Goal: Task Accomplishment & Management: Manage account settings

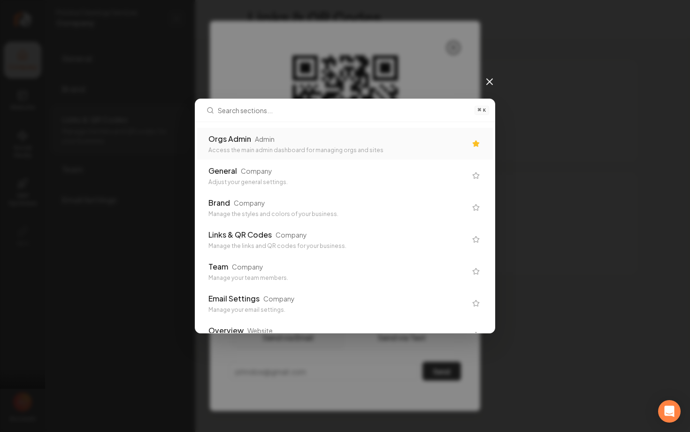
click at [229, 227] on button "Download PNG" at bounding box center [345, 239] width 232 height 24
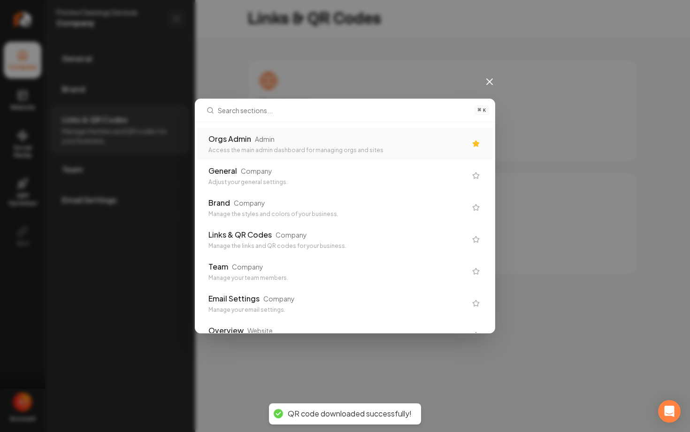
click at [258, 136] on div "Admin" at bounding box center [265, 138] width 20 height 9
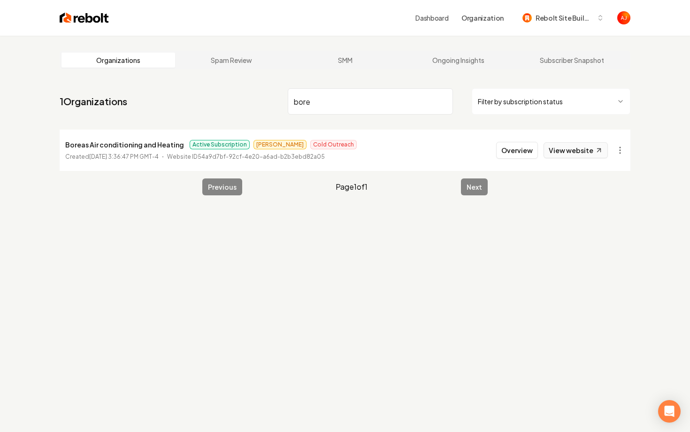
click at [557, 153] on link "View website" at bounding box center [575, 150] width 64 height 16
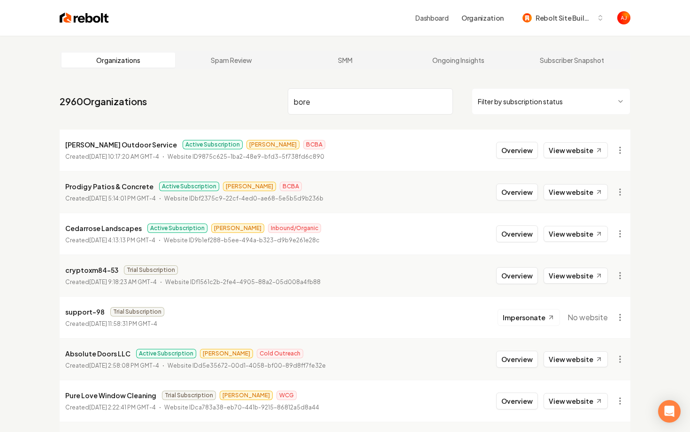
click at [382, 105] on input "bore" at bounding box center [370, 101] width 165 height 26
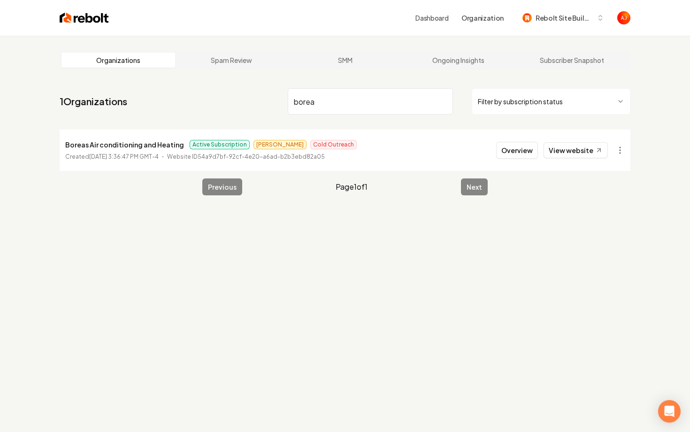
click at [567, 159] on li "Boreas Air conditioning and Heating Active Subscription Omar Cold Outreach Crea…" at bounding box center [345, 149] width 570 height 41
click at [566, 150] on link "View website" at bounding box center [575, 150] width 64 height 16
drag, startPoint x: 323, startPoint y: 102, endPoint x: 285, endPoint y: 102, distance: 38.0
click at [285, 102] on nav "1 Organizations borea Filter by subscription status" at bounding box center [345, 104] width 570 height 41
type input "mn h"
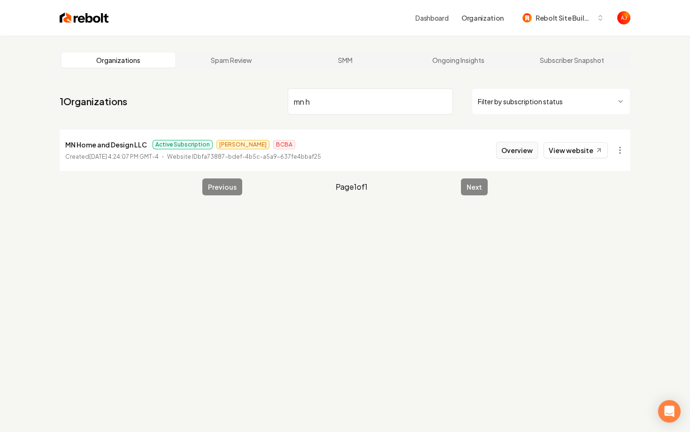
click at [515, 155] on button "Overview" at bounding box center [517, 150] width 42 height 17
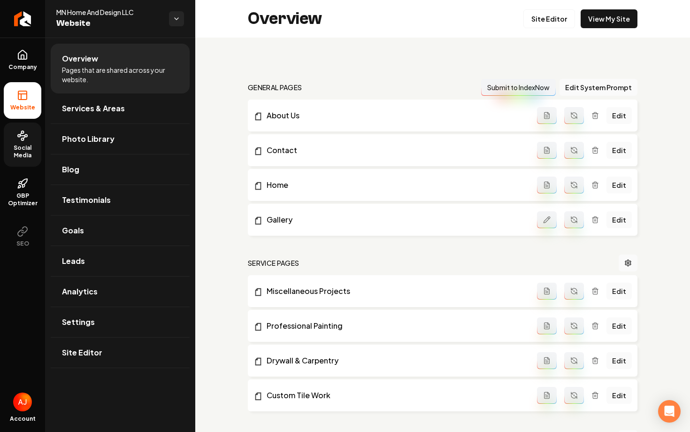
click at [18, 145] on span "Social Media" at bounding box center [23, 151] width 38 height 15
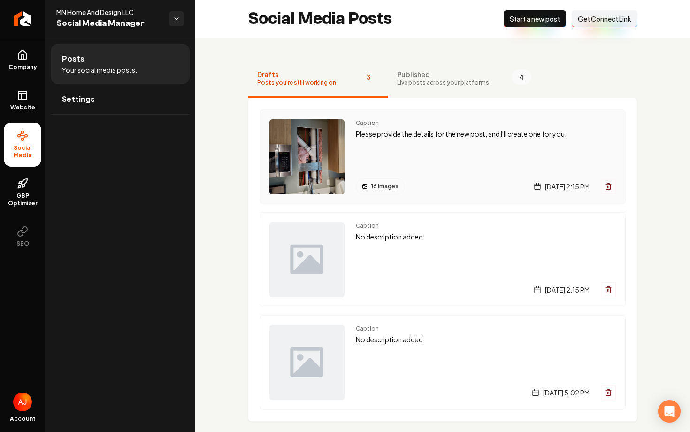
scroll to position [37, 0]
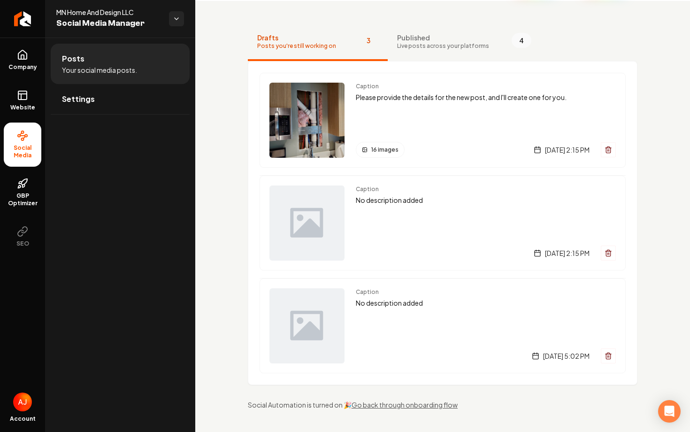
click at [428, 63] on div "Caption Please provide the details for the new post, and I'll create one for yo…" at bounding box center [442, 223] width 389 height 324
click at [425, 50] on button "Published Live posts across your platforms 4" at bounding box center [463, 42] width 153 height 38
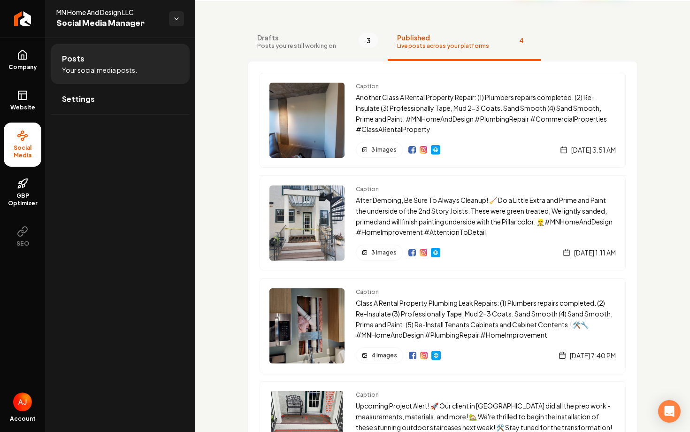
click at [314, 40] on span "Drafts" at bounding box center [296, 37] width 79 height 9
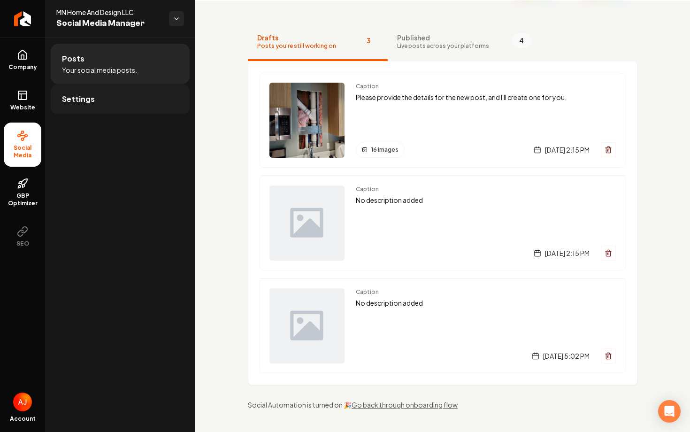
click at [92, 98] on span "Settings" at bounding box center [78, 98] width 33 height 11
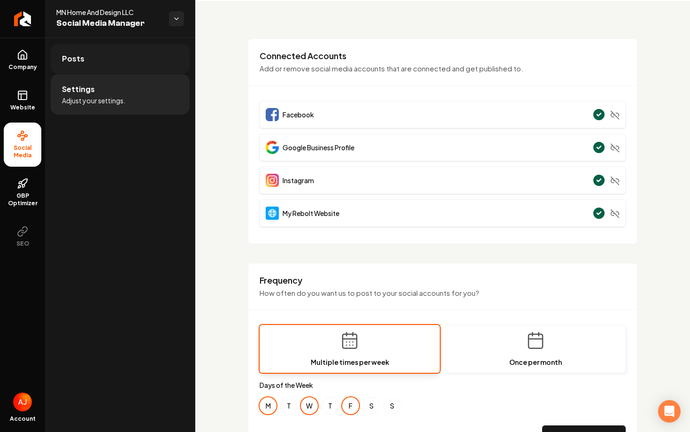
click at [114, 63] on link "Posts" at bounding box center [120, 59] width 139 height 30
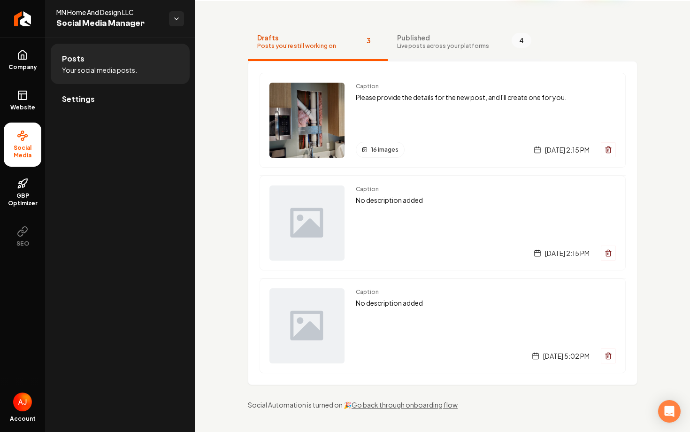
click at [404, 48] on span "Live posts across your platforms" at bounding box center [443, 46] width 92 height 8
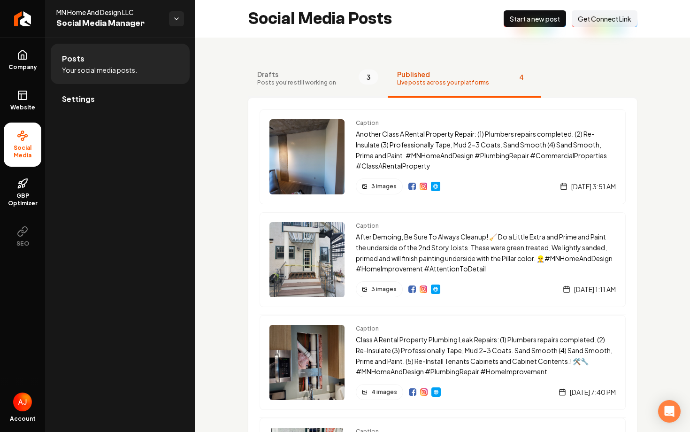
click at [302, 86] on span "Posts you're still working on" at bounding box center [296, 83] width 79 height 8
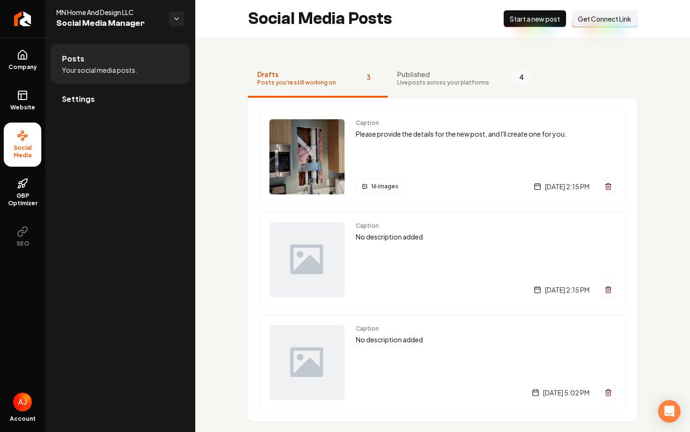
click at [413, 76] on span "Published" at bounding box center [443, 73] width 92 height 9
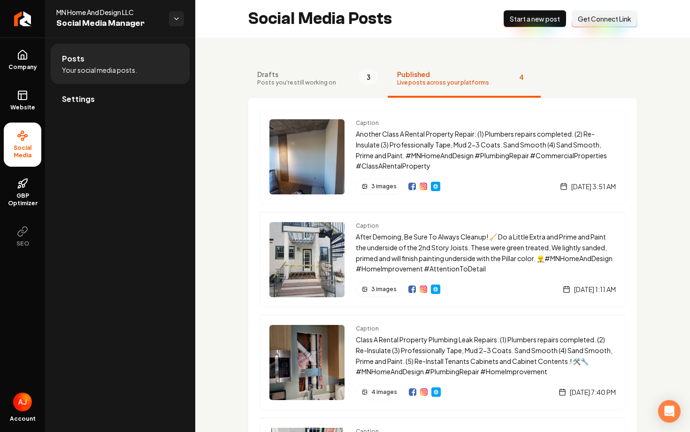
click at [282, 79] on span "Posts you're still working on" at bounding box center [296, 83] width 79 height 8
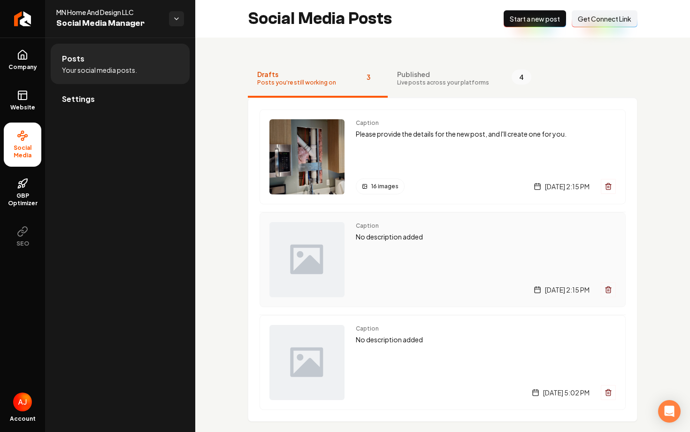
click at [406, 223] on span "Caption" at bounding box center [486, 226] width 260 height 8
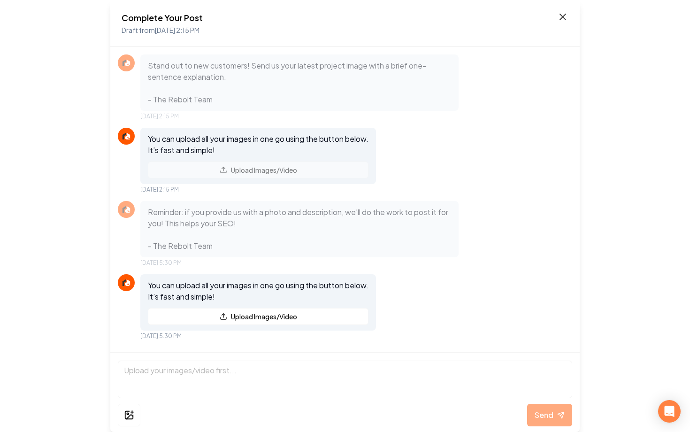
click at [561, 17] on icon at bounding box center [562, 16] width 11 height 11
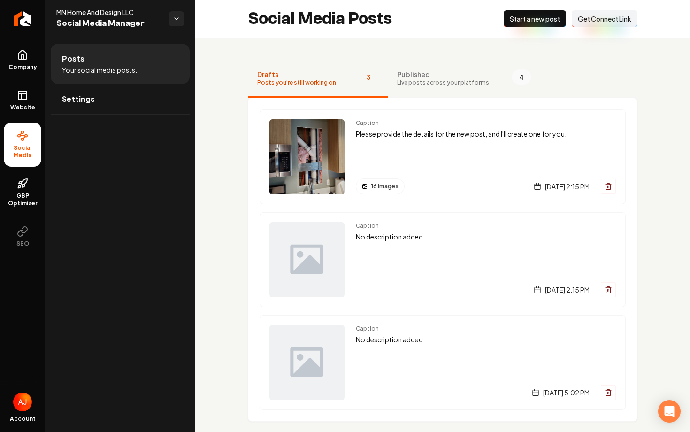
click at [513, 21] on span "Start a new post" at bounding box center [534, 18] width 50 height 9
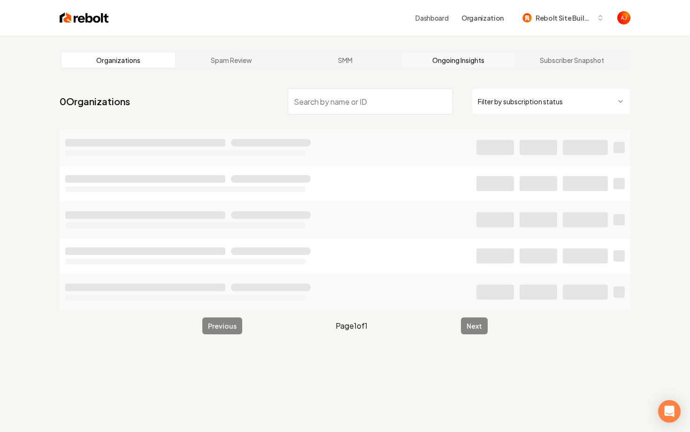
click at [459, 59] on link "Ongoing Insights" at bounding box center [459, 60] width 114 height 15
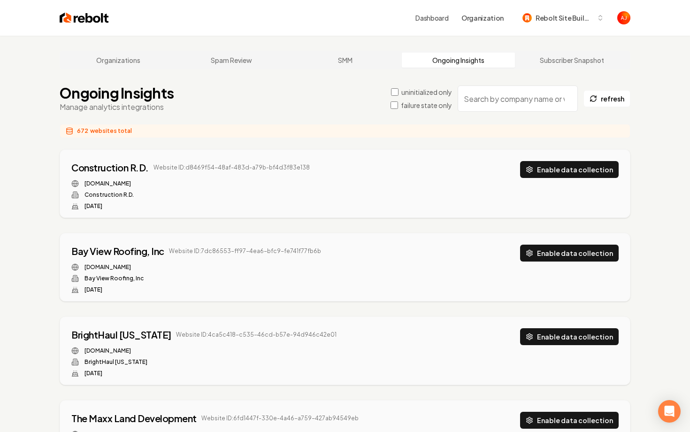
click at [482, 100] on input "search" at bounding box center [517, 98] width 120 height 26
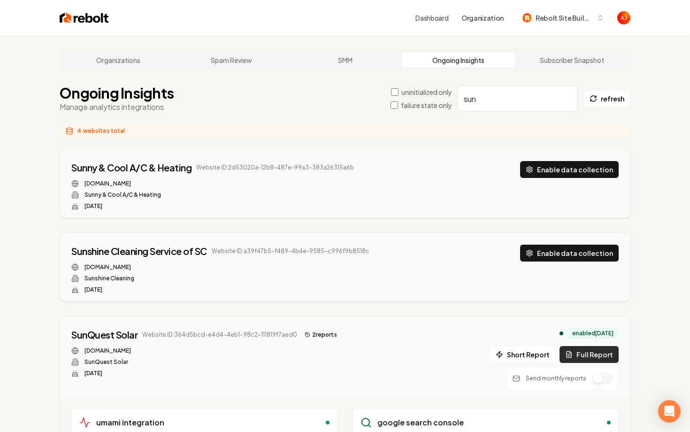
type input "sun"
click at [579, 348] on button "Full Report" at bounding box center [588, 354] width 59 height 17
click at [551, 173] on button "Enable data collection" at bounding box center [569, 169] width 99 height 17
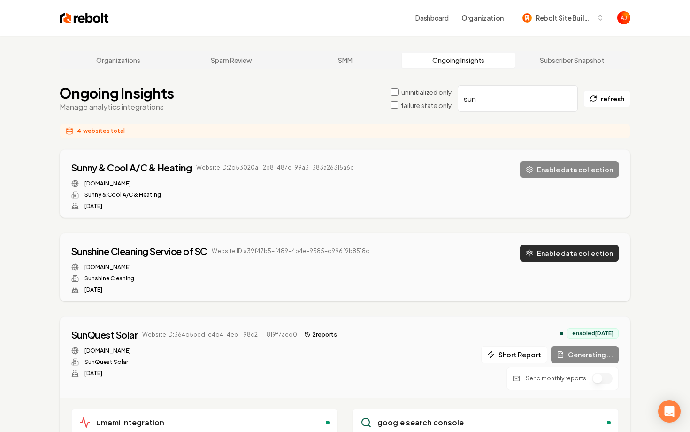
click at [567, 250] on button "Enable data collection" at bounding box center [569, 252] width 99 height 17
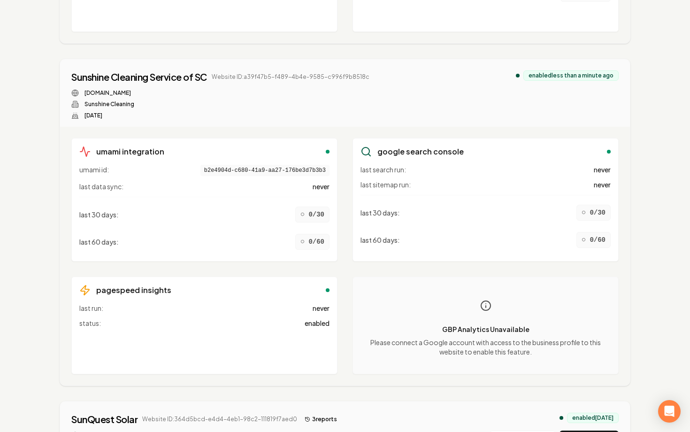
scroll to position [729, 0]
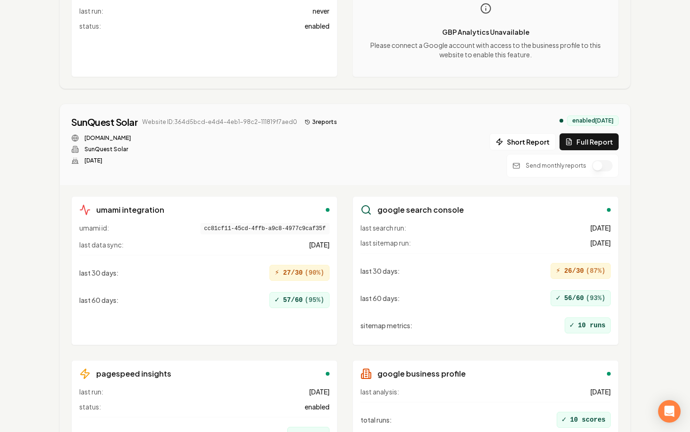
click at [315, 120] on button "3 report s" at bounding box center [321, 121] width 40 height 11
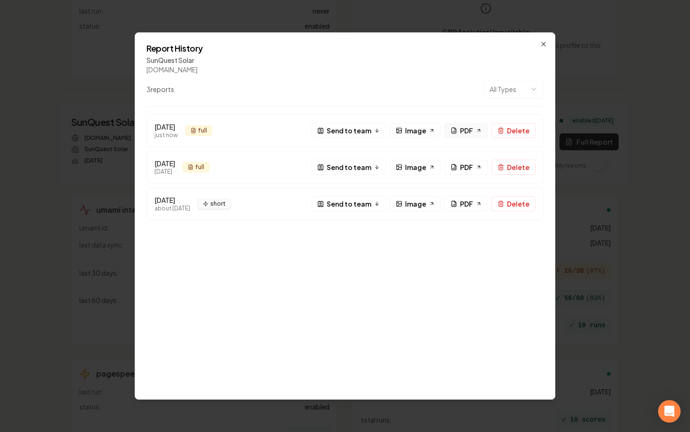
click at [460, 130] on link "PDF" at bounding box center [465, 130] width 43 height 15
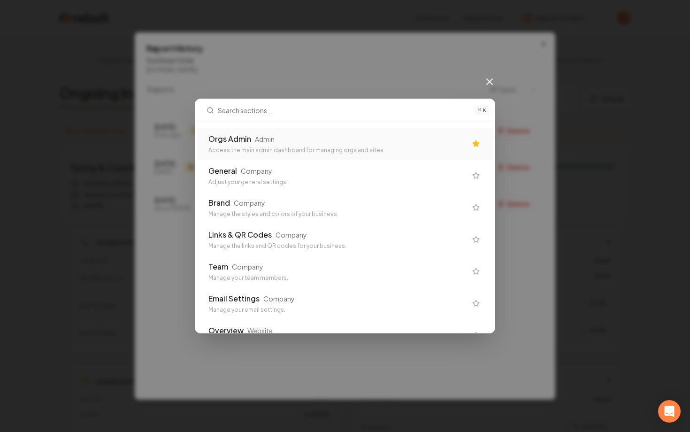
scroll to position [0, 0]
click at [444, 123] on link "PDF" at bounding box center [465, 130] width 43 height 15
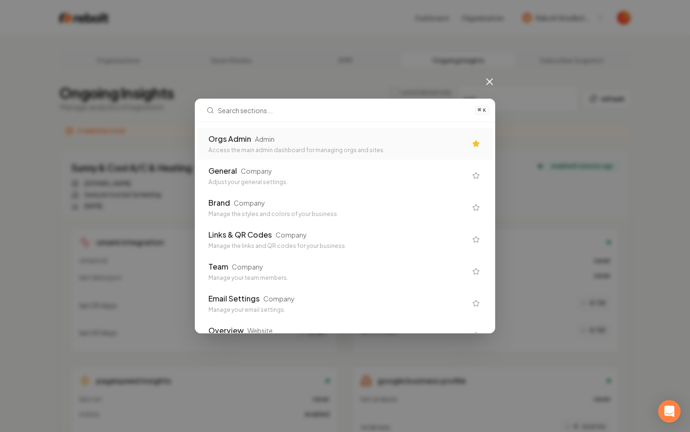
click at [341, 148] on div "Access the main admin dashboard for managing orgs and sites" at bounding box center [337, 150] width 258 height 8
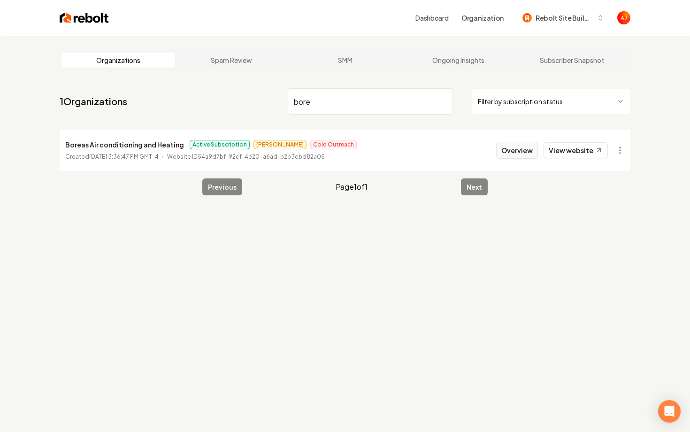
type input "bore"
click at [518, 151] on button "Overview" at bounding box center [517, 150] width 42 height 17
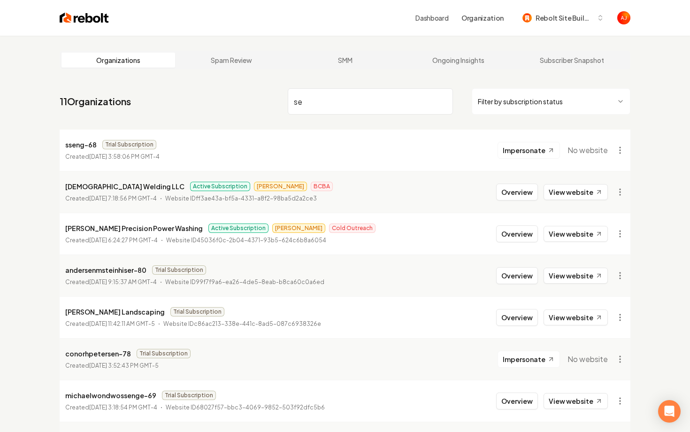
type input "s"
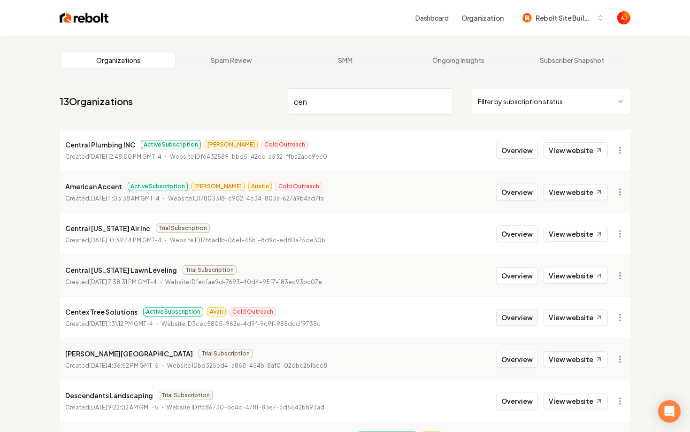
type input "cen"
click at [515, 317] on button "Overview" at bounding box center [517, 317] width 42 height 17
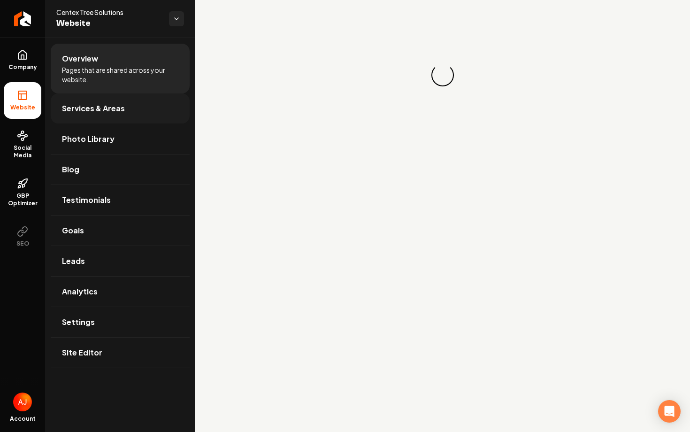
click at [90, 109] on span "Services & Areas" at bounding box center [93, 108] width 63 height 11
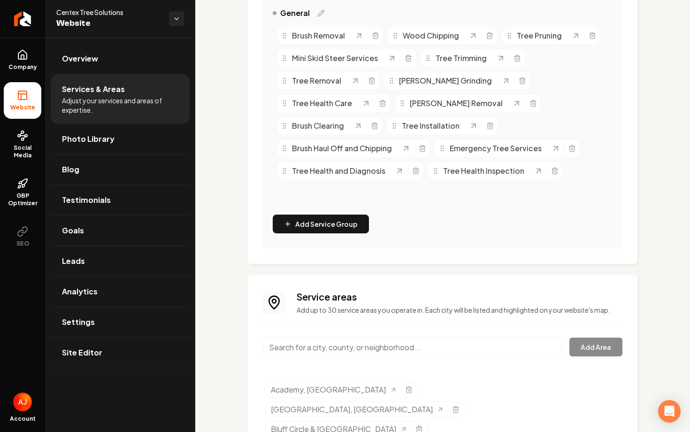
scroll to position [411, 0]
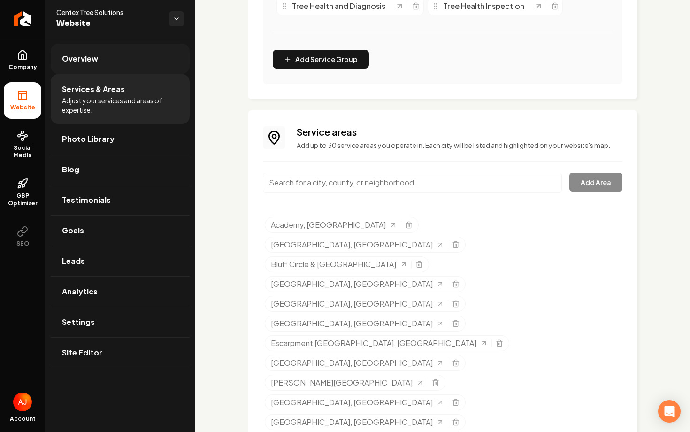
click at [91, 62] on span "Overview" at bounding box center [80, 58] width 36 height 11
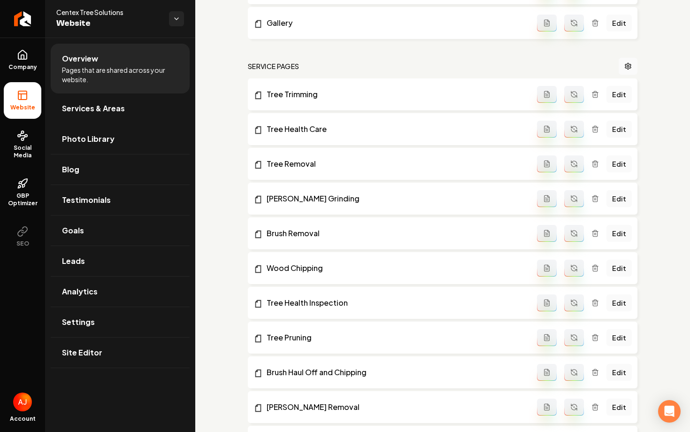
click at [587, 9] on li "Gallery Edit" at bounding box center [442, 23] width 389 height 32
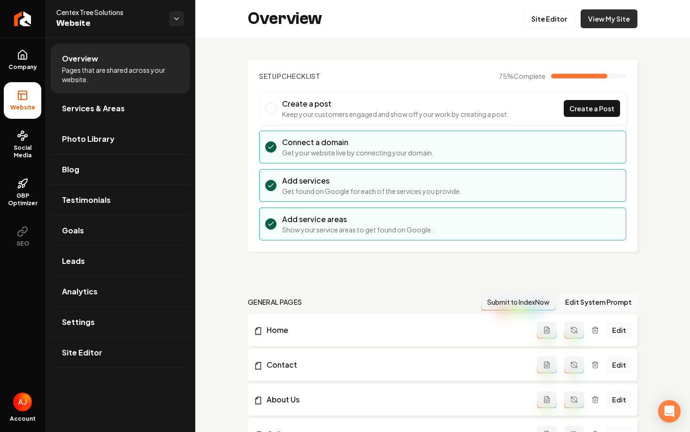
click at [609, 22] on link "View My Site" at bounding box center [608, 18] width 57 height 19
click at [83, 110] on span "Services & Areas" at bounding box center [93, 108] width 63 height 11
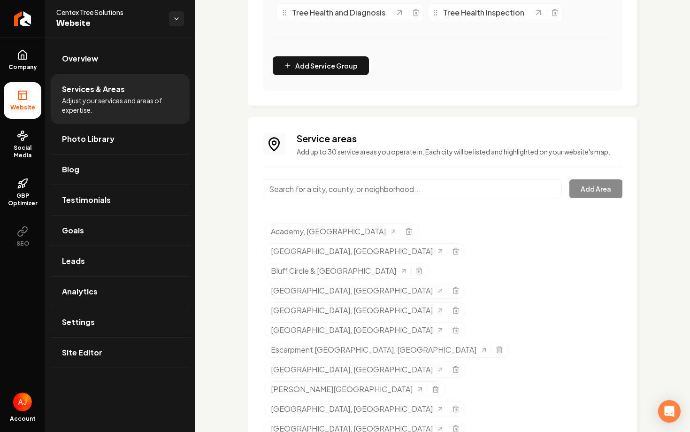
scroll to position [411, 0]
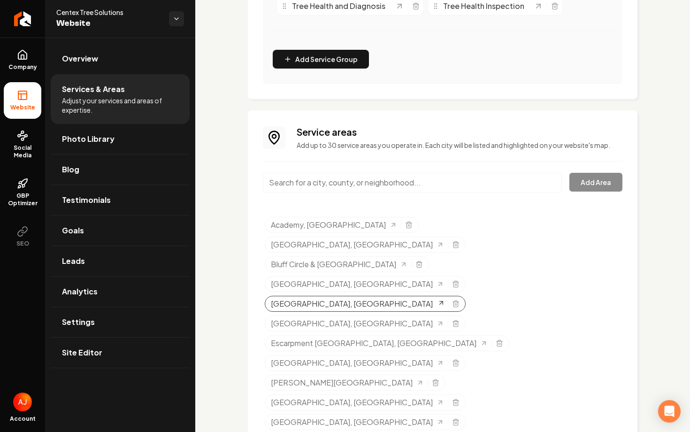
click at [420, 298] on span "Country Trails Street, TX" at bounding box center [352, 303] width 162 height 11
click at [79, 315] on link "Settings" at bounding box center [120, 322] width 139 height 30
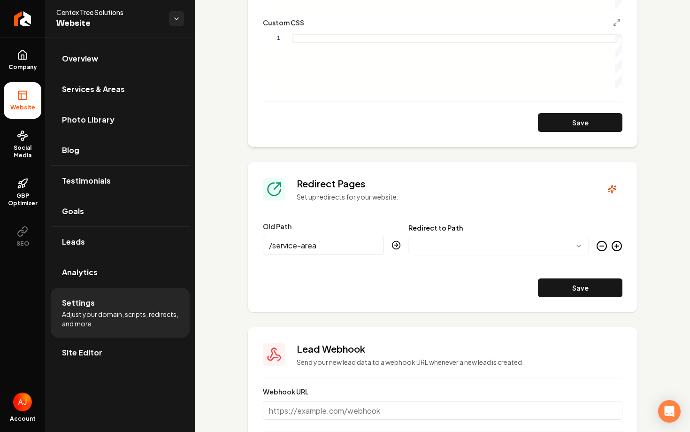
scroll to position [760, 0]
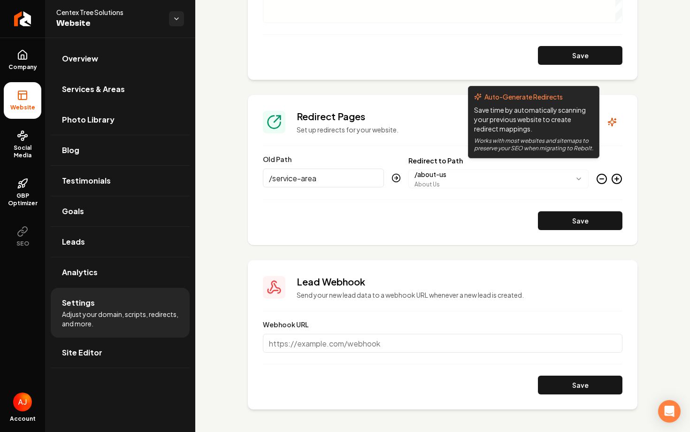
click at [616, 181] on icon "Main content area" at bounding box center [616, 178] width 11 height 11
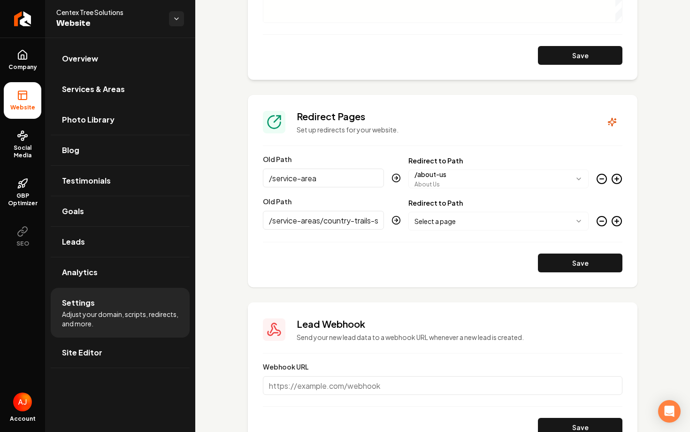
scroll to position [0, 30]
type input "/service-areas/country-trails-street-[GEOGRAPHIC_DATA]"
click at [500, 227] on body "Company Website Social Media GBP Optimizer SEO Account Centex Tree Solutions We…" at bounding box center [345, 216] width 690 height 432
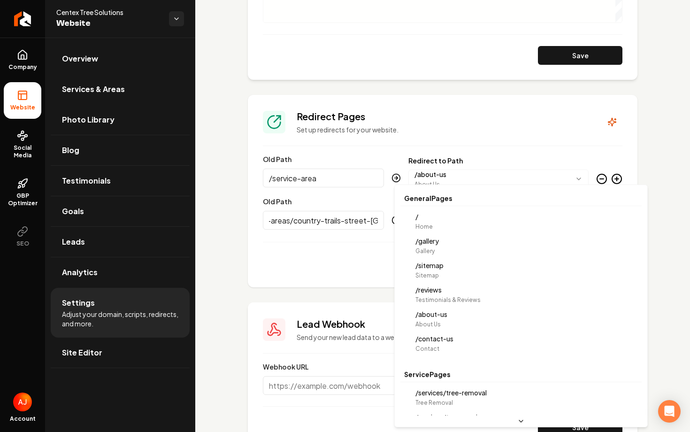
scroll to position [0, 0]
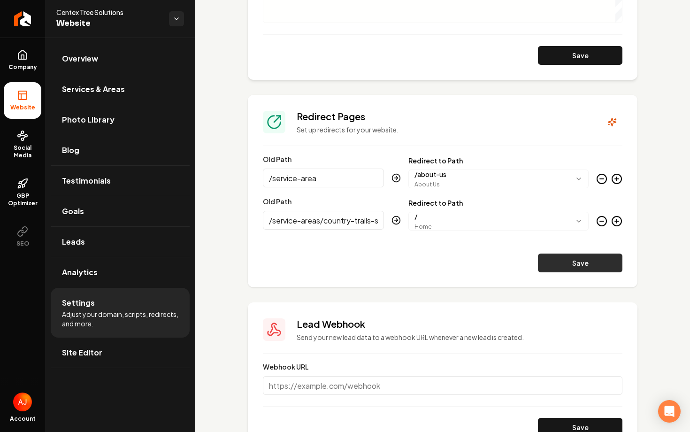
click at [568, 267] on button "Save" at bounding box center [580, 262] width 84 height 19
click at [92, 92] on span "Services & Areas" at bounding box center [93, 88] width 63 height 11
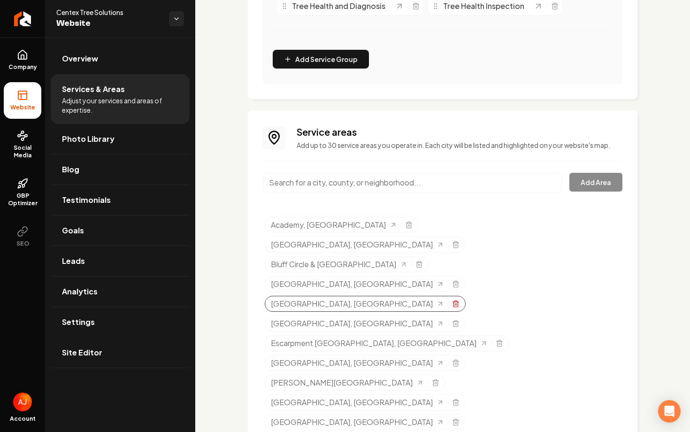
click at [459, 300] on icon "Selected tags" at bounding box center [456, 304] width 8 height 8
click at [108, 324] on link "Settings" at bounding box center [120, 322] width 139 height 30
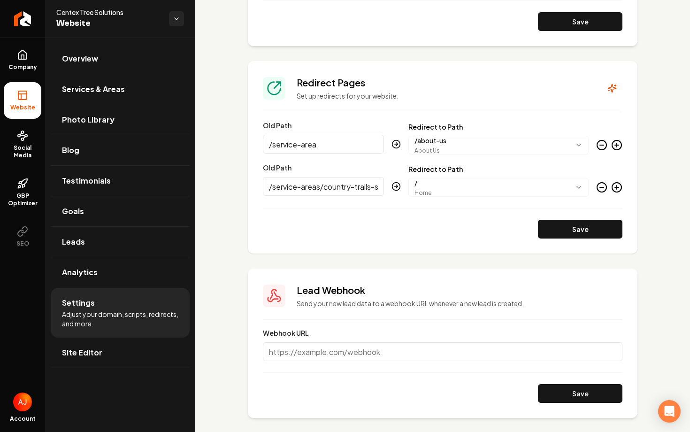
scroll to position [803, 0]
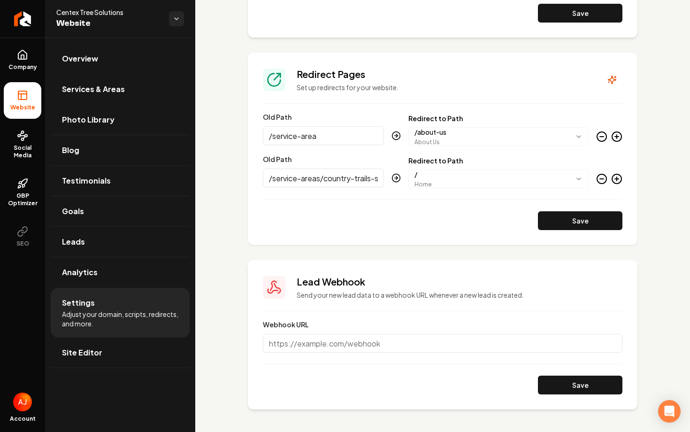
click at [617, 176] on icon "Main content area" at bounding box center [616, 178] width 11 height 11
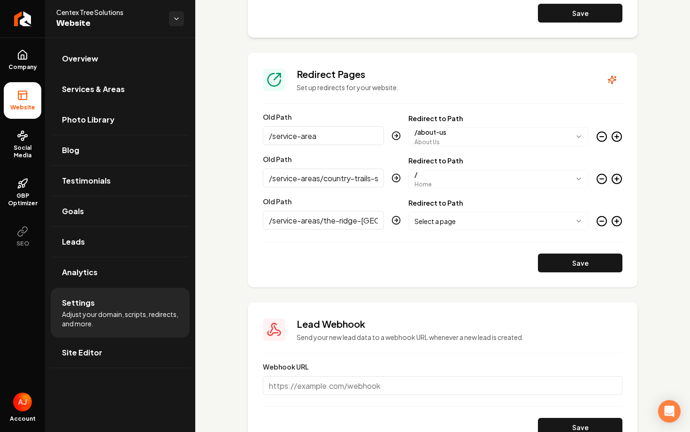
type input "/service-areas/the-ridge-[GEOGRAPHIC_DATA]"
click at [565, 219] on body "Company Website Social Media GBP Optimizer SEO Account Centex Tree Solutions We…" at bounding box center [345, 216] width 690 height 432
click at [575, 271] on button "Save" at bounding box center [580, 262] width 84 height 19
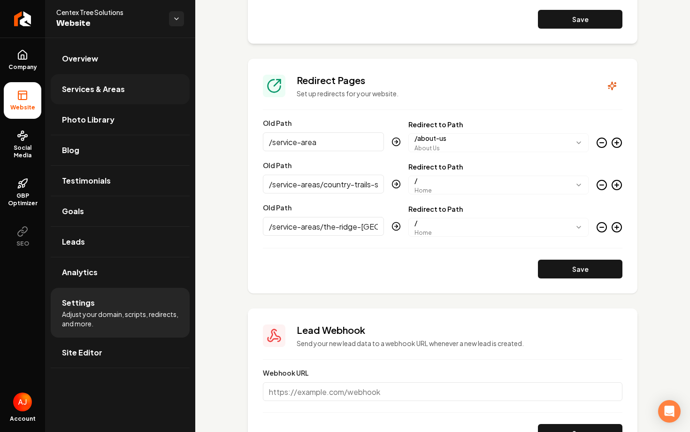
click at [80, 79] on link "Services & Areas" at bounding box center [120, 89] width 139 height 30
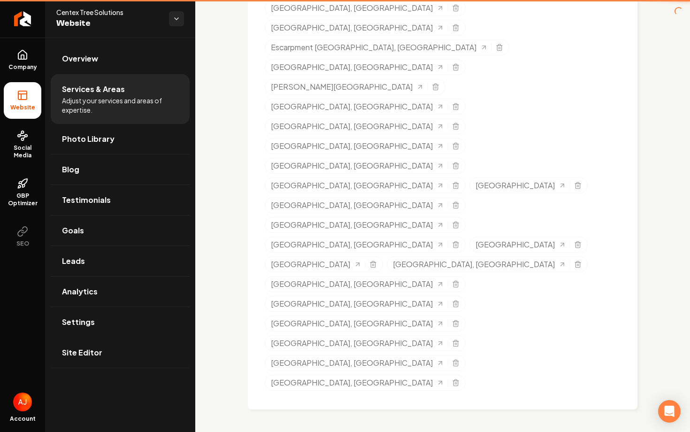
scroll to position [411, 0]
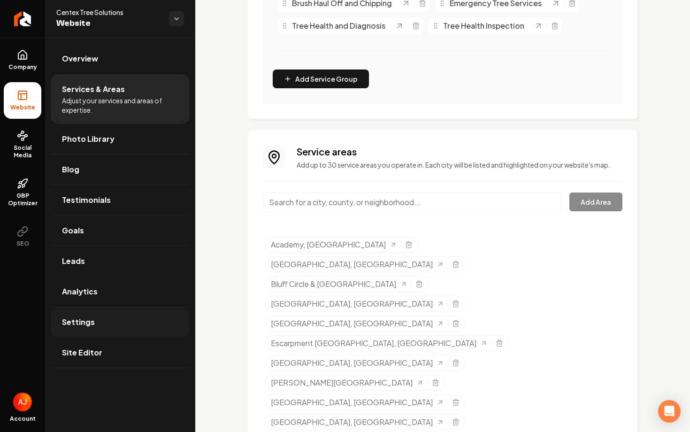
click at [146, 313] on link "Settings" at bounding box center [120, 322] width 139 height 30
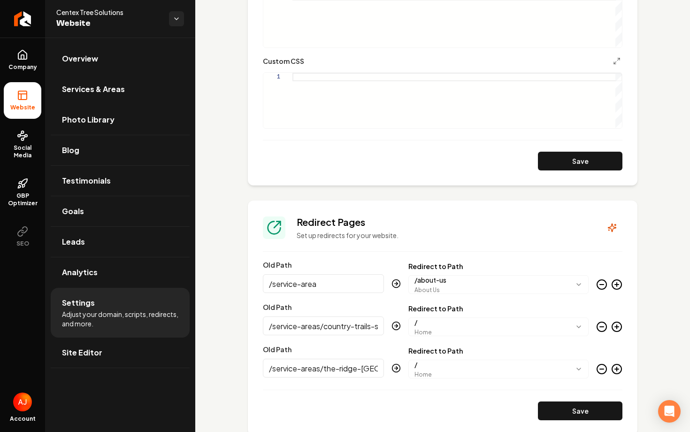
scroll to position [655, 0]
click at [616, 369] on icon "Main content area" at bounding box center [616, 368] width 0 height 4
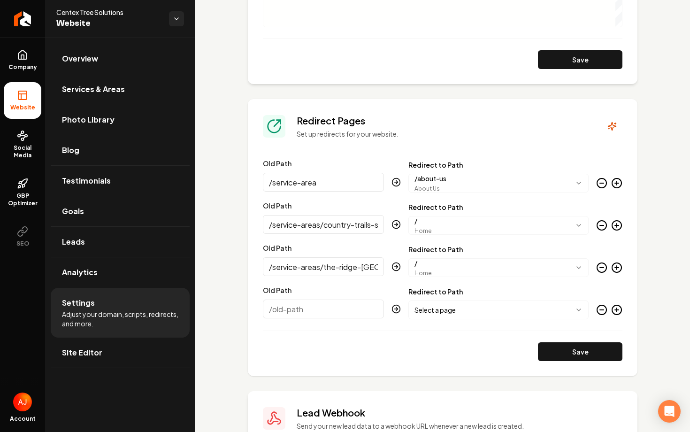
scroll to position [757, 0]
type input "/service-areas/river-drive-[GEOGRAPHIC_DATA]"
click at [499, 305] on body "Company Website Social Media GBP Optimizer SEO Account Centex Tree Solutions We…" at bounding box center [345, 216] width 690 height 432
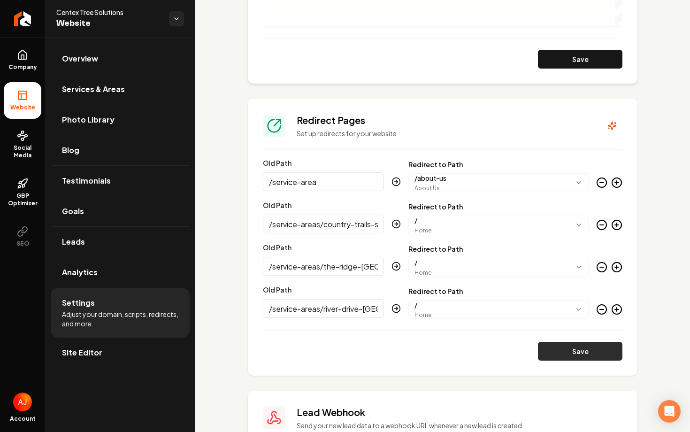
click at [573, 354] on button "Save" at bounding box center [580, 350] width 84 height 19
click at [65, 104] on link "Services & Areas" at bounding box center [120, 89] width 139 height 30
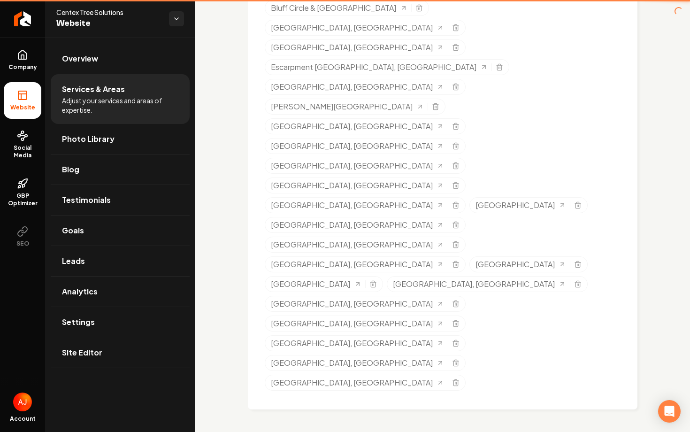
scroll to position [391, 0]
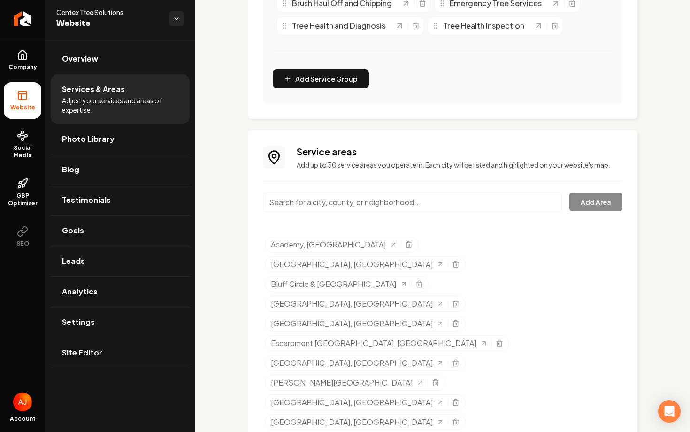
click at [110, 323] on link "Settings" at bounding box center [120, 322] width 139 height 30
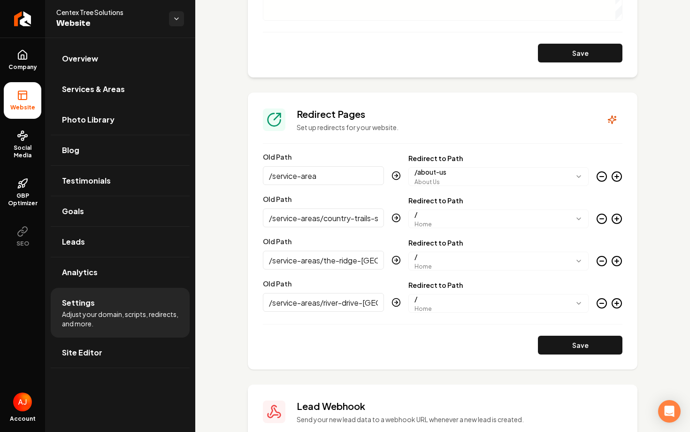
scroll to position [762, 0]
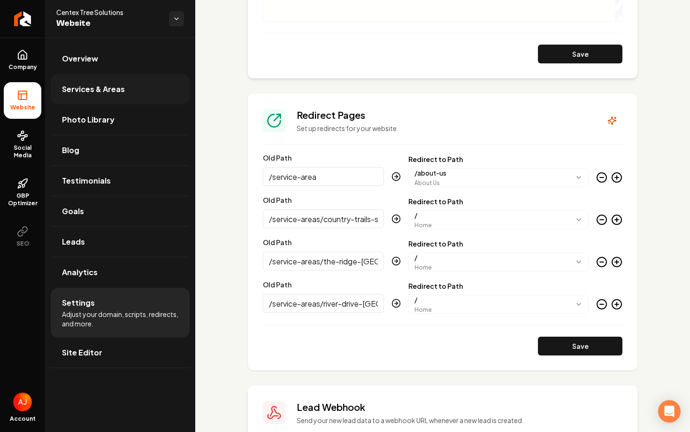
click at [103, 92] on span "Services & Areas" at bounding box center [93, 88] width 63 height 11
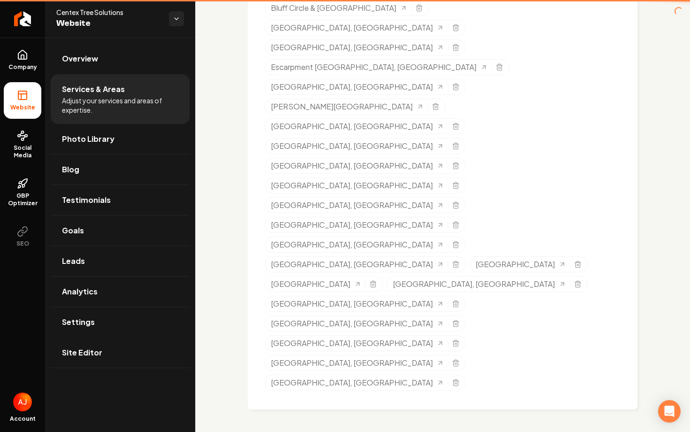
scroll to position [391, 0]
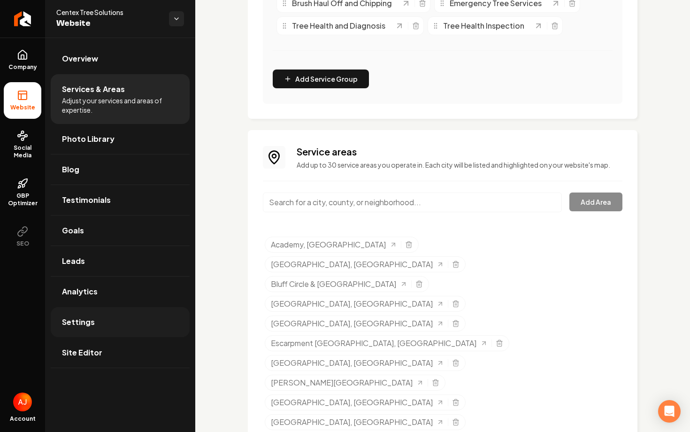
click at [103, 332] on link "Settings" at bounding box center [120, 322] width 139 height 30
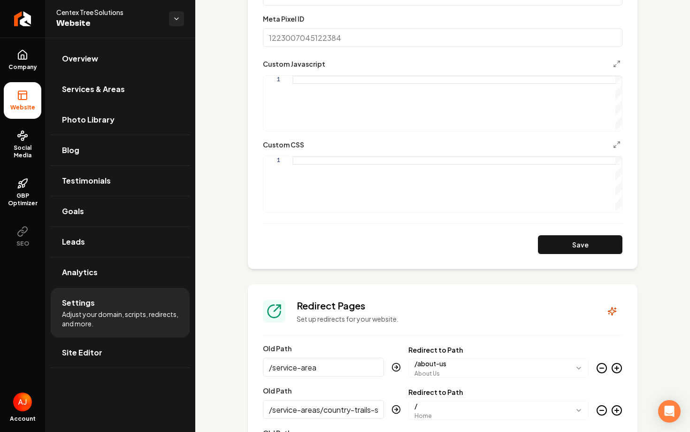
scroll to position [799, 0]
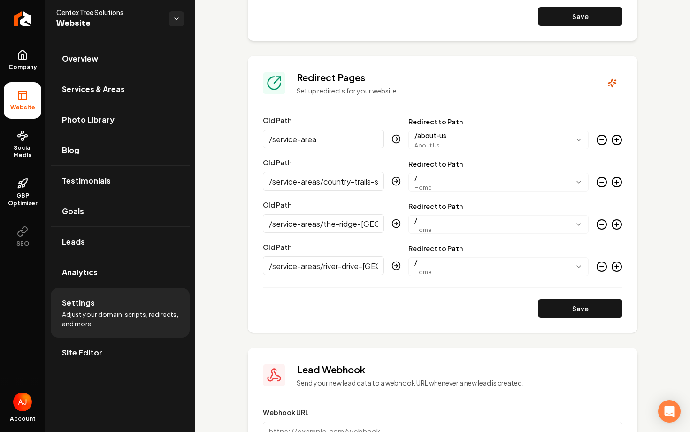
click at [619, 266] on icon "Main content area" at bounding box center [616, 266] width 11 height 11
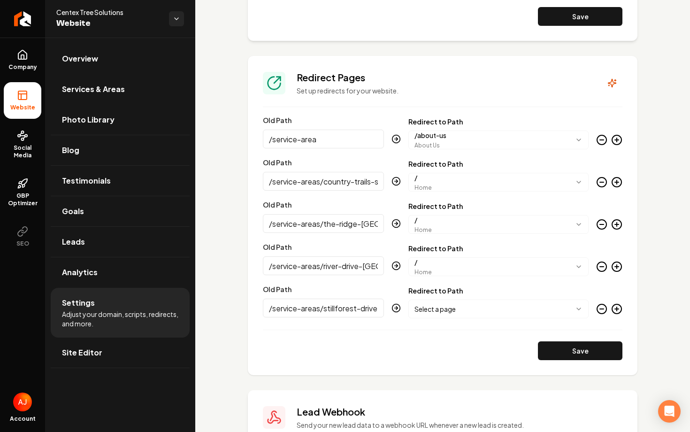
scroll to position [0, 11]
type input "/service-areas/stillforest-drive-[GEOGRAPHIC_DATA]"
click at [463, 298] on div "**********" at bounding box center [498, 302] width 180 height 31
click at [463, 309] on body "Company Website Social Media GBP Optimizer SEO Account Centex Tree Solutions We…" at bounding box center [345, 216] width 690 height 432
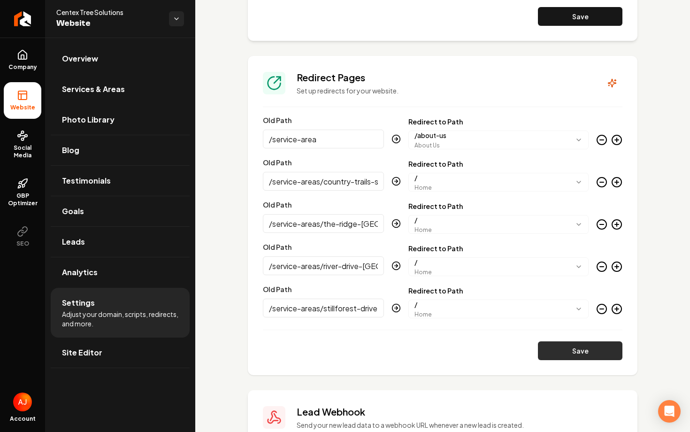
click at [567, 356] on button "Save" at bounding box center [580, 350] width 84 height 19
click at [98, 92] on span "Services & Areas" at bounding box center [93, 88] width 63 height 11
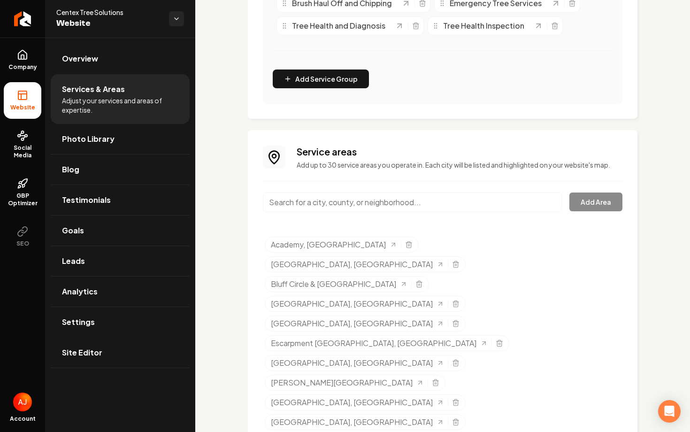
click at [76, 331] on link "Settings" at bounding box center [120, 322] width 139 height 30
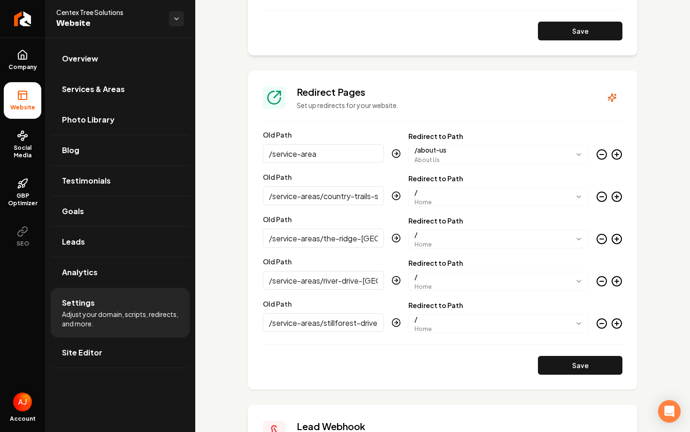
scroll to position [844, 0]
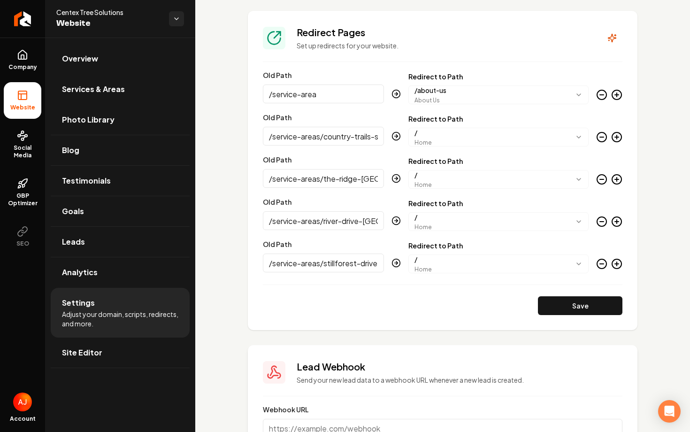
click at [618, 264] on icon "Main content area" at bounding box center [616, 264] width 4 height 0
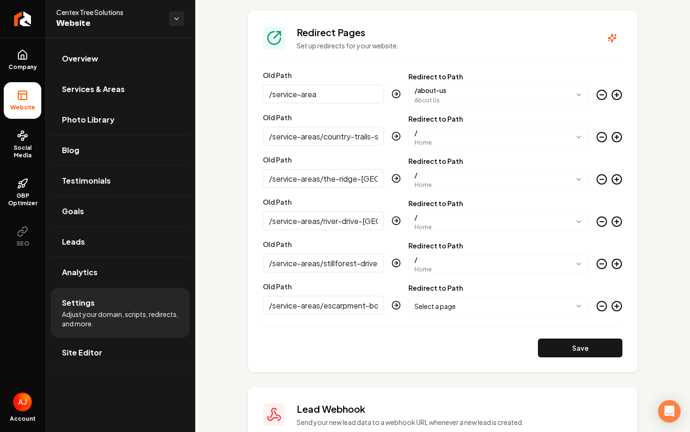
scroll to position [0, 40]
type input "/service-areas/escarpment-boulevard-[GEOGRAPHIC_DATA]"
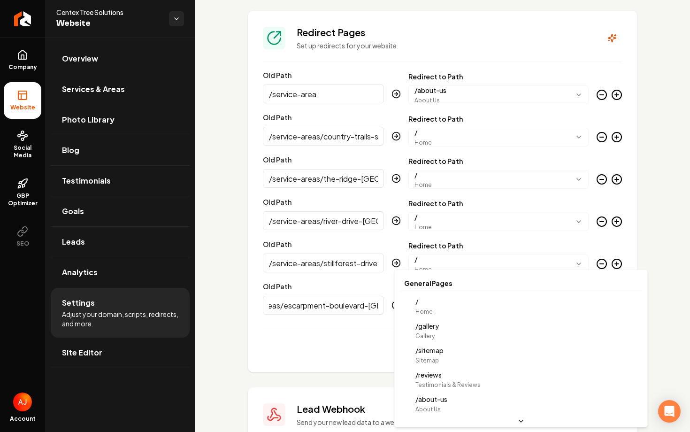
scroll to position [0, 0]
click at [435, 311] on body "Company Website Social Media GBP Optimizer SEO Account Centex Tree Solutions We…" at bounding box center [345, 216] width 690 height 432
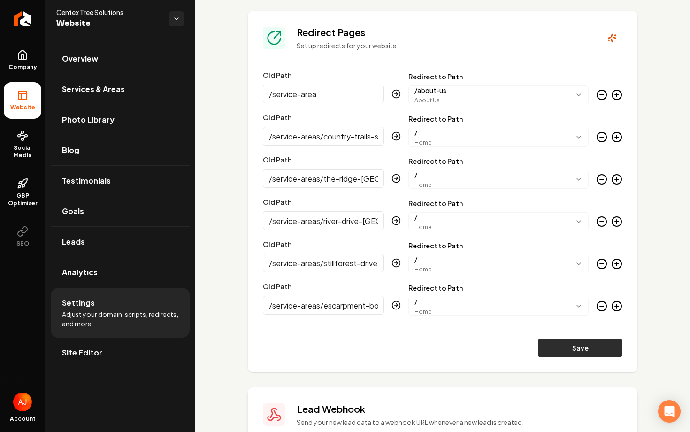
click at [580, 355] on button "Save" at bounding box center [580, 347] width 84 height 19
click at [91, 84] on span "Services & Areas" at bounding box center [93, 88] width 63 height 11
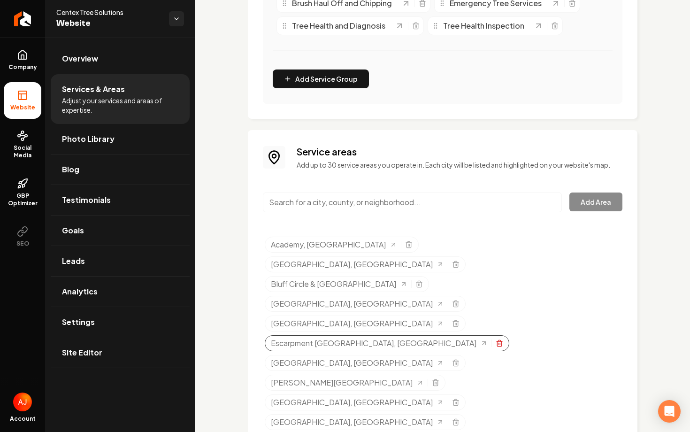
click at [503, 339] on icon "Selected tags" at bounding box center [499, 343] width 8 height 8
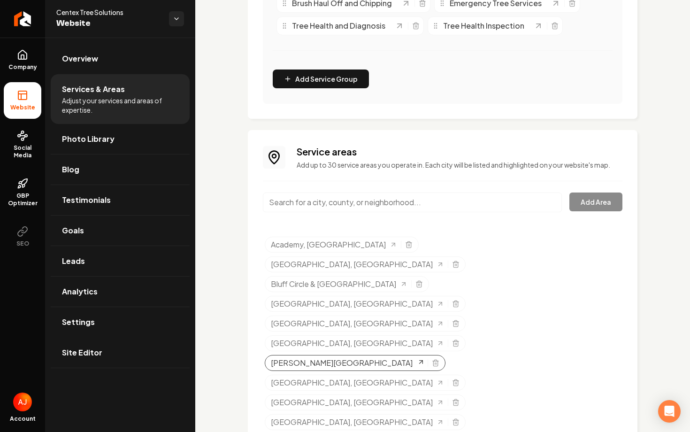
click at [296, 357] on span "Glen Acres Drive, TX" at bounding box center [342, 362] width 142 height 11
click at [110, 328] on link "Settings" at bounding box center [120, 322] width 139 height 30
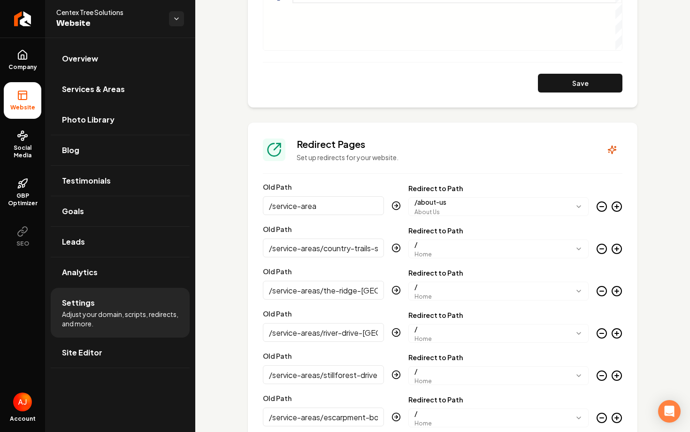
scroll to position [957, 0]
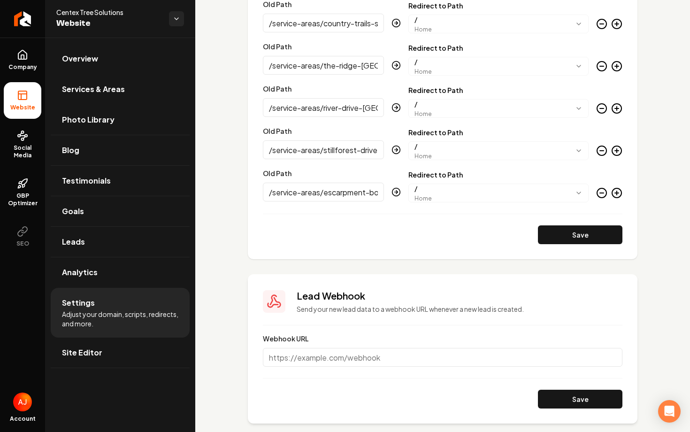
click at [619, 196] on circle "Main content area" at bounding box center [616, 192] width 9 height 9
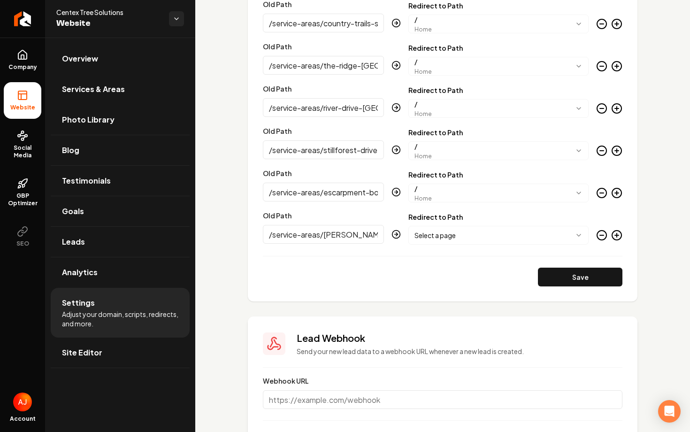
scroll to position [0, 17]
type input "/service-areas/[PERSON_NAME]-acres-drive-[GEOGRAPHIC_DATA]"
click at [495, 230] on body "Company Website Social Media GBP Optimizer SEO Account Centex Tree Solutions We…" at bounding box center [345, 216] width 690 height 432
click at [559, 282] on button "Save" at bounding box center [580, 276] width 84 height 19
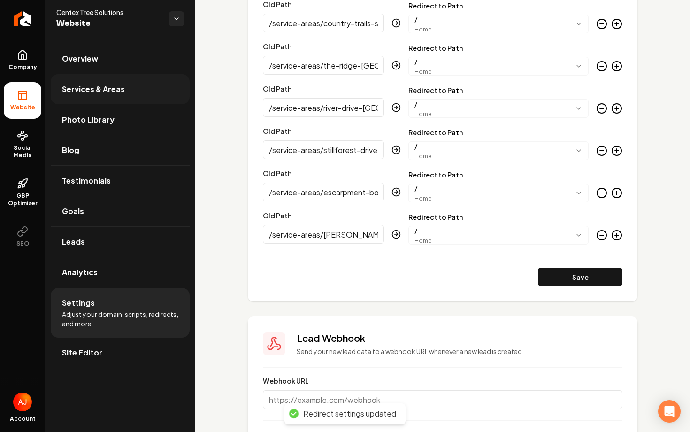
click at [86, 89] on span "Services & Areas" at bounding box center [93, 88] width 63 height 11
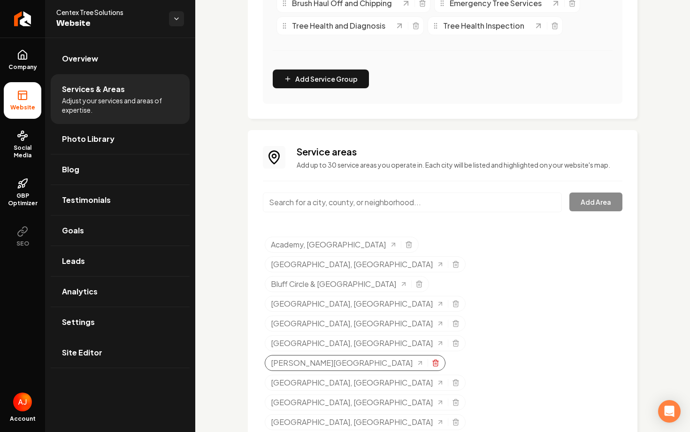
click at [432, 359] on icon "Selected tags" at bounding box center [436, 363] width 8 height 8
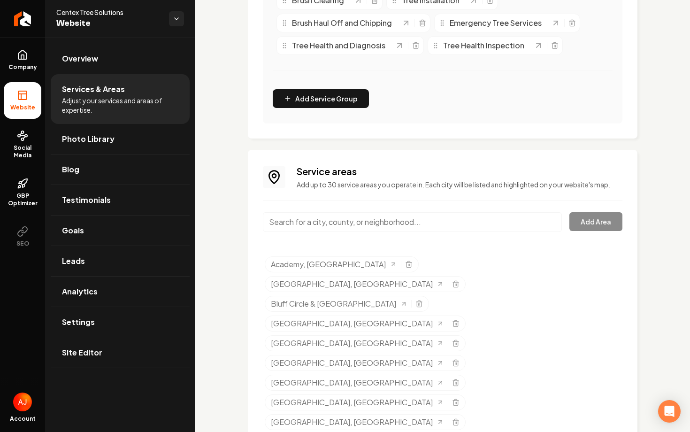
click at [416, 337] on link "Deerwood, TX" at bounding box center [357, 342] width 173 height 11
click at [105, 337] on link "Site Editor" at bounding box center [120, 352] width 139 height 30
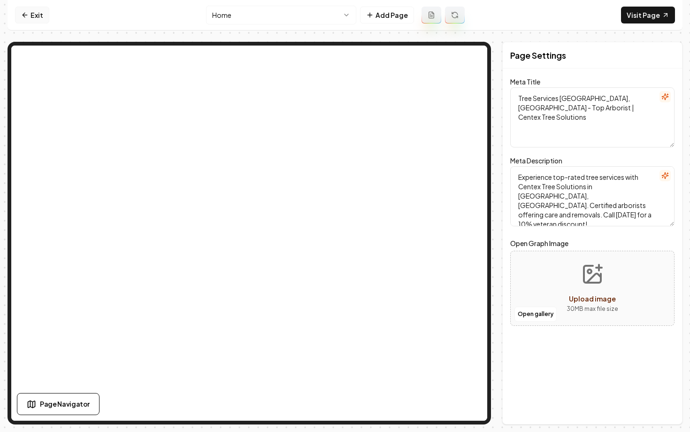
click at [25, 17] on icon at bounding box center [25, 15] width 8 height 8
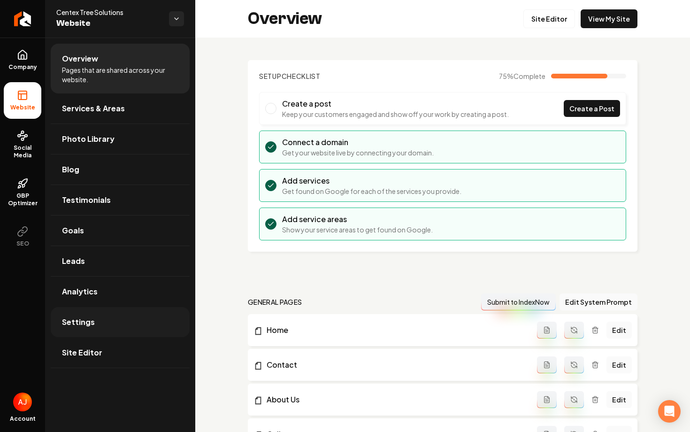
click at [116, 334] on link "Settings" at bounding box center [120, 322] width 139 height 30
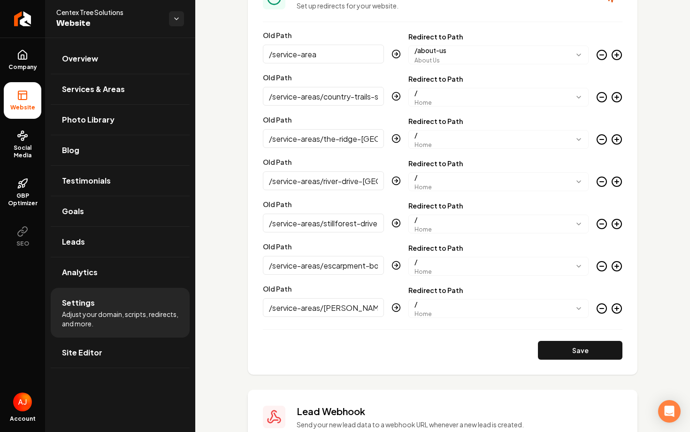
scroll to position [1014, 0]
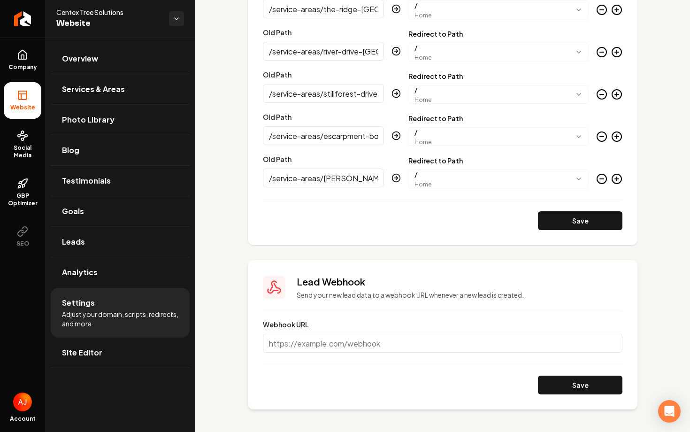
click at [618, 183] on icon "Main content area" at bounding box center [616, 178] width 11 height 11
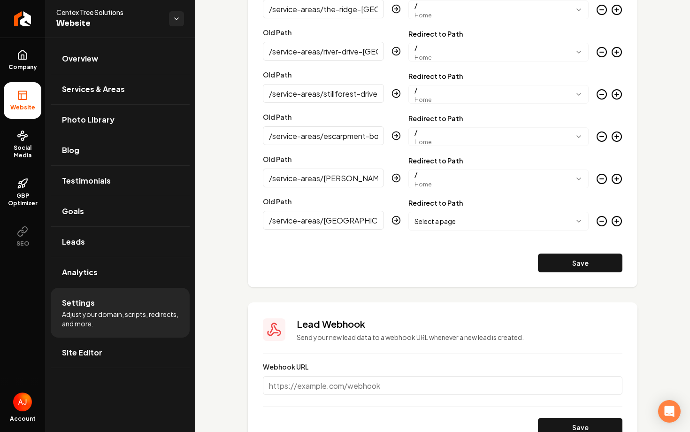
type input "/service-areas/[GEOGRAPHIC_DATA]-[GEOGRAPHIC_DATA]"
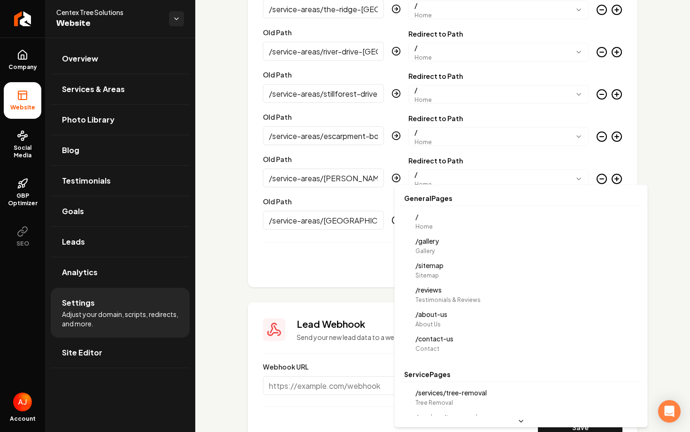
click at [532, 216] on body "Company Website Social Media GBP Optimizer SEO Account Centex Tree Solutions We…" at bounding box center [345, 216] width 690 height 432
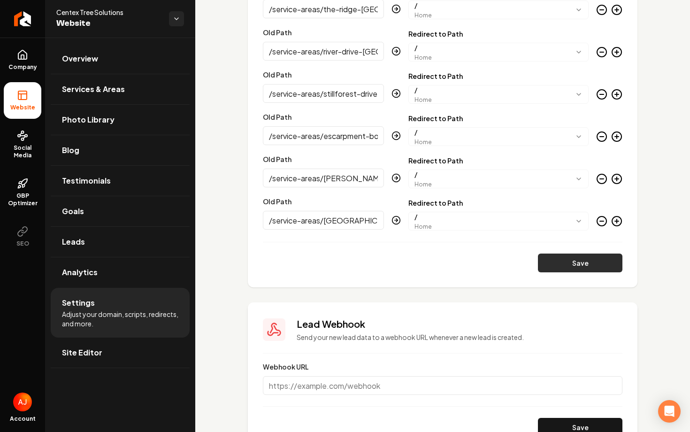
click at [585, 269] on button "Save" at bounding box center [580, 262] width 84 height 19
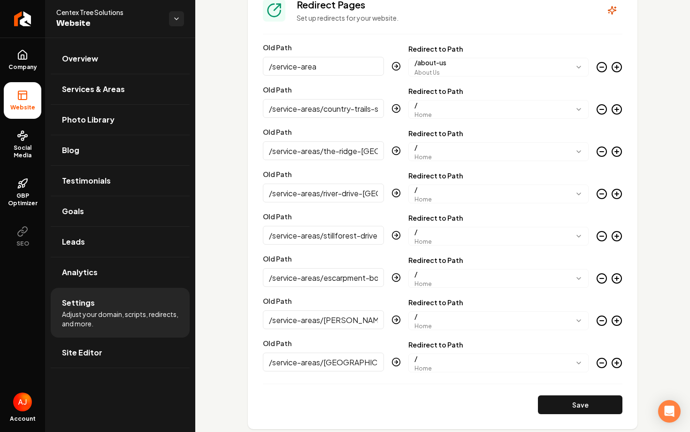
scroll to position [863, 0]
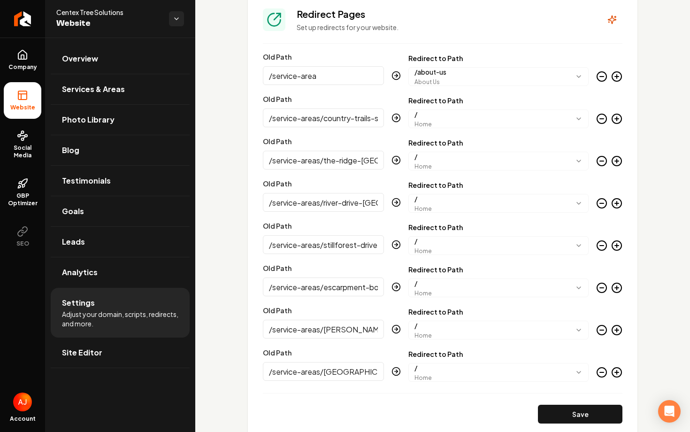
drag, startPoint x: 332, startPoint y: 204, endPoint x: 347, endPoint y: 204, distance: 15.0
click at [333, 204] on input "/service-areas/river-drive-[GEOGRAPHIC_DATA]" at bounding box center [323, 202] width 121 height 19
click at [93, 86] on span "Services & Areas" at bounding box center [93, 88] width 63 height 11
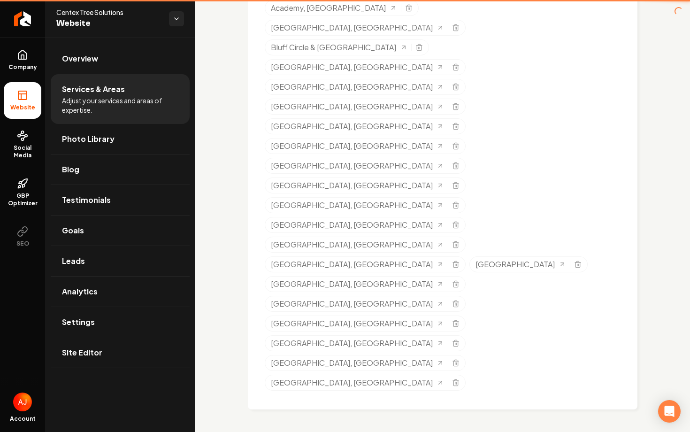
scroll to position [371, 0]
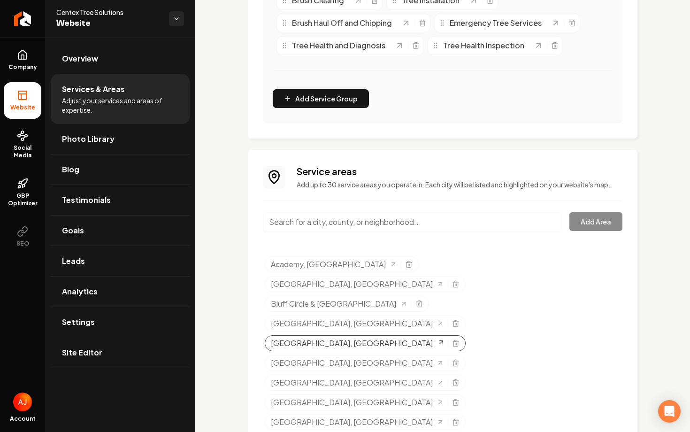
click at [412, 337] on link "Deerwood, TX" at bounding box center [357, 342] width 173 height 11
click at [132, 324] on link "Settings" at bounding box center [120, 322] width 139 height 30
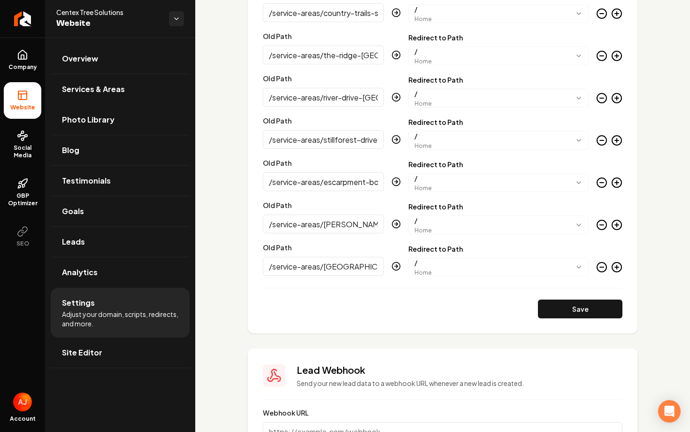
scroll to position [967, 0]
click at [120, 90] on span "Services & Areas" at bounding box center [93, 88] width 63 height 11
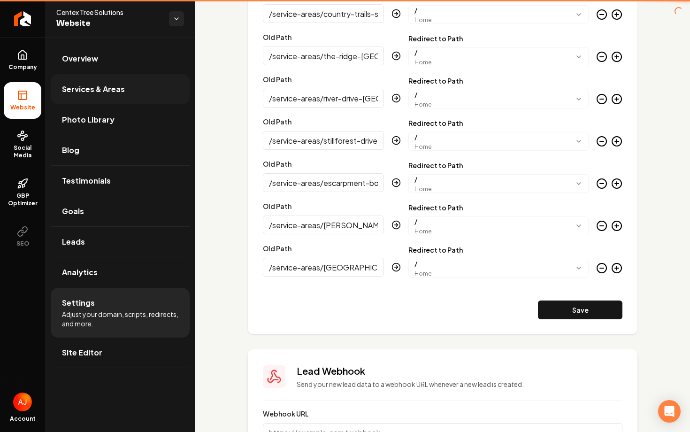
scroll to position [371, 0]
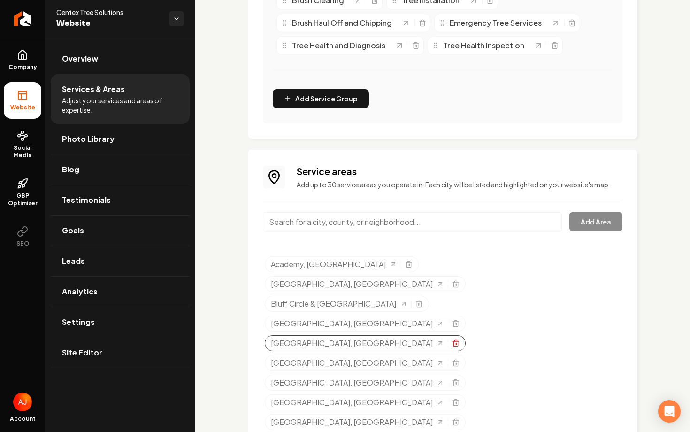
click at [452, 339] on icon "Selected tags" at bounding box center [456, 343] width 8 height 8
click at [84, 333] on link "Settings" at bounding box center [120, 322] width 139 height 30
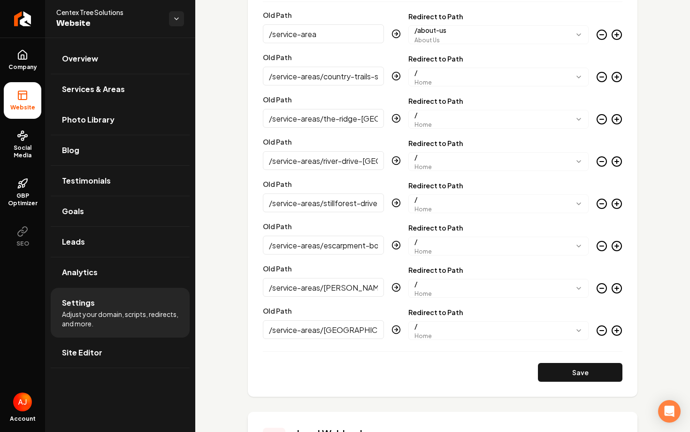
scroll to position [927, 0]
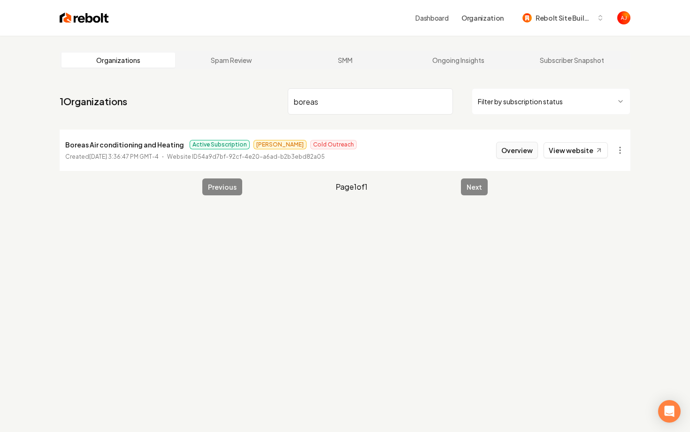
type input "boreas"
click at [505, 147] on button "Overview" at bounding box center [517, 150] width 42 height 17
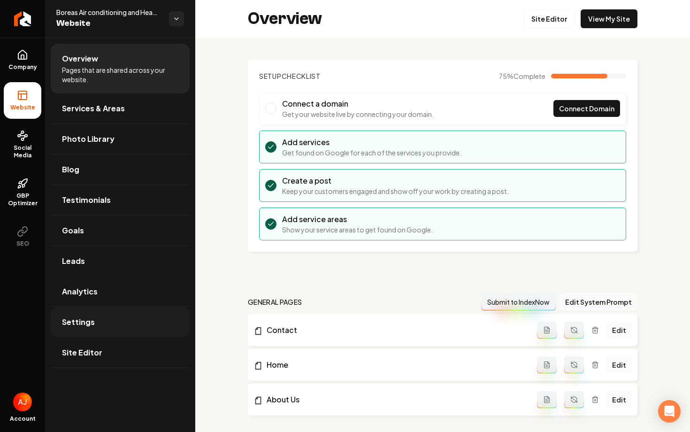
click at [78, 315] on link "Settings" at bounding box center [120, 322] width 139 height 30
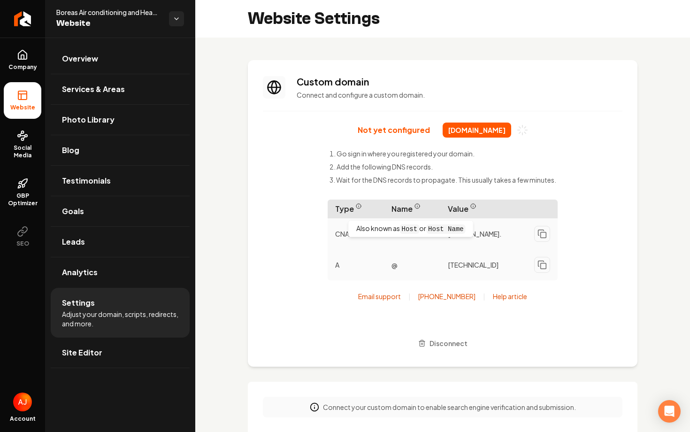
scroll to position [17, 0]
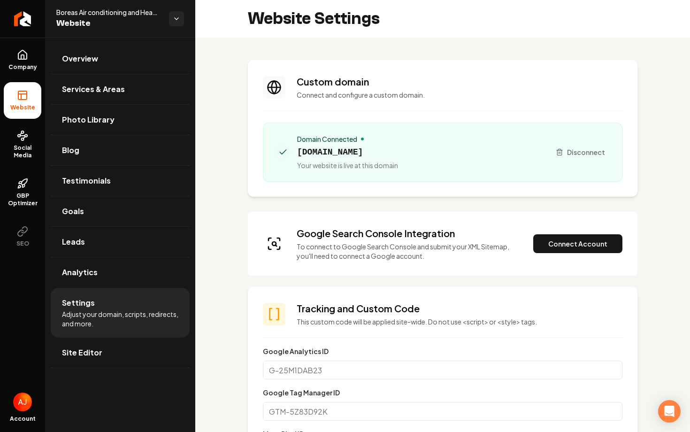
scroll to position [17, 0]
click at [565, 250] on button "Connect Account" at bounding box center [577, 243] width 89 height 19
click at [592, 240] on button "Connect Account" at bounding box center [577, 243] width 89 height 19
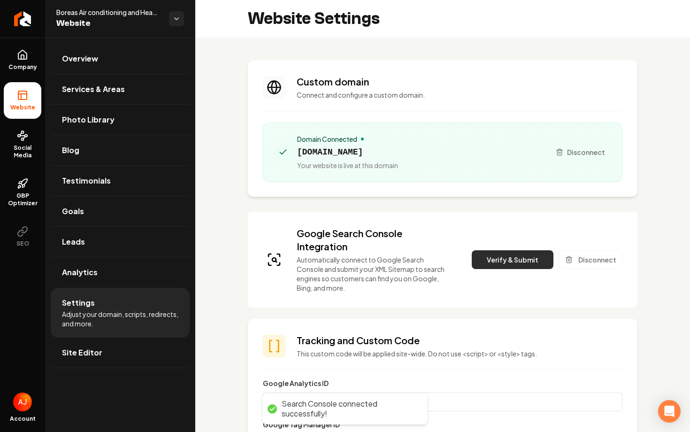
click at [493, 251] on button "Verify & Submit" at bounding box center [512, 259] width 82 height 19
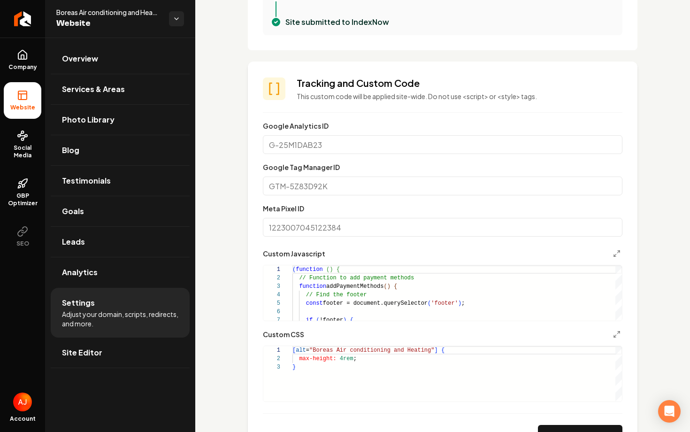
scroll to position [395, 0]
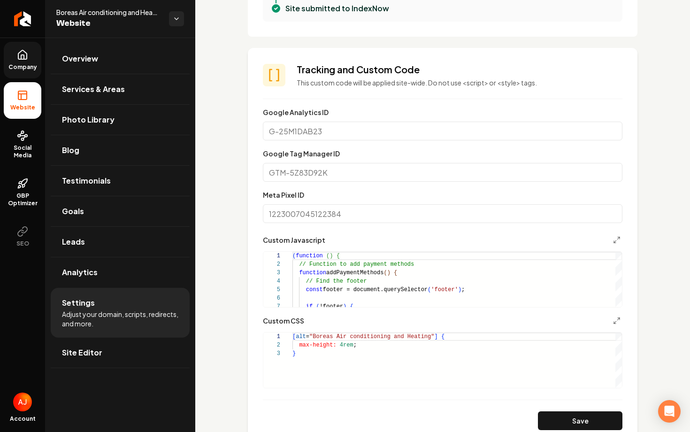
click at [21, 52] on icon at bounding box center [22, 54] width 11 height 11
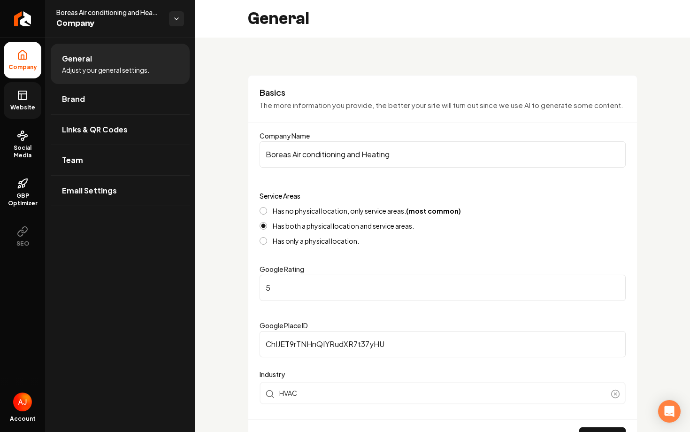
click at [16, 110] on span "Website" at bounding box center [23, 108] width 32 height 8
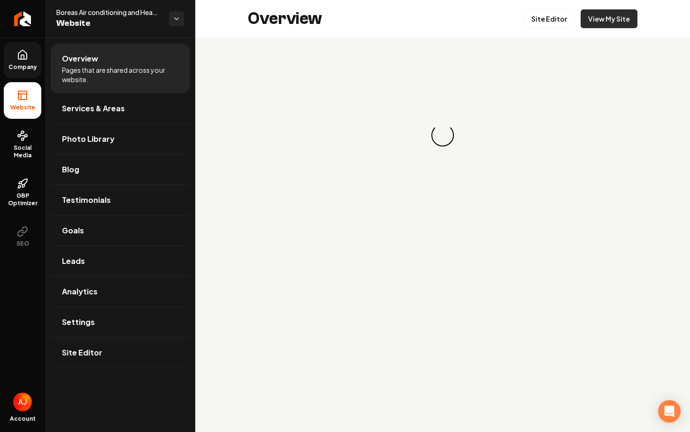
click at [611, 27] on link "View My Site" at bounding box center [608, 18] width 57 height 19
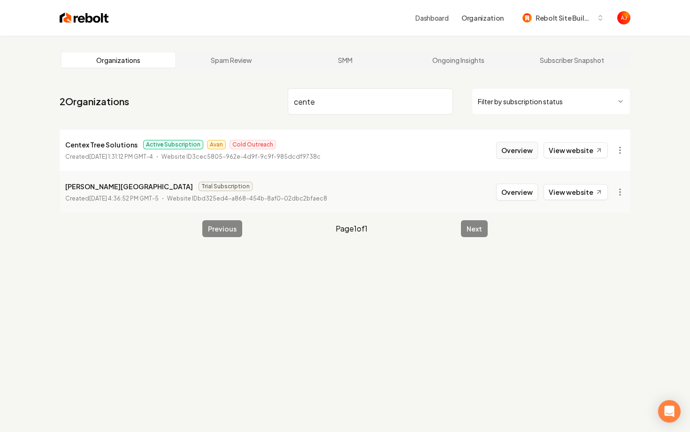
type input "cente"
click at [512, 153] on button "Overview" at bounding box center [517, 150] width 42 height 17
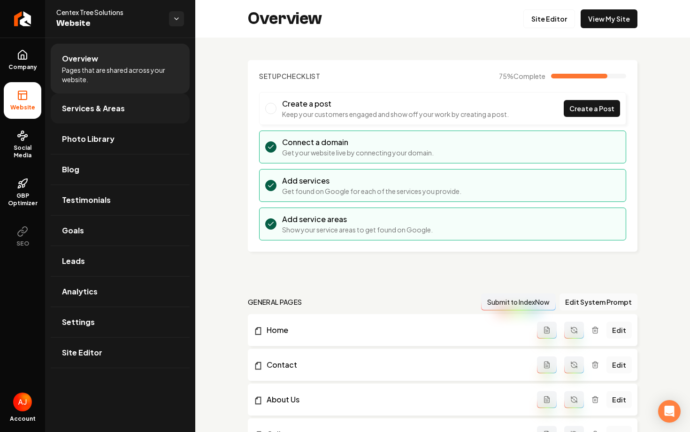
click at [91, 112] on span "Services & Areas" at bounding box center [93, 108] width 63 height 11
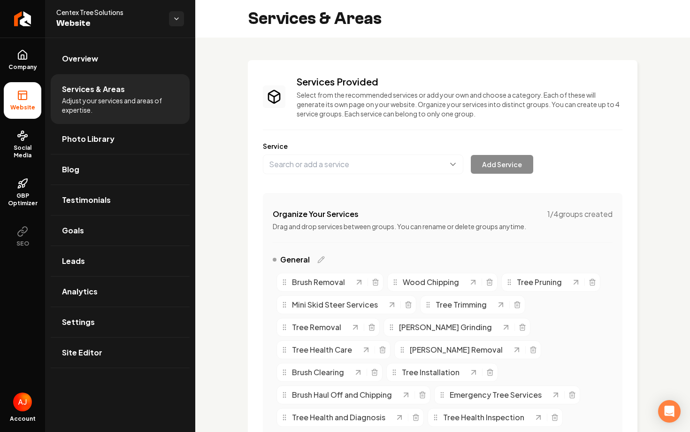
scroll to position [371, 0]
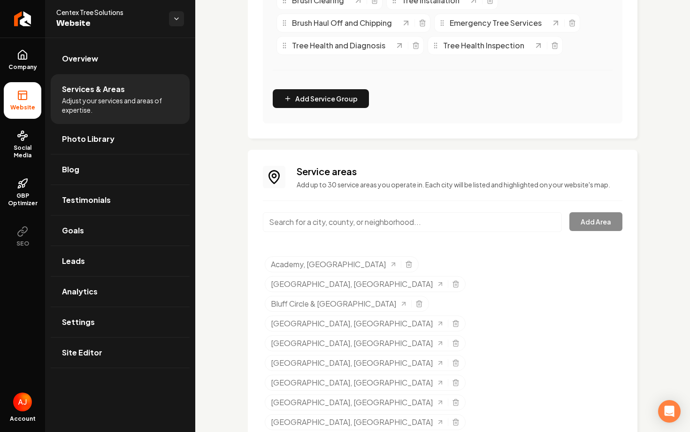
click at [316, 226] on input "Main content area" at bounding box center [412, 222] width 299 height 20
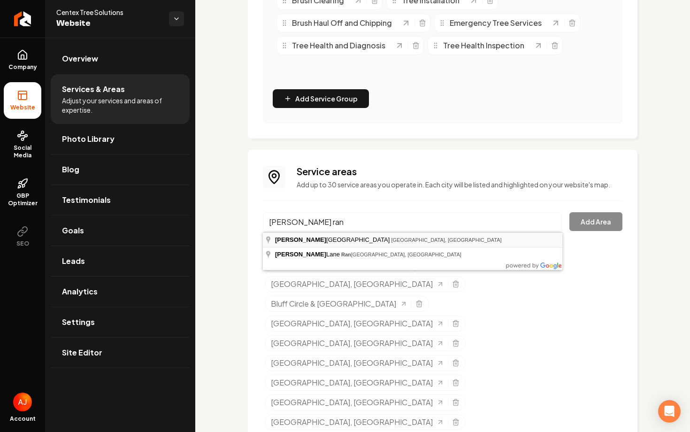
type input "[PERSON_NAME][GEOGRAPHIC_DATA], [GEOGRAPHIC_DATA]"
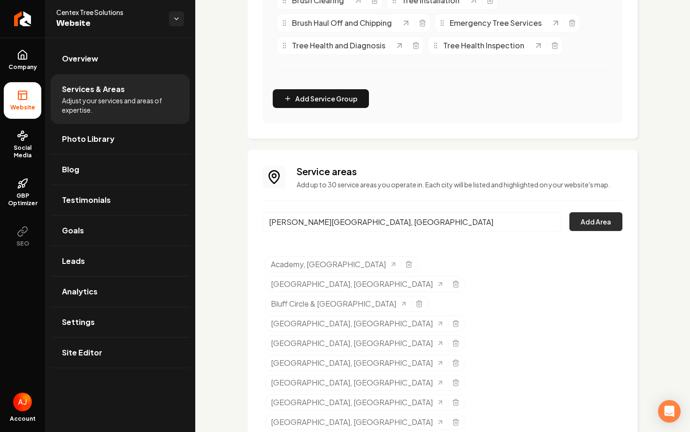
click at [587, 226] on button "Add Area" at bounding box center [595, 221] width 53 height 19
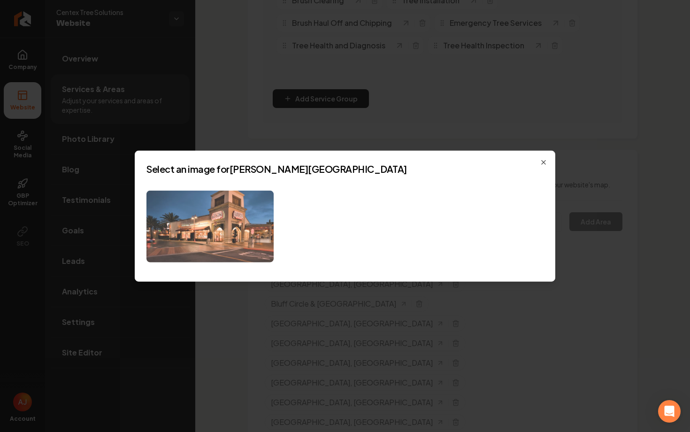
click at [268, 218] on img at bounding box center [209, 226] width 127 height 72
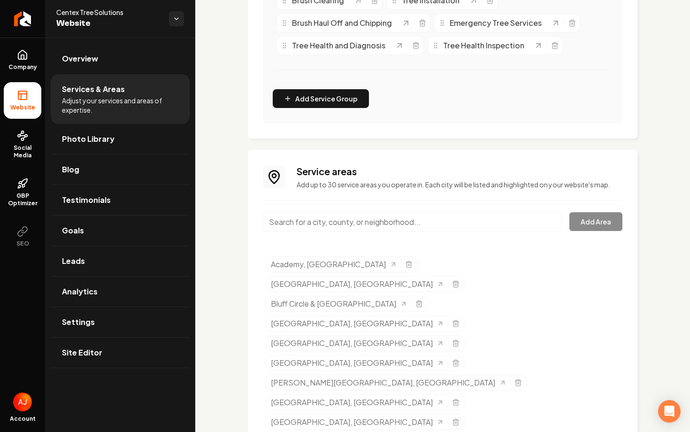
click at [300, 226] on input "Main content area" at bounding box center [412, 222] width 299 height 20
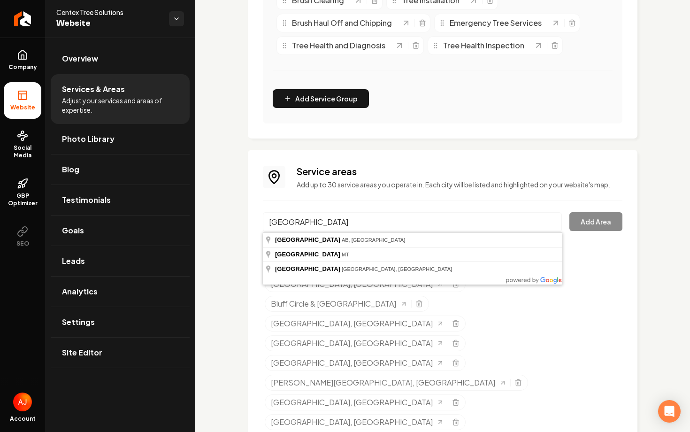
drag, startPoint x: 325, startPoint y: 222, endPoint x: 274, endPoint y: 220, distance: 50.2
click at [274, 220] on input "[GEOGRAPHIC_DATA]" at bounding box center [412, 222] width 299 height 20
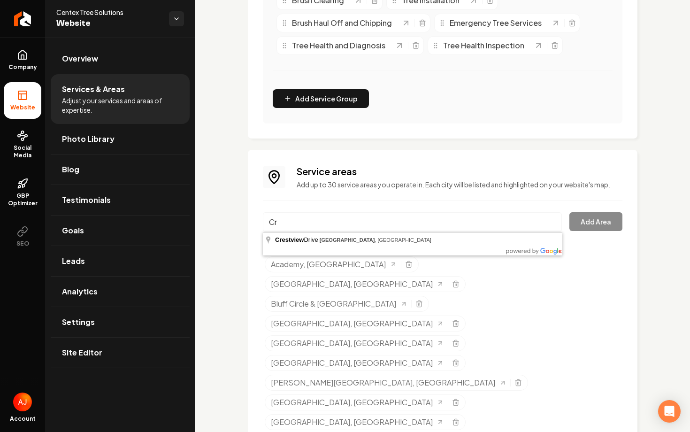
type input "C"
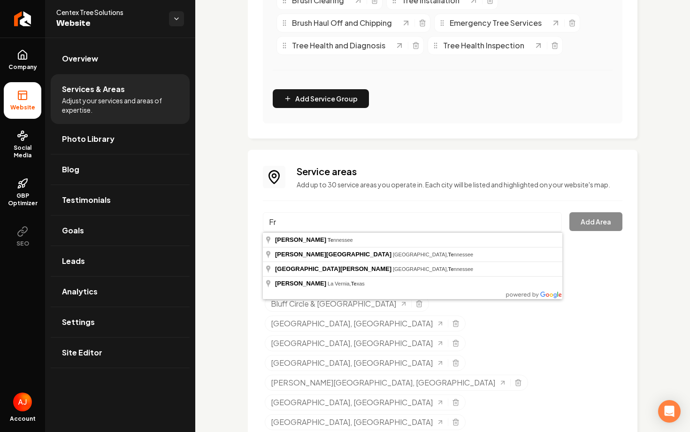
type input "F"
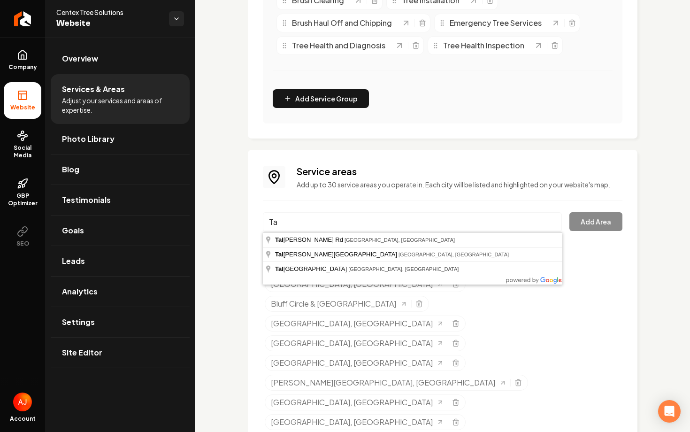
type input "T"
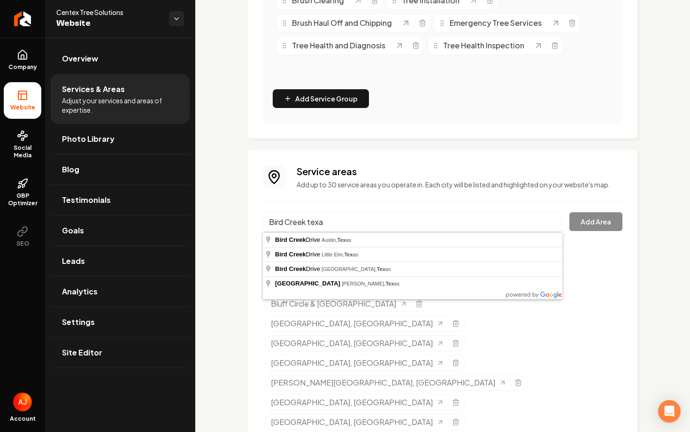
type input "Bird Creek [US_STATE]"
drag, startPoint x: 335, startPoint y: 218, endPoint x: 245, endPoint y: 218, distance: 90.1
click at [245, 218] on div "Services Provided Select from the recommended services or add your own and choo…" at bounding box center [442, 177] width 494 height 1022
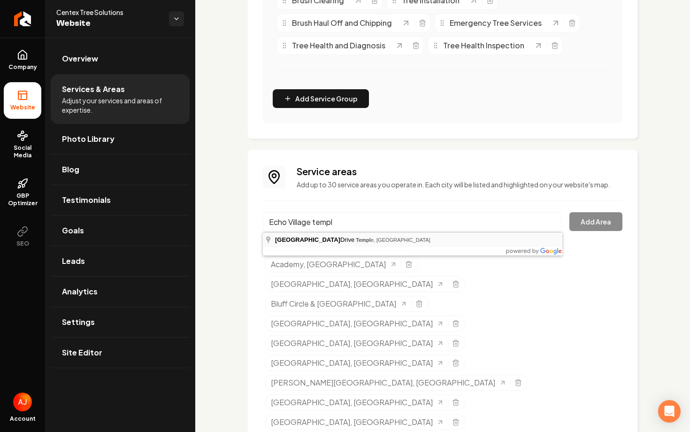
type input "[GEOGRAPHIC_DATA], [GEOGRAPHIC_DATA]"
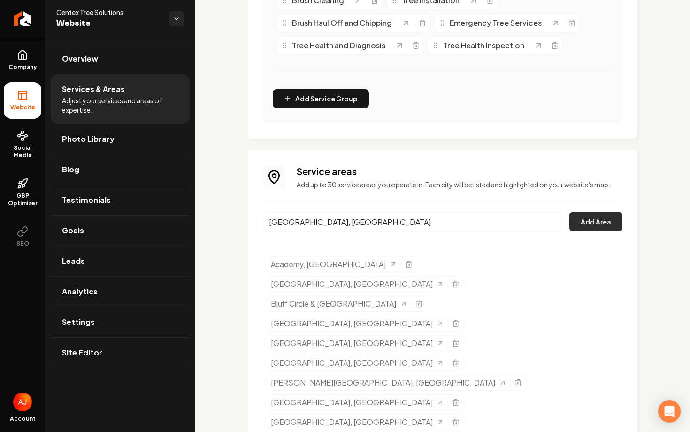
click at [584, 223] on button "Add Area" at bounding box center [595, 221] width 53 height 19
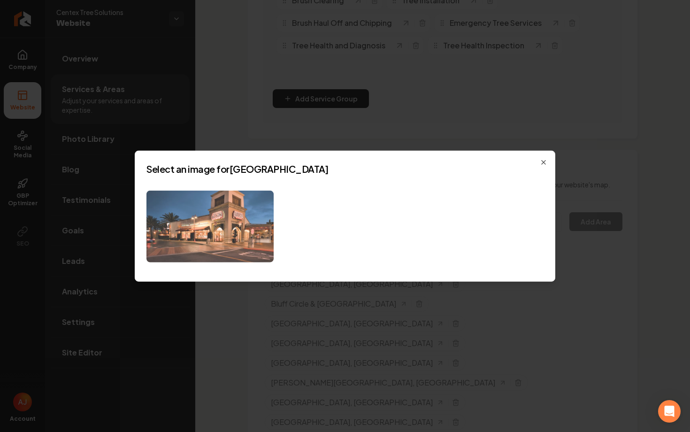
click at [262, 224] on img at bounding box center [209, 226] width 127 height 72
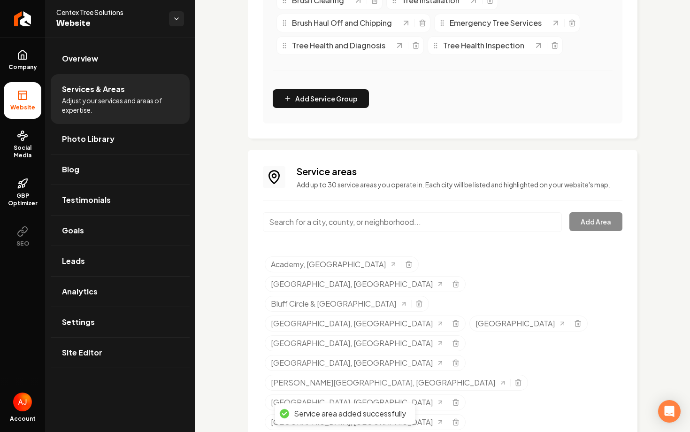
click at [306, 225] on input "Main content area" at bounding box center [412, 222] width 299 height 20
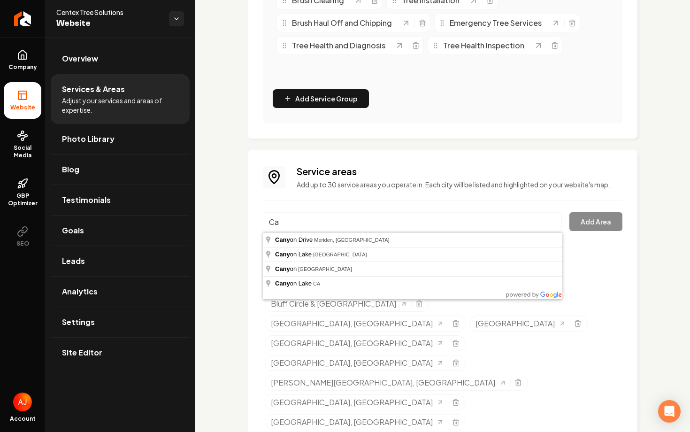
type input "C"
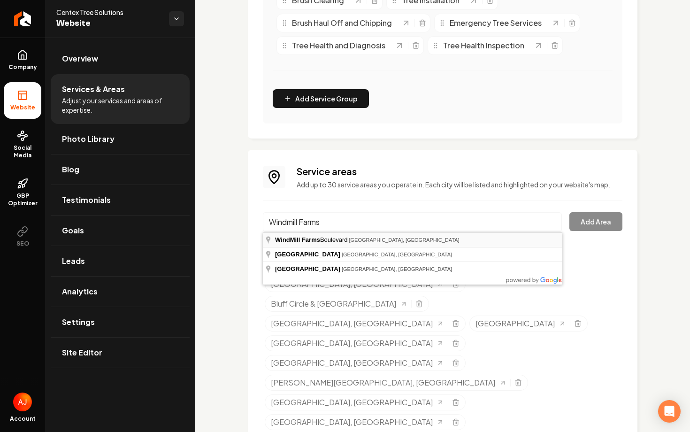
type input "[GEOGRAPHIC_DATA][PERSON_NAME], [GEOGRAPHIC_DATA]"
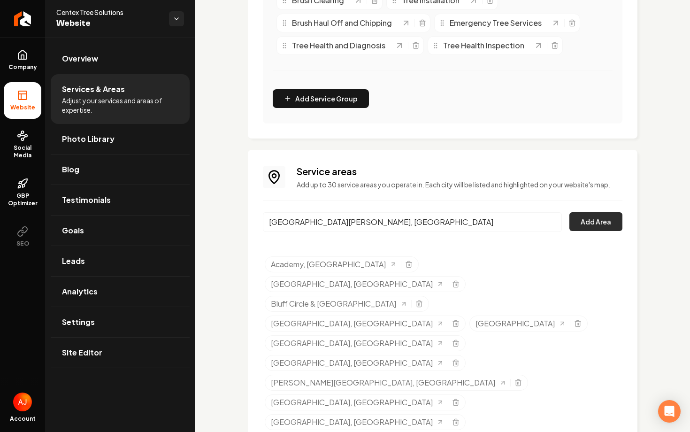
click at [580, 225] on button "Add Area" at bounding box center [595, 221] width 53 height 19
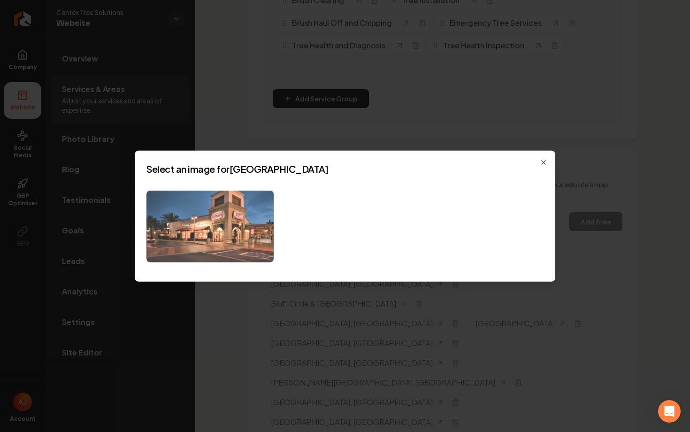
click at [263, 223] on img at bounding box center [209, 226] width 127 height 72
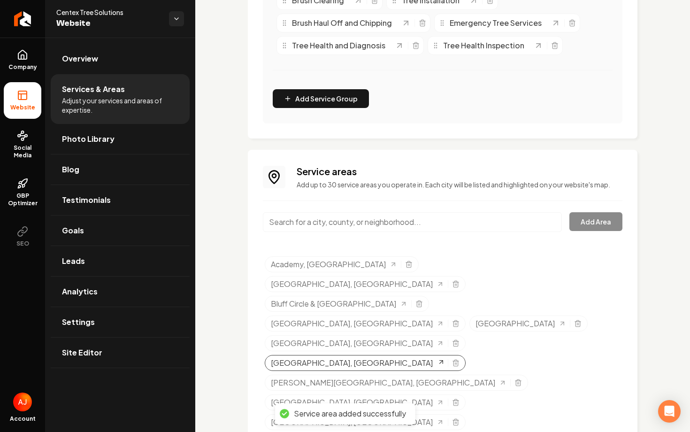
scroll to position [391, 0]
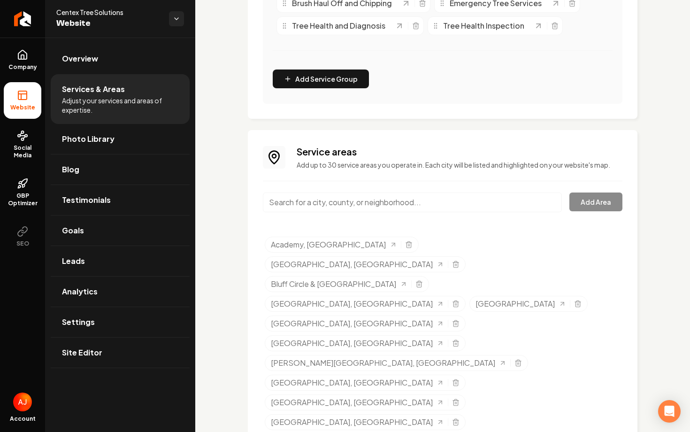
click at [308, 199] on input "Main content area" at bounding box center [412, 202] width 299 height 20
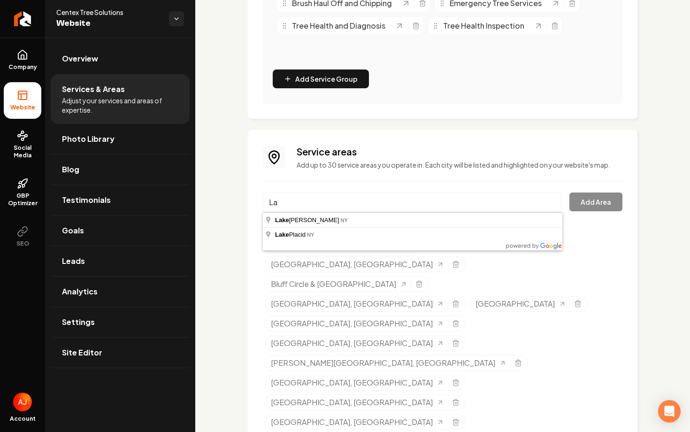
type input "L"
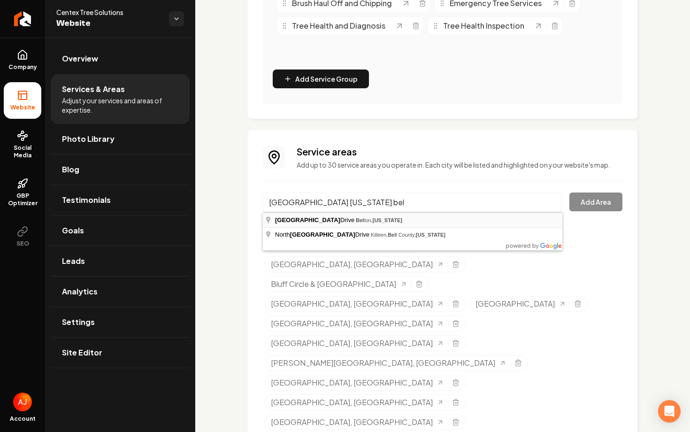
type input "[GEOGRAPHIC_DATA], [US_STATE]"
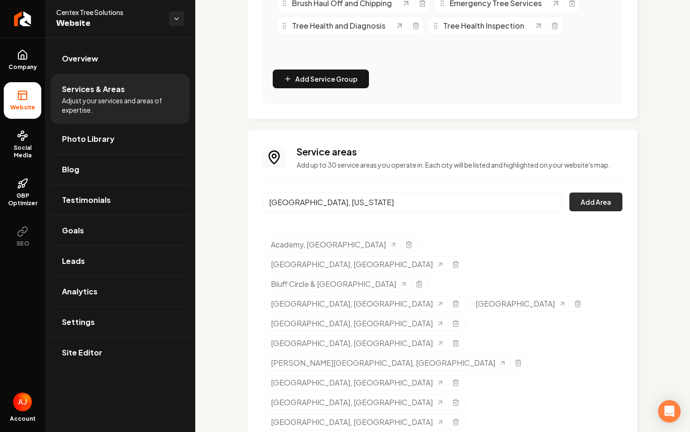
click at [595, 204] on button "Add Area" at bounding box center [595, 201] width 53 height 19
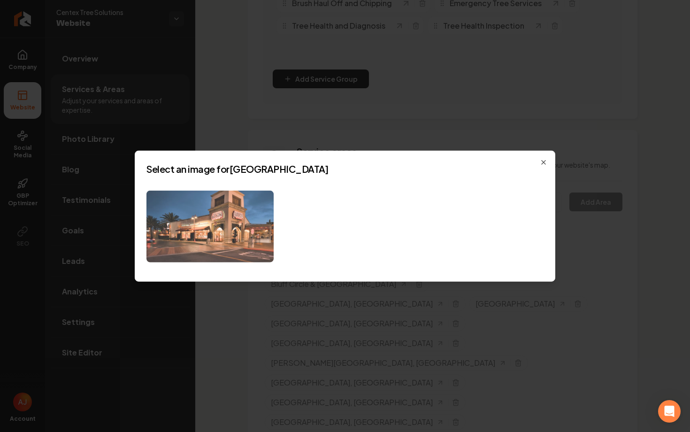
click at [266, 209] on img at bounding box center [209, 226] width 127 height 72
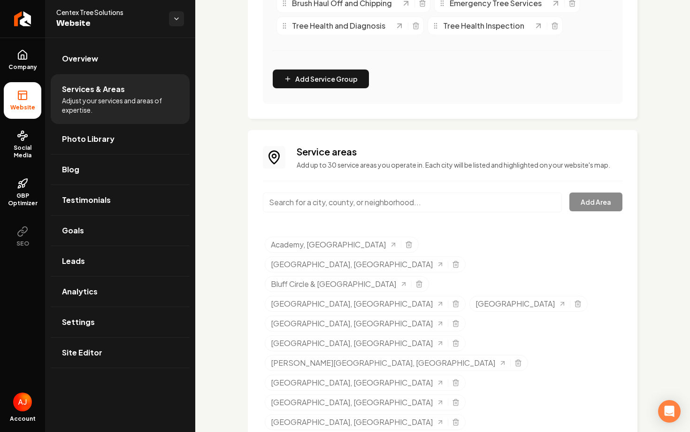
click at [114, 316] on link "Settings" at bounding box center [120, 322] width 139 height 30
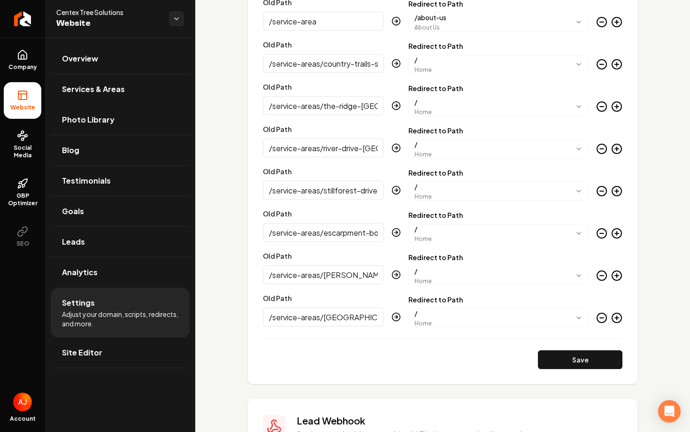
scroll to position [940, 0]
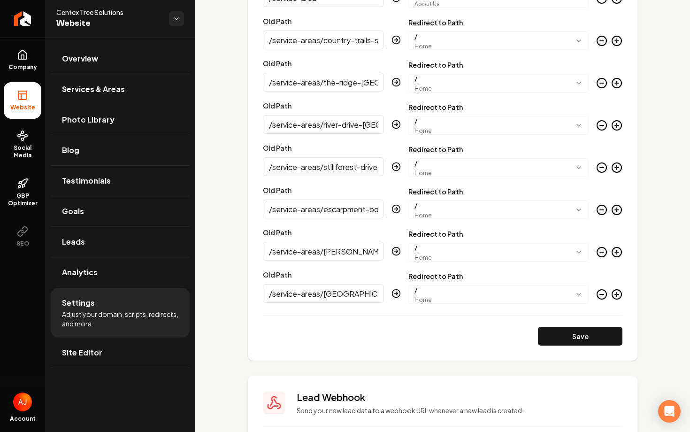
click at [617, 295] on icon "Main content area" at bounding box center [616, 293] width 11 height 11
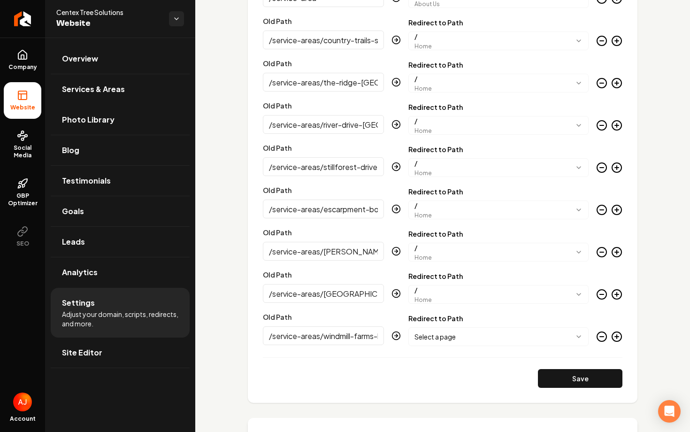
scroll to position [0, 49]
type input "/service-areas/windmill-farms-boulevard-[GEOGRAPHIC_DATA]"
click at [600, 377] on button "Save" at bounding box center [580, 378] width 84 height 19
click at [557, 380] on button "Save" at bounding box center [580, 378] width 84 height 19
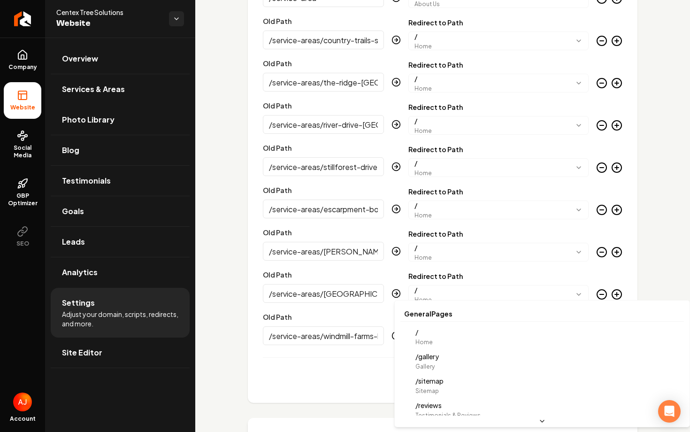
click at [531, 341] on body "Company Website Social Media GBP Optimizer SEO Account Centex Tree Solutions We…" at bounding box center [345, 216] width 690 height 432
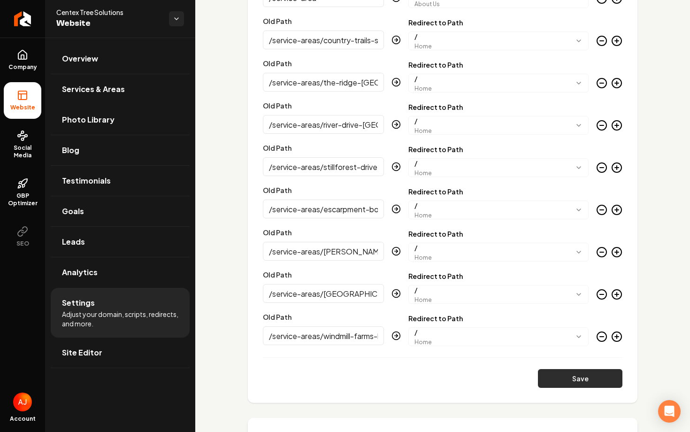
click at [576, 382] on button "Save" at bounding box center [580, 378] width 84 height 19
click at [85, 94] on span "Services & Areas" at bounding box center [93, 88] width 63 height 11
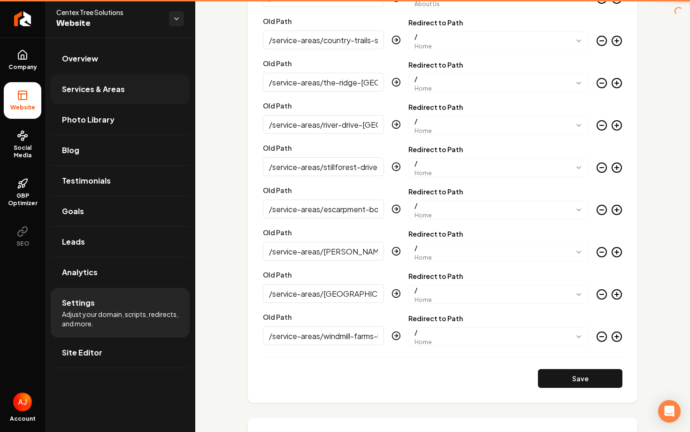
scroll to position [391, 0]
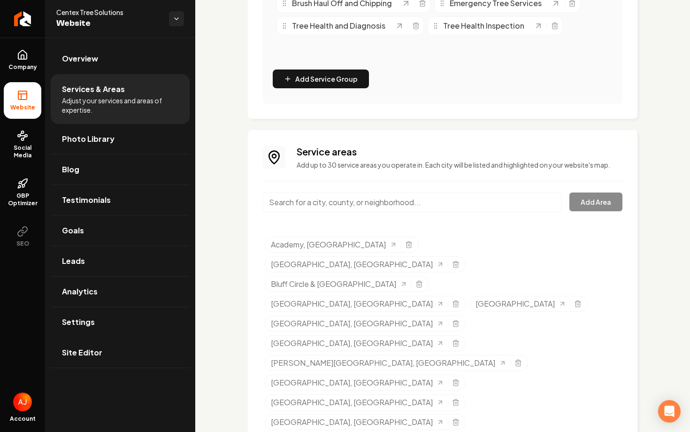
click at [383, 212] on div "Main content area" at bounding box center [412, 207] width 299 height 31
click at [369, 200] on input "Main content area" at bounding box center [412, 202] width 299 height 20
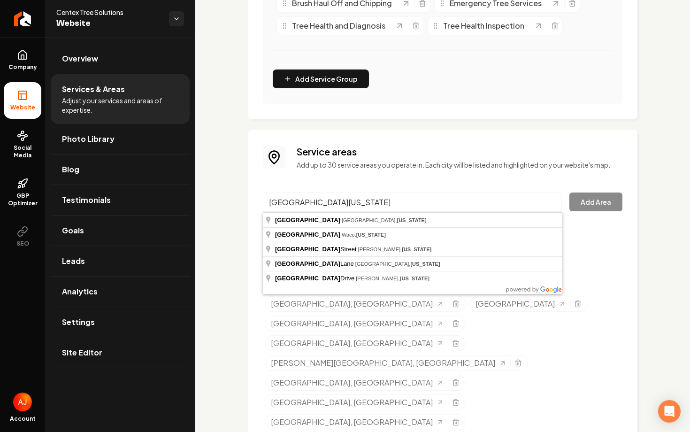
click at [303, 203] on input "[GEOGRAPHIC_DATA][US_STATE]" at bounding box center [412, 202] width 299 height 20
click at [302, 203] on input "[GEOGRAPHIC_DATA][US_STATE]" at bounding box center [412, 202] width 299 height 20
click at [300, 204] on input "[GEOGRAPHIC_DATA][US_STATE]" at bounding box center [412, 202] width 299 height 20
click at [366, 204] on input "alta vista acedemy [US_STATE]" at bounding box center [412, 202] width 299 height 20
type input "[GEOGRAPHIC_DATA], [GEOGRAPHIC_DATA], [US_STATE]"
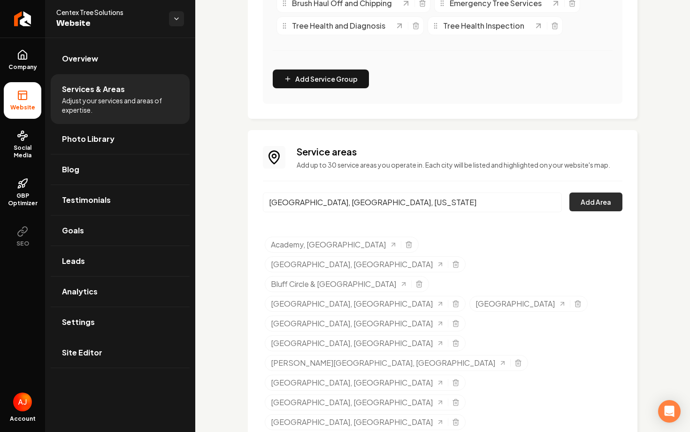
click at [583, 205] on button "Add Area" at bounding box center [595, 201] width 53 height 19
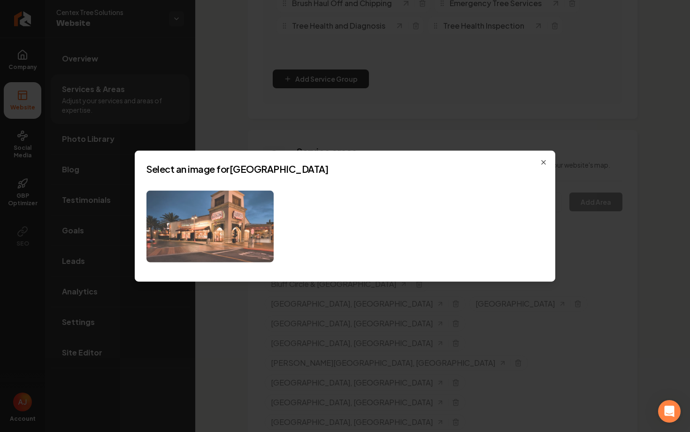
click at [250, 229] on img at bounding box center [209, 226] width 127 height 72
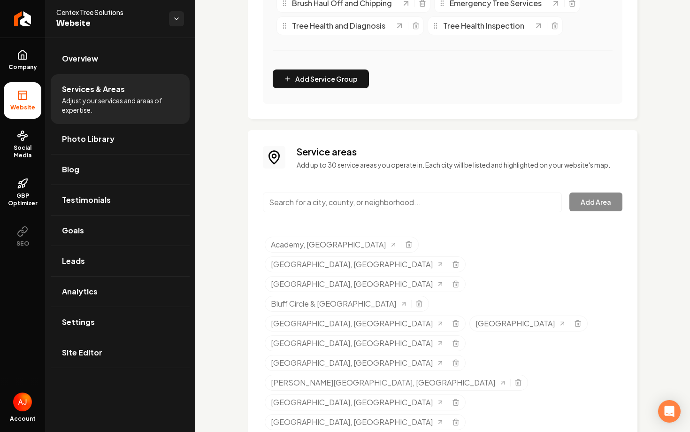
click at [316, 204] on input "Main content area" at bounding box center [412, 202] width 299 height 20
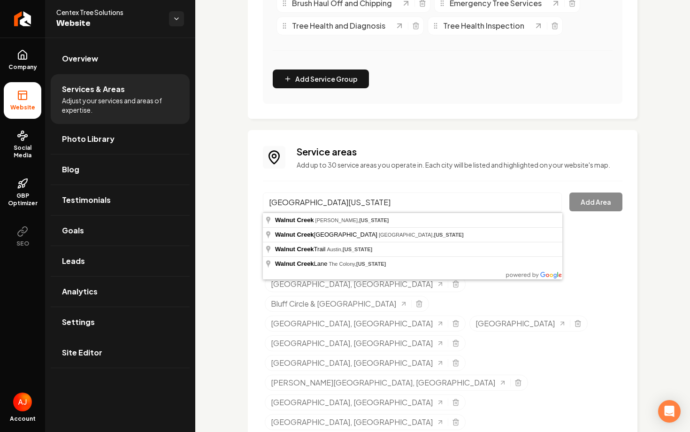
type input "[GEOGRAPHIC_DATA][US_STATE]"
drag, startPoint x: 351, startPoint y: 200, endPoint x: 225, endPoint y: 202, distance: 126.2
click at [225, 202] on div "Services Provided Select from the recommended services or add your own and choo…" at bounding box center [442, 166] width 494 height 1041
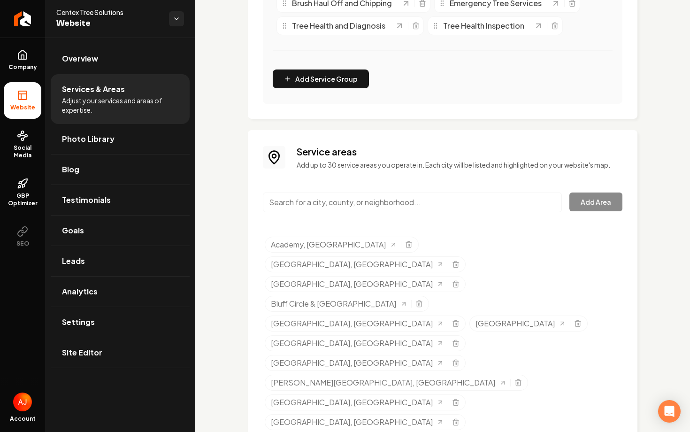
click at [261, 169] on div "Service areas Add up to 30 service areas you operate in. Each city will be list…" at bounding box center [442, 397] width 389 height 535
click at [76, 56] on span "Overview" at bounding box center [80, 58] width 36 height 11
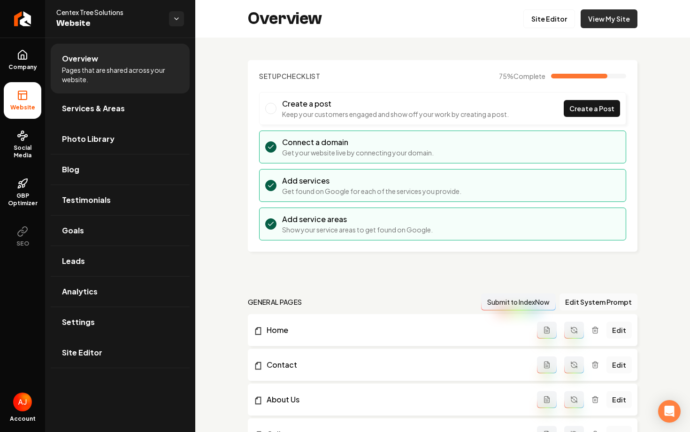
click at [591, 23] on link "View My Site" at bounding box center [608, 18] width 57 height 19
click at [99, 114] on link "Services & Areas" at bounding box center [120, 108] width 139 height 30
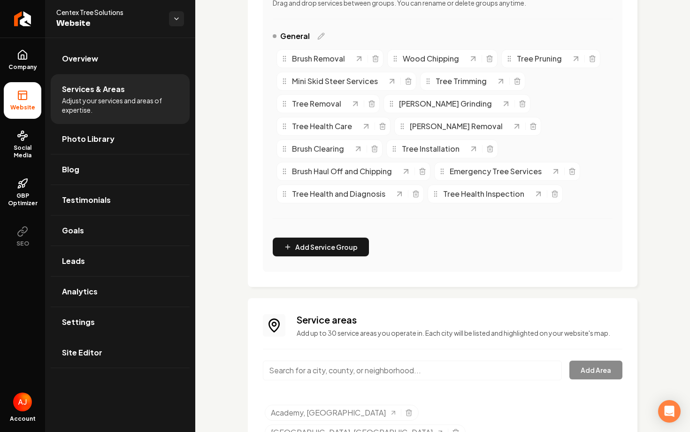
scroll to position [411, 0]
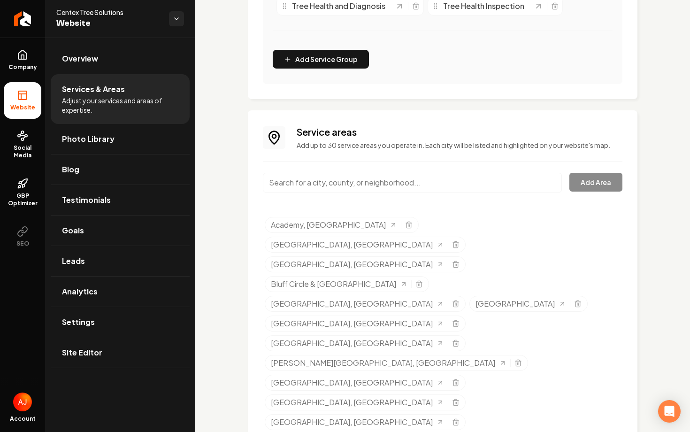
click at [307, 181] on input "Main content area" at bounding box center [412, 183] width 299 height 20
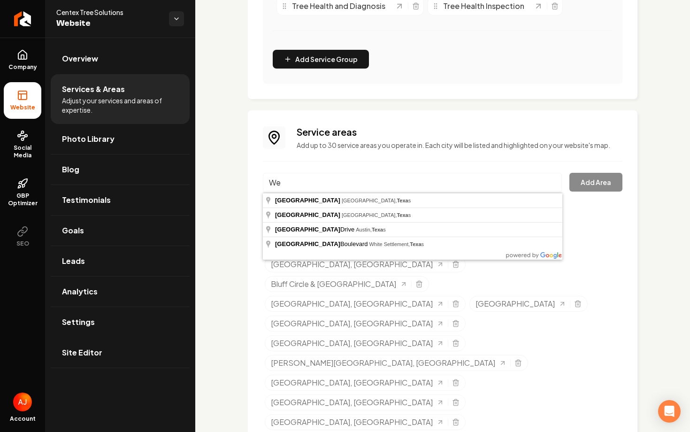
type input "W"
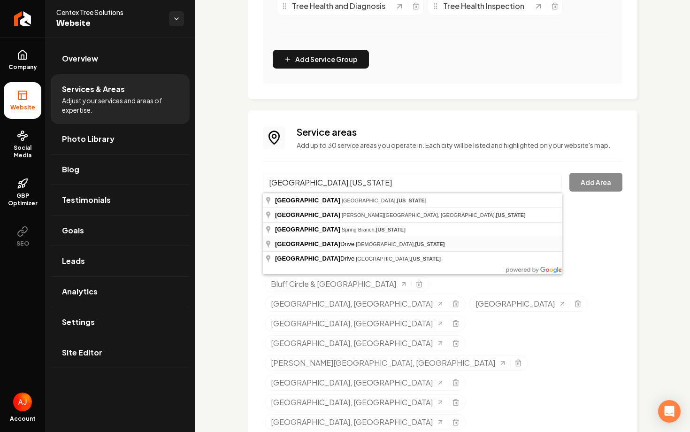
type input "[GEOGRAPHIC_DATA], [US_STATE]"
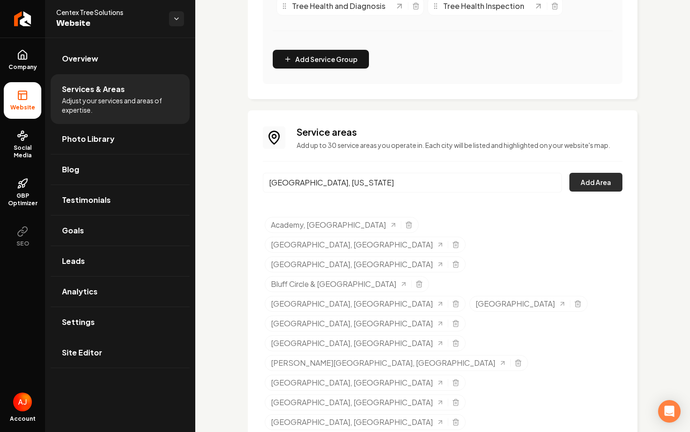
click at [586, 182] on button "Add Area" at bounding box center [595, 182] width 53 height 19
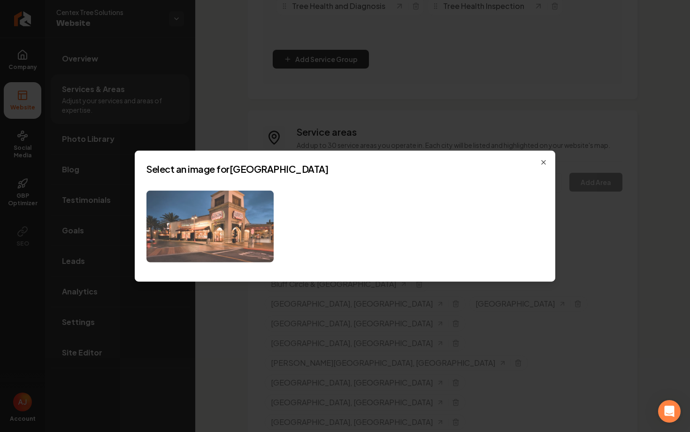
click at [257, 192] on img at bounding box center [209, 226] width 127 height 72
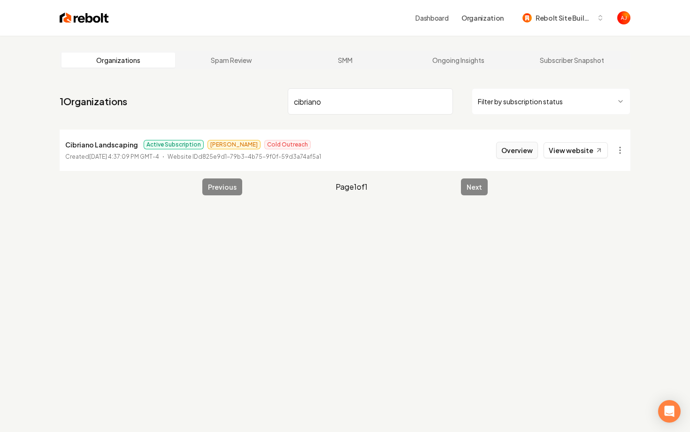
type input "cibriano"
click at [523, 149] on button "Overview" at bounding box center [517, 150] width 42 height 17
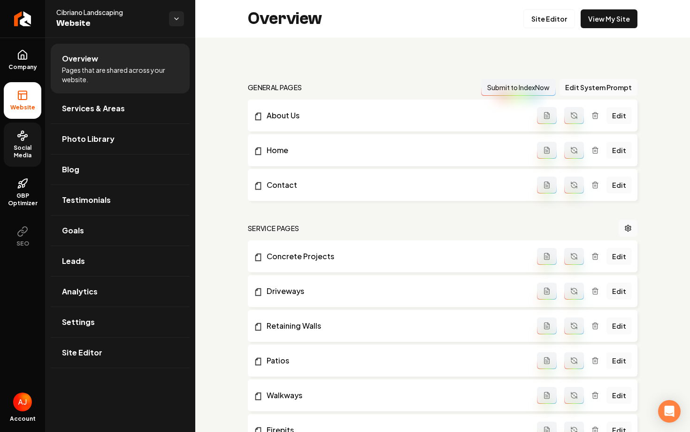
click at [18, 148] on span "Social Media" at bounding box center [23, 151] width 38 height 15
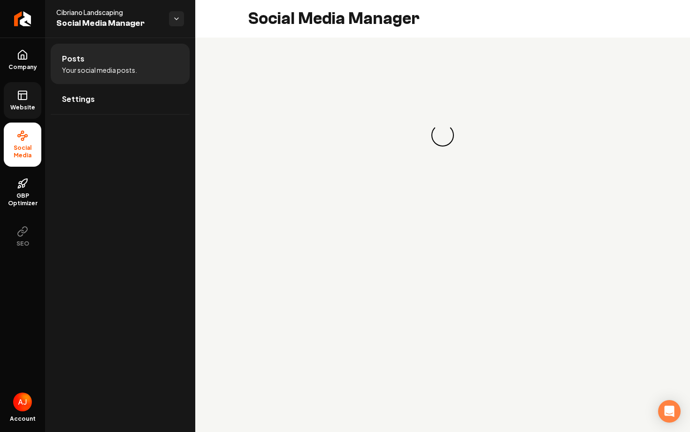
click at [16, 100] on link "Website" at bounding box center [23, 100] width 38 height 37
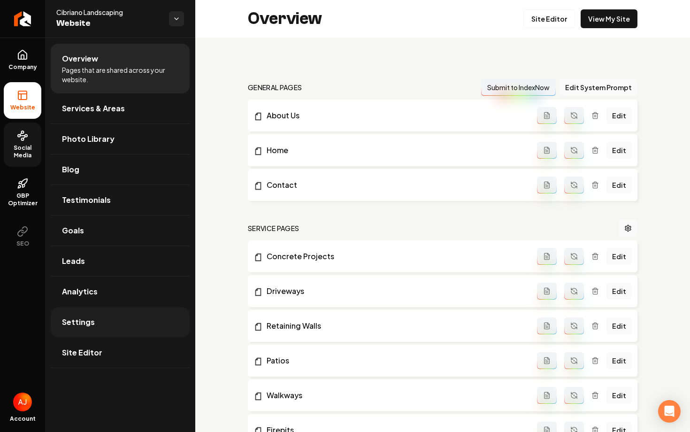
click at [94, 331] on link "Settings" at bounding box center [120, 322] width 139 height 30
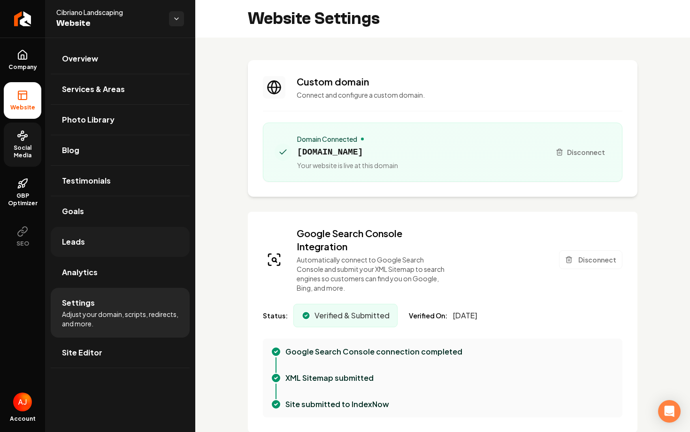
click at [87, 241] on link "Leads" at bounding box center [120, 242] width 139 height 30
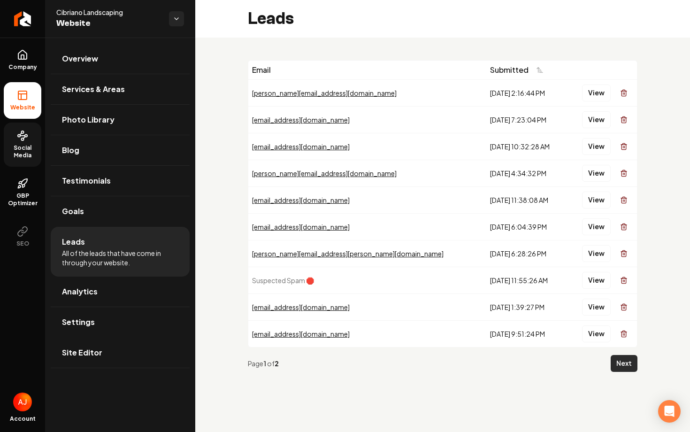
click at [626, 365] on button "Next" at bounding box center [623, 363] width 27 height 17
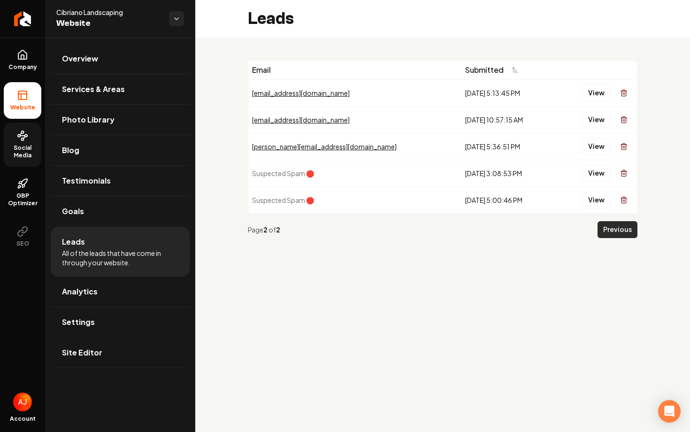
click at [603, 228] on button "Previous" at bounding box center [617, 229] width 40 height 17
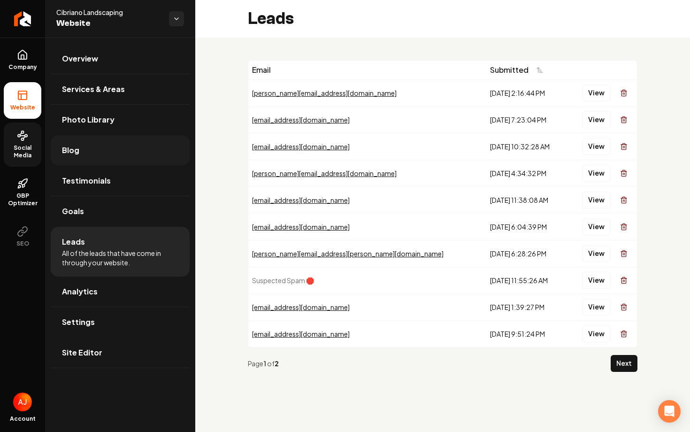
click at [69, 143] on link "Blog" at bounding box center [120, 150] width 139 height 30
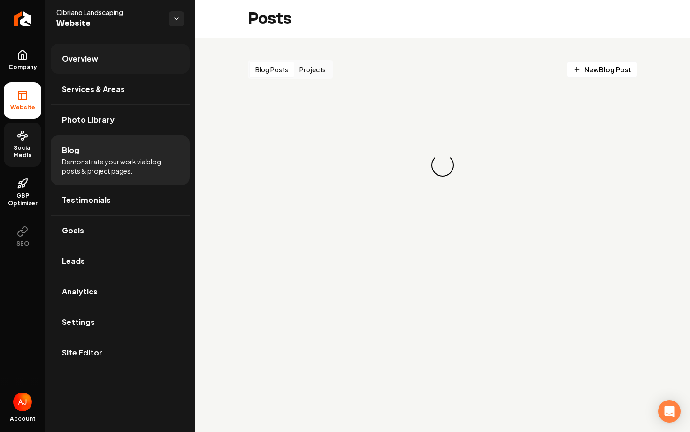
click at [93, 72] on link "Overview" at bounding box center [120, 59] width 139 height 30
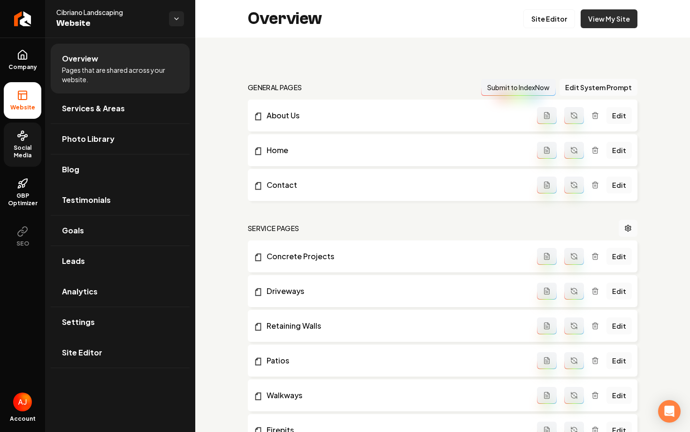
click at [598, 19] on link "View My Site" at bounding box center [608, 18] width 57 height 19
click at [18, 60] on icon at bounding box center [22, 54] width 11 height 11
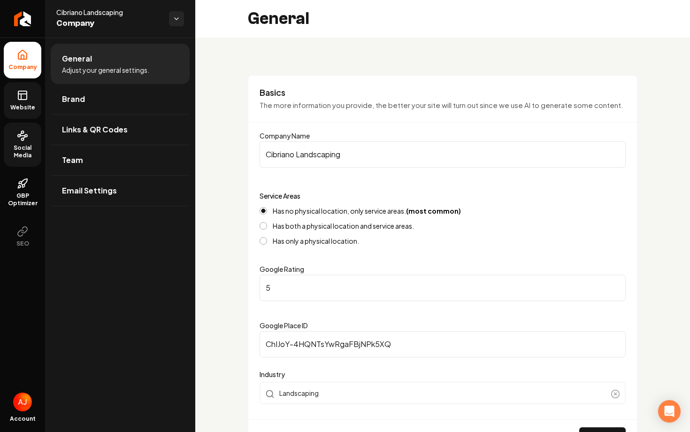
click at [28, 102] on link "Website" at bounding box center [23, 100] width 38 height 37
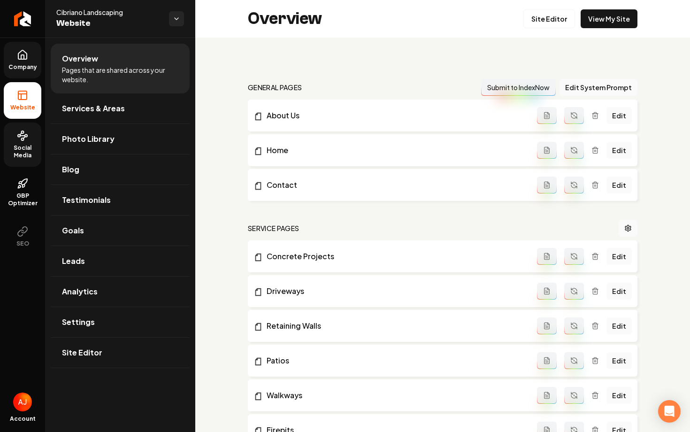
click at [23, 66] on span "Company" at bounding box center [23, 67] width 36 height 8
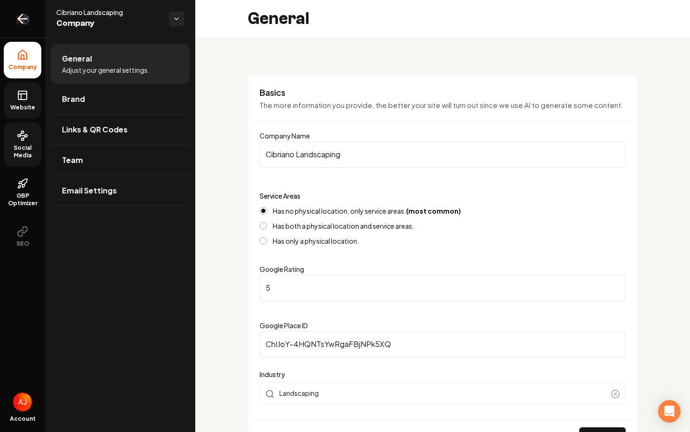
click at [22, 20] on icon "Return to dashboard" at bounding box center [22, 18] width 15 height 15
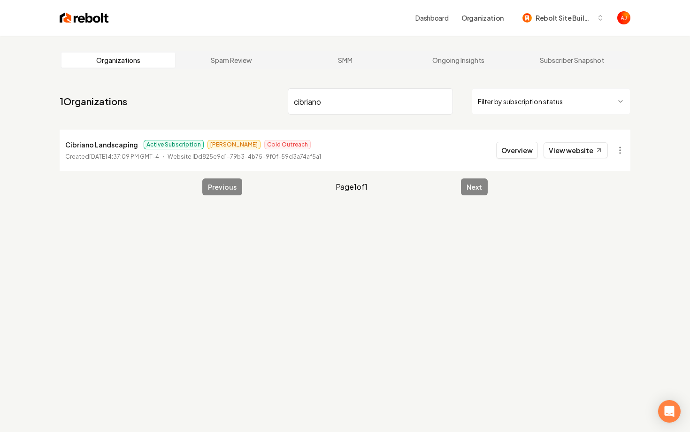
type input "cibriano"
click at [558, 152] on link "View website" at bounding box center [575, 150] width 64 height 16
click at [505, 152] on button "Overview" at bounding box center [517, 150] width 42 height 17
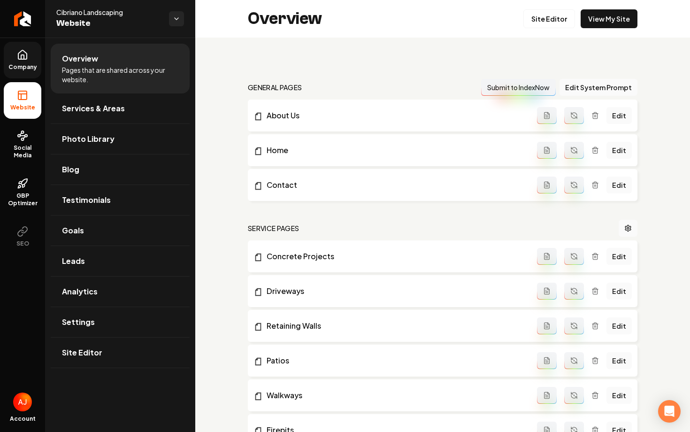
click at [24, 75] on link "Company" at bounding box center [23, 60] width 38 height 37
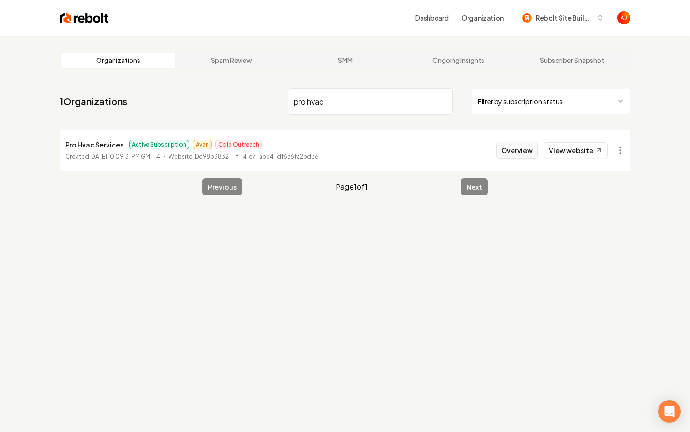
type input "pro hvac"
click at [507, 152] on button "Overview" at bounding box center [517, 150] width 42 height 17
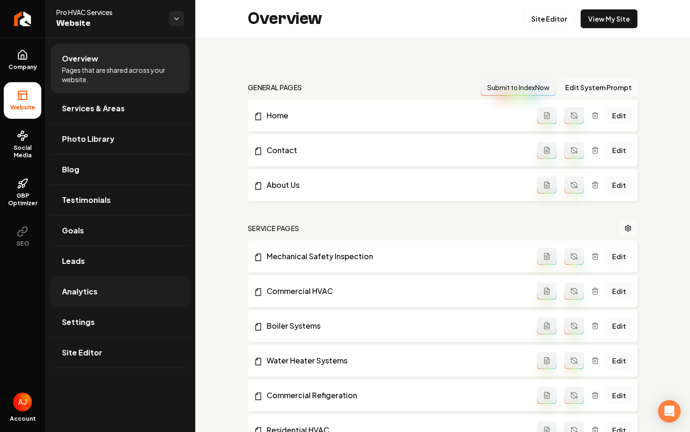
click at [89, 287] on span "Analytics" at bounding box center [80, 291] width 36 height 11
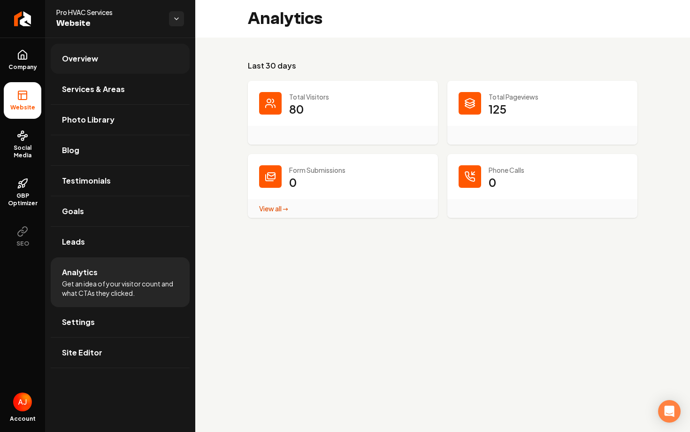
click at [94, 71] on link "Overview" at bounding box center [120, 59] width 139 height 30
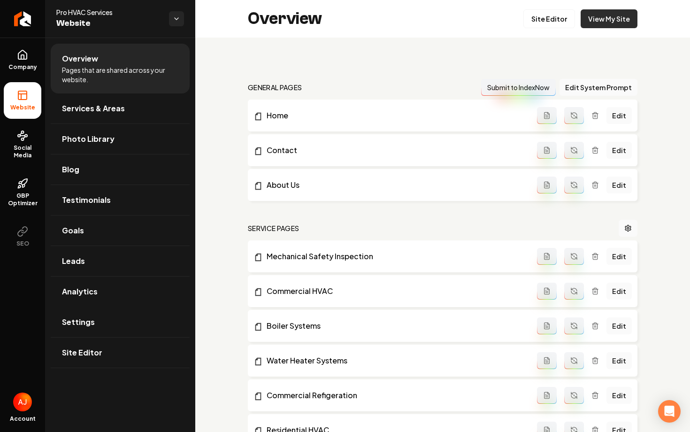
click at [601, 24] on link "View My Site" at bounding box center [608, 18] width 57 height 19
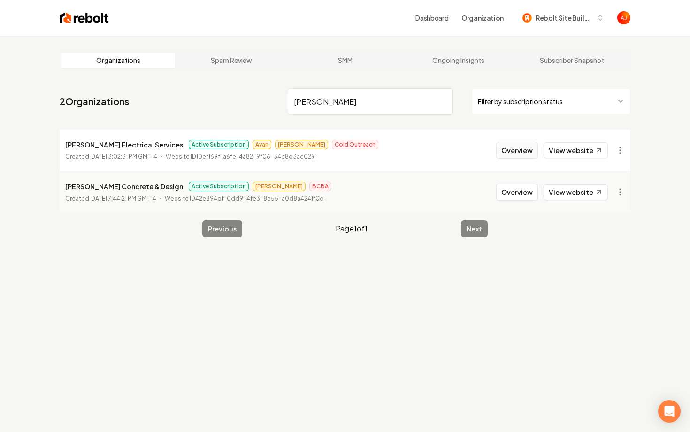
type input "[PERSON_NAME]"
click at [513, 155] on button "Overview" at bounding box center [517, 150] width 42 height 17
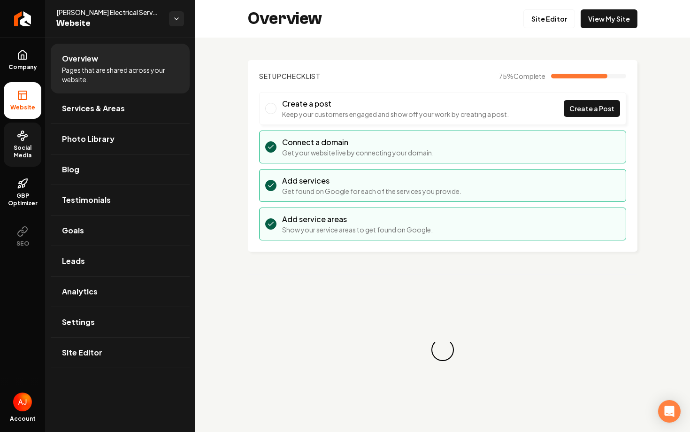
click at [23, 149] on span "Social Media" at bounding box center [23, 151] width 38 height 15
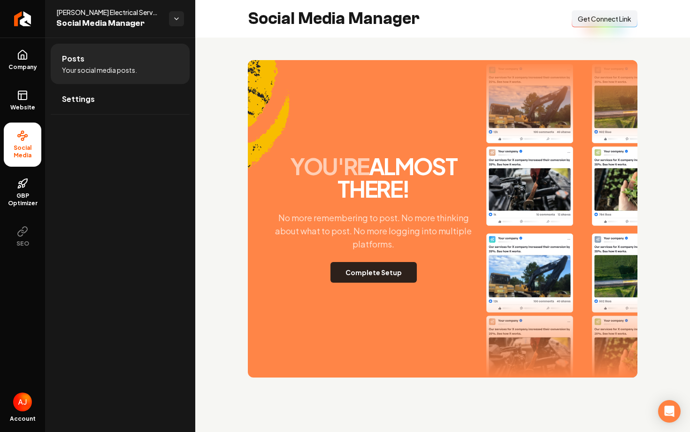
click at [345, 272] on button "Complete Setup" at bounding box center [373, 272] width 86 height 21
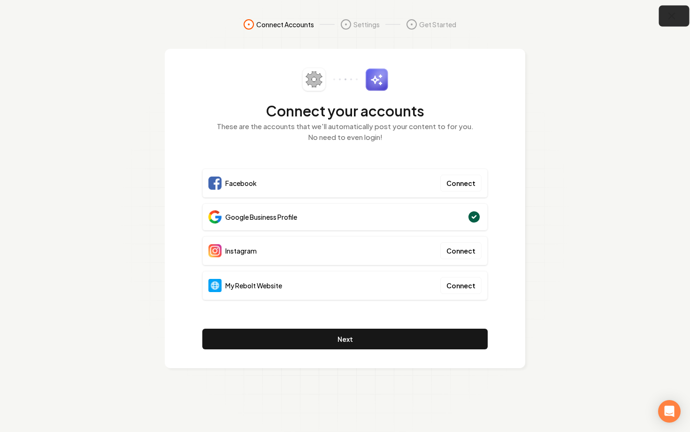
click at [666, 19] on icon "button" at bounding box center [672, 16] width 12 height 12
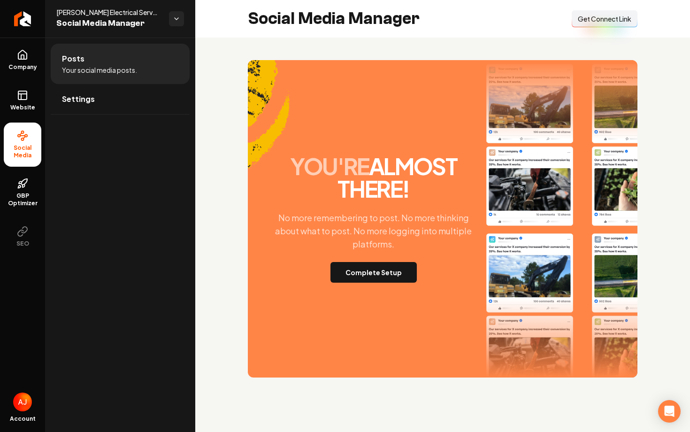
click at [583, 24] on button "Connect Link Get Connect Link" at bounding box center [604, 18] width 66 height 17
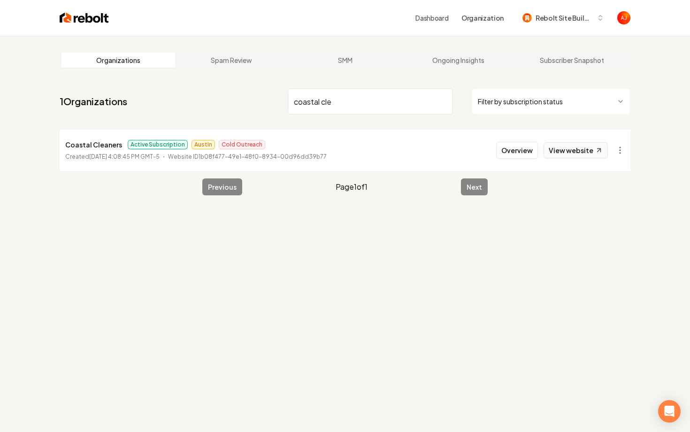
click at [561, 155] on link "View website" at bounding box center [575, 150] width 64 height 16
drag, startPoint x: 349, startPoint y: 101, endPoint x: 207, endPoint y: 101, distance: 141.2
click at [219, 101] on nav "1 Organizations coastal cle Filter by subscription status" at bounding box center [345, 104] width 570 height 41
type input "boreas"
click at [529, 155] on button "Overview" at bounding box center [517, 150] width 42 height 17
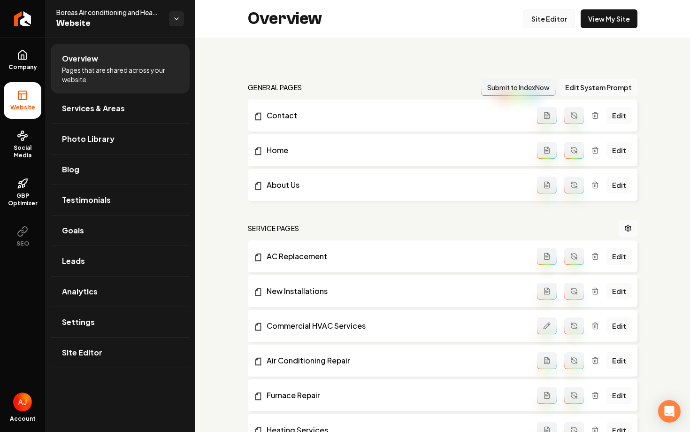
click at [558, 24] on link "Site Editor" at bounding box center [549, 18] width 52 height 19
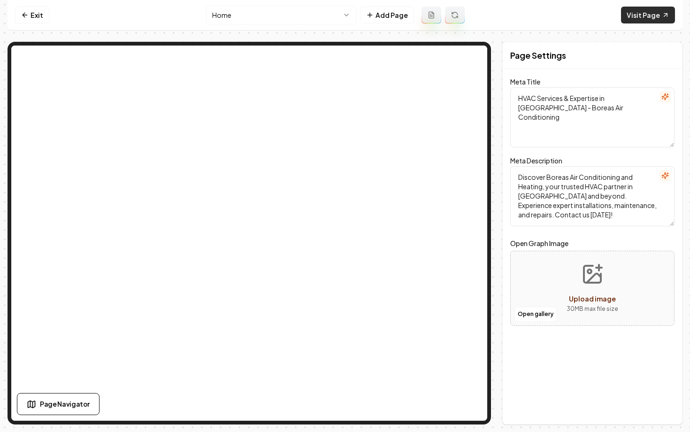
click at [638, 22] on link "Visit Page" at bounding box center [648, 15] width 54 height 17
click at [225, 15] on html "Computer Required This feature is only available on a computer. Please switch t…" at bounding box center [345, 216] width 690 height 432
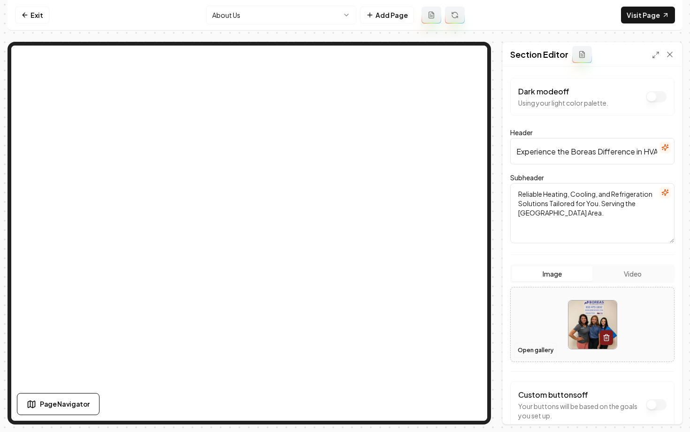
click at [531, 353] on button "Open gallery" at bounding box center [535, 349] width 42 height 15
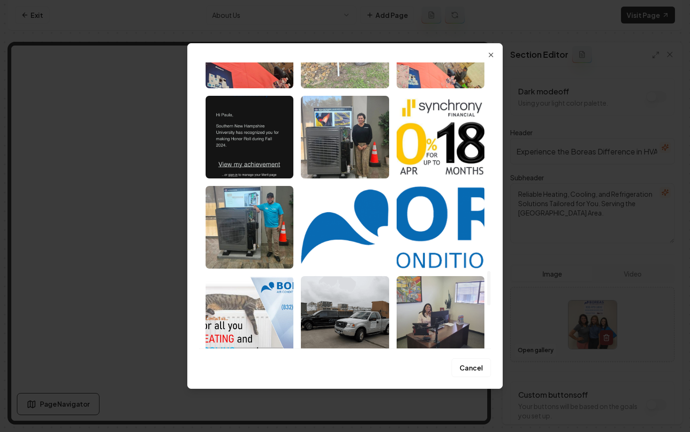
scroll to position [1729, 0]
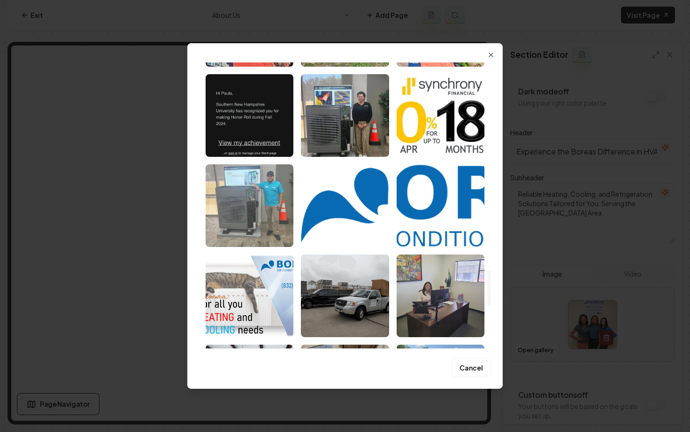
click at [235, 213] on img "Select image image_6893ef2d5c7cd75eb8814173.jpeg" at bounding box center [249, 205] width 88 height 83
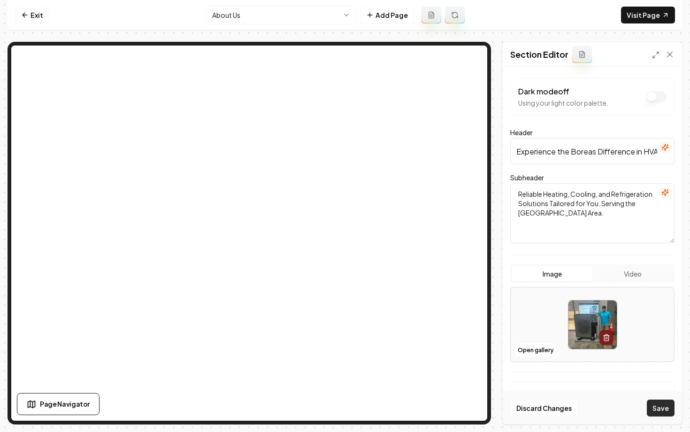
click at [660, 403] on button "Save" at bounding box center [660, 407] width 28 height 17
click at [640, 10] on link "Visit Page" at bounding box center [648, 15] width 54 height 17
click at [24, 19] on link "Exit" at bounding box center [32, 15] width 34 height 17
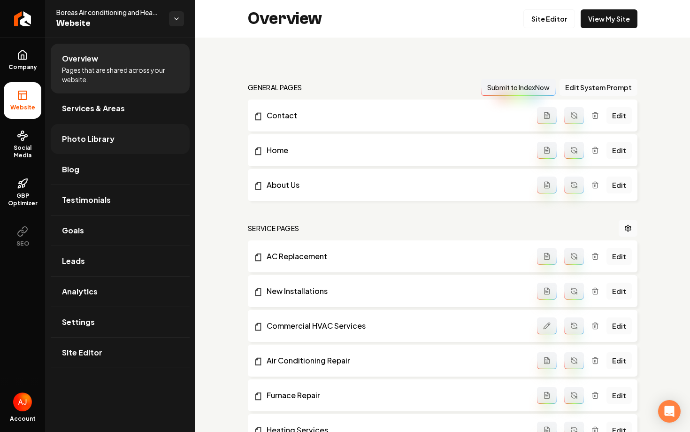
click at [78, 133] on span "Photo Library" at bounding box center [88, 138] width 53 height 11
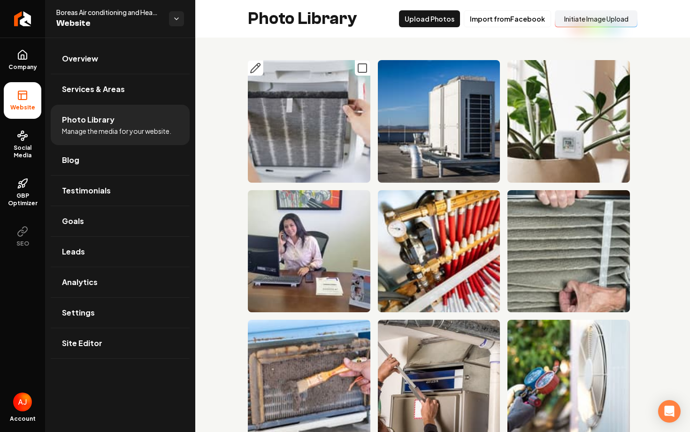
click at [322, 157] on img "Main content area" at bounding box center [309, 121] width 122 height 122
click at [255, 65] on icon "Main content area" at bounding box center [255, 67] width 11 height 11
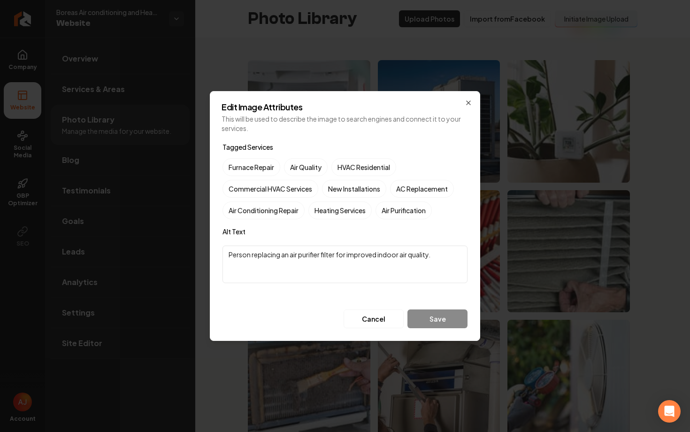
click at [474, 109] on div "Edit Image Attributes This will be used to describe the image to search engines…" at bounding box center [345, 216] width 270 height 250
click at [474, 105] on div "Edit Image Attributes This will be used to describe the image to search engines…" at bounding box center [345, 216] width 270 height 250
click at [470, 102] on icon "button" at bounding box center [468, 103] width 8 height 8
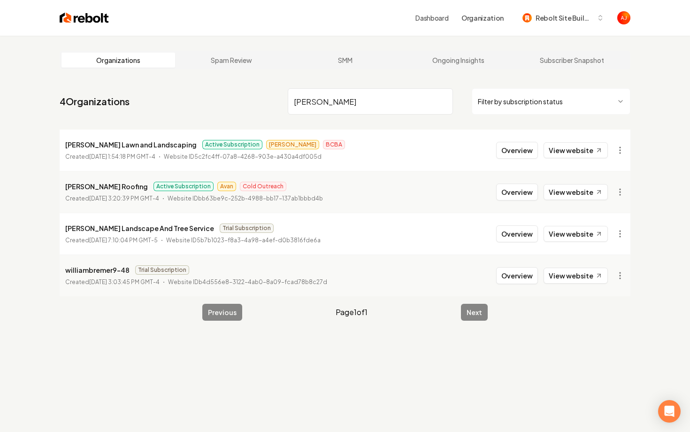
drag, startPoint x: 332, startPoint y: 99, endPoint x: 227, endPoint y: 97, distance: 105.1
click at [227, 97] on nav "4 Organizations [PERSON_NAME] Filter by subscription status" at bounding box center [345, 104] width 570 height 41
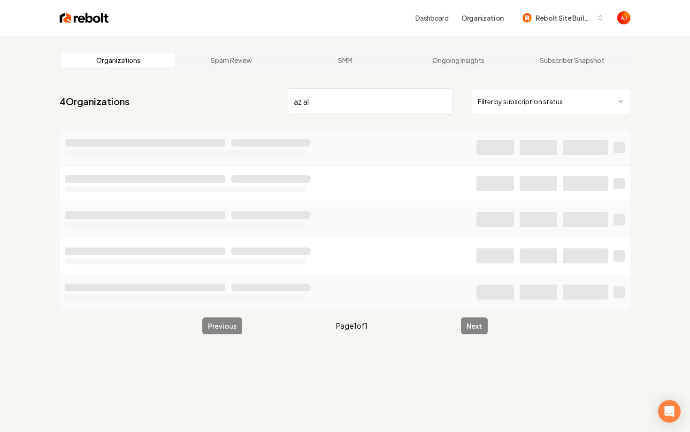
type input "az al"
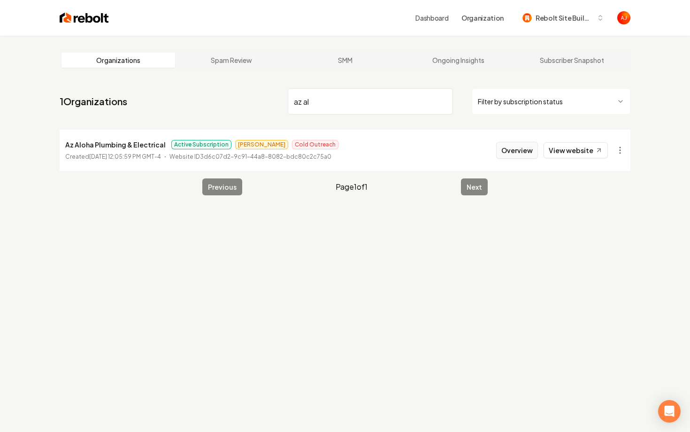
click at [525, 152] on button "Overview" at bounding box center [517, 150] width 42 height 17
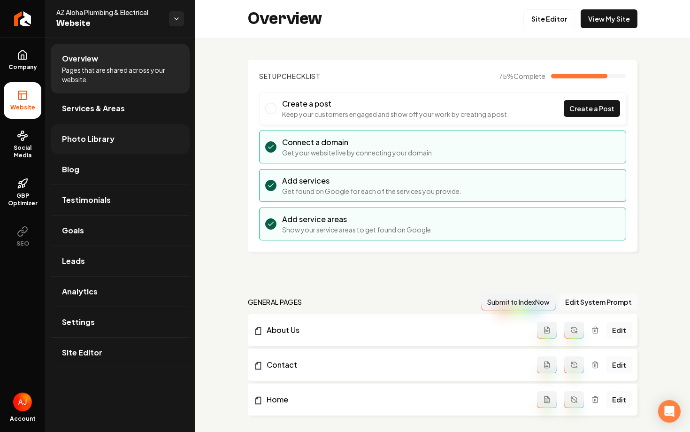
click at [86, 137] on span "Photo Library" at bounding box center [88, 138] width 53 height 11
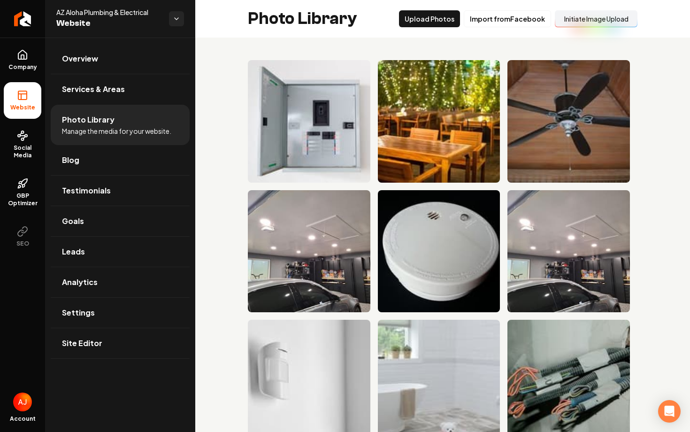
click at [584, 17] on button "Initiate Image Upload" at bounding box center [595, 18] width 83 height 17
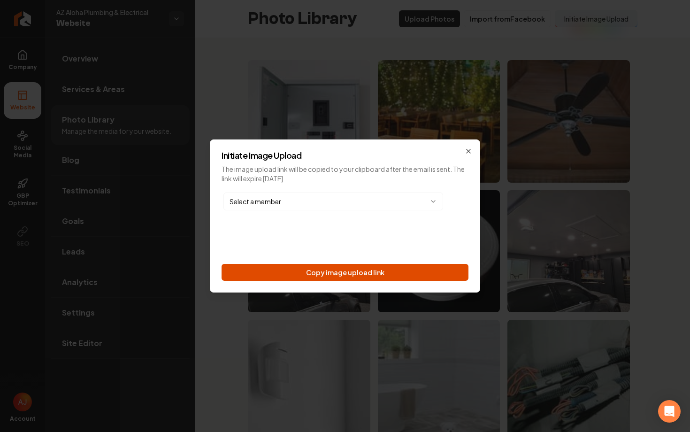
click at [356, 274] on button "Copy image upload link" at bounding box center [344, 272] width 247 height 17
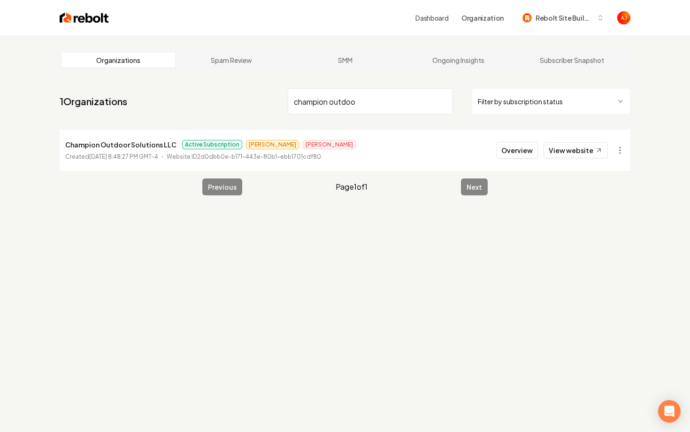
type input "champion outdoo"
click at [515, 140] on li "Champion Outdoor Solutions LLC Active Subscription James Ewing Created July 31,…" at bounding box center [345, 149] width 570 height 41
click at [515, 149] on button "Overview" at bounding box center [517, 150] width 42 height 17
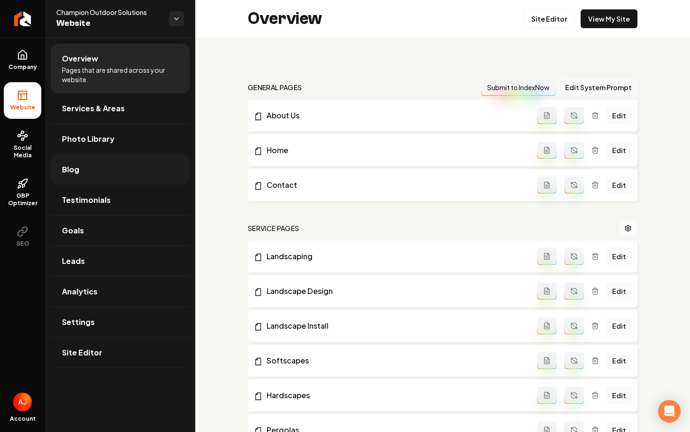
click at [79, 174] on link "Blog" at bounding box center [120, 169] width 139 height 30
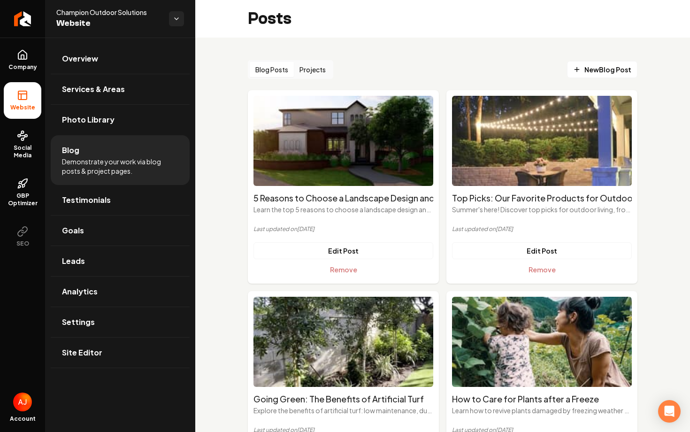
click at [318, 68] on button "Projects" at bounding box center [313, 69] width 38 height 15
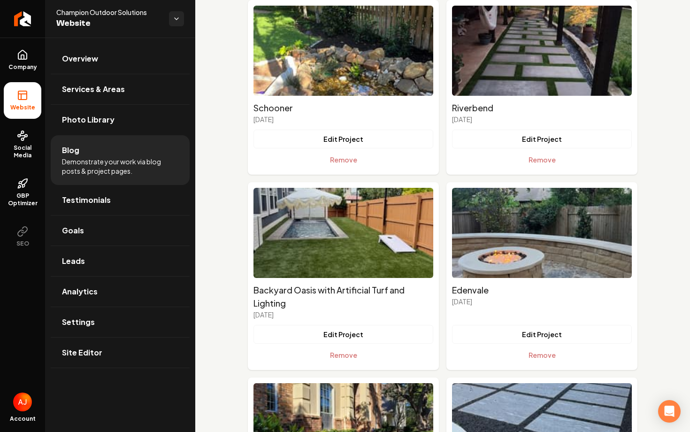
scroll to position [1351, 0]
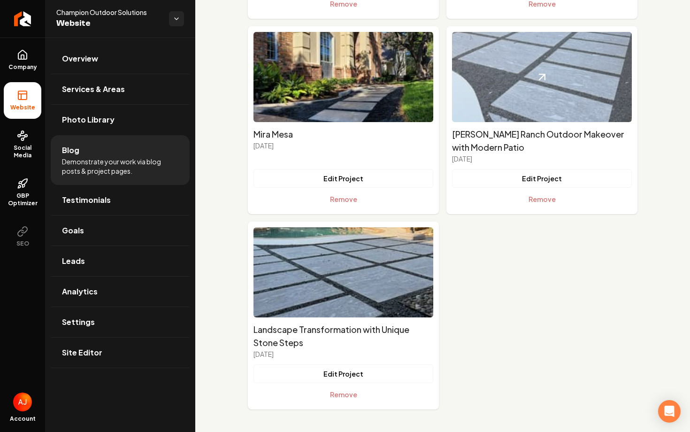
click at [486, 97] on img "Main content area" at bounding box center [542, 77] width 180 height 90
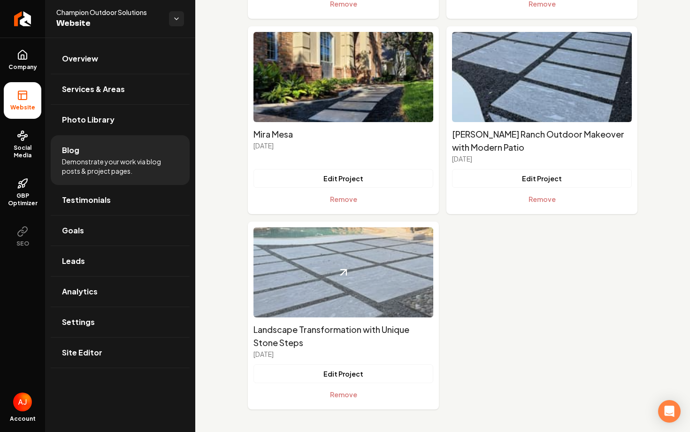
click at [318, 296] on img "Main content area" at bounding box center [343, 272] width 180 height 90
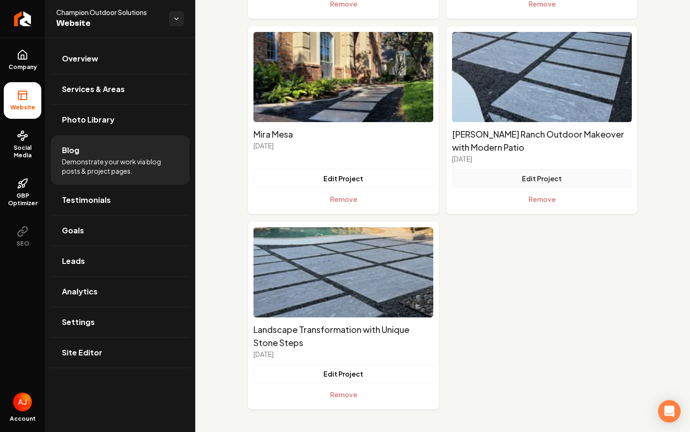
click at [533, 178] on button "Edit Project" at bounding box center [542, 178] width 180 height 19
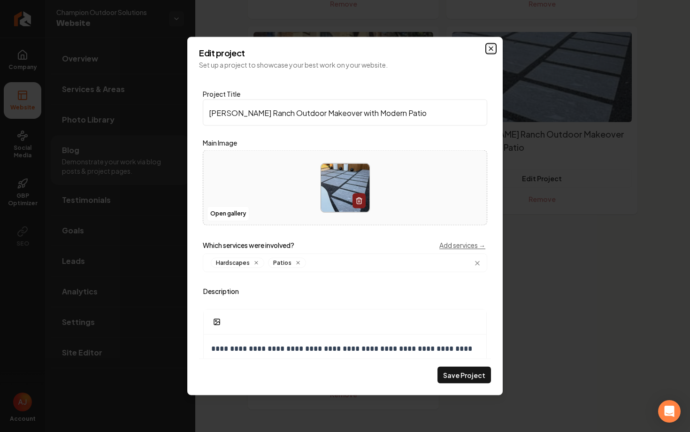
click at [490, 51] on icon "Main content area" at bounding box center [491, 49] width 8 height 8
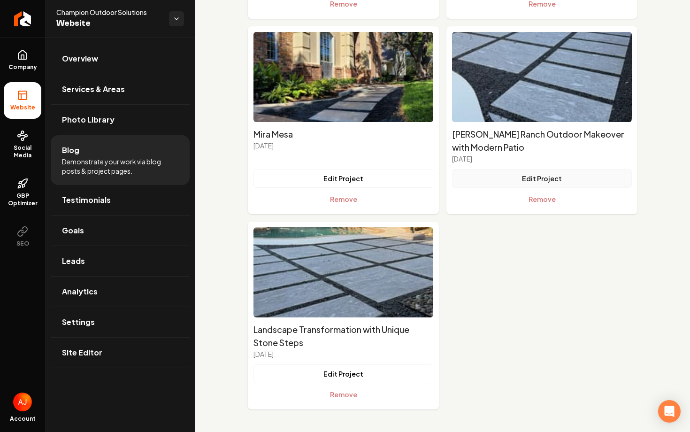
click at [541, 178] on button "Edit Project" at bounding box center [542, 178] width 180 height 19
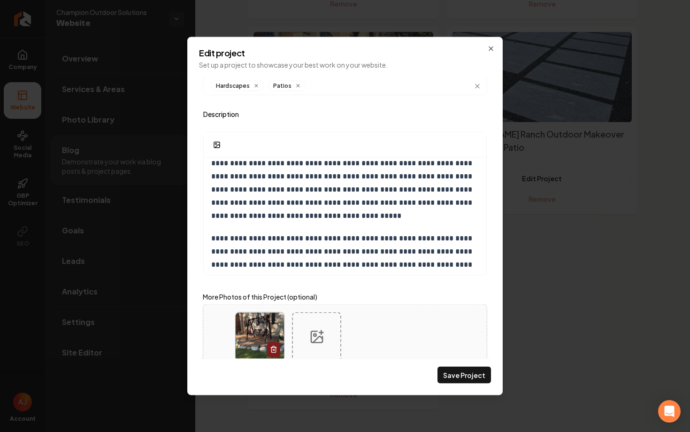
scroll to position [84, 0]
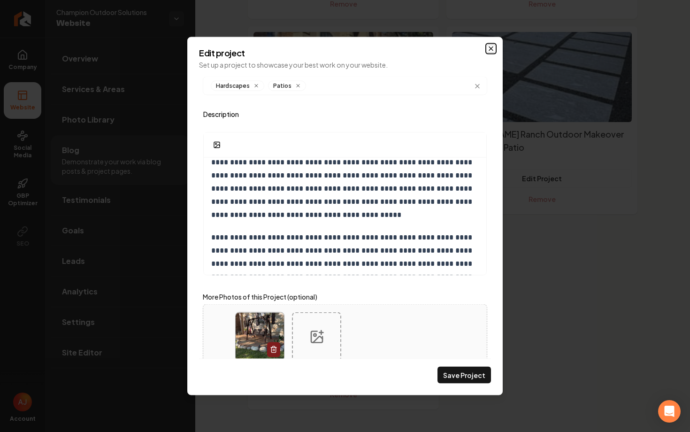
click at [493, 48] on icon "Main content area" at bounding box center [491, 49] width 8 height 8
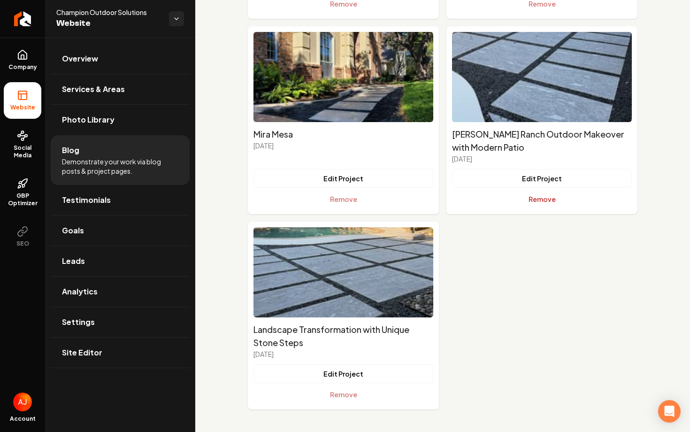
click at [538, 206] on button "Remove" at bounding box center [542, 199] width 180 height 19
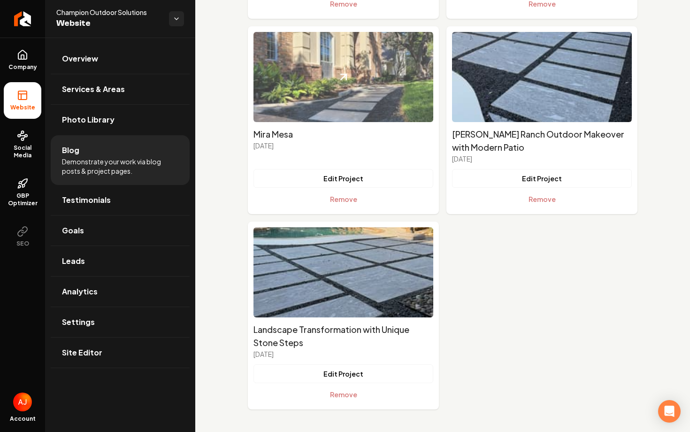
scroll to position [1156, 0]
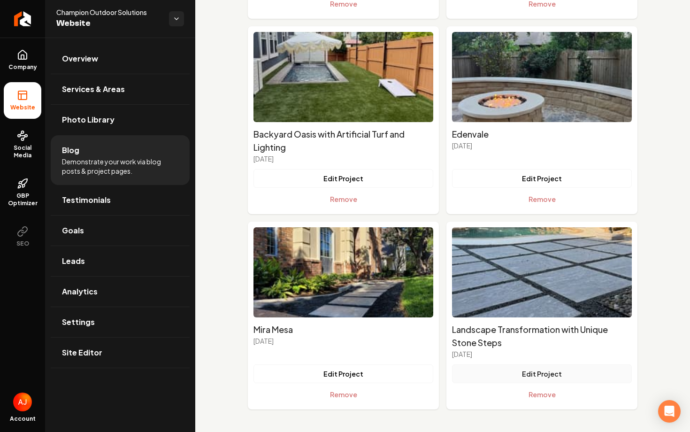
click at [529, 368] on button "Edit Project" at bounding box center [542, 373] width 180 height 19
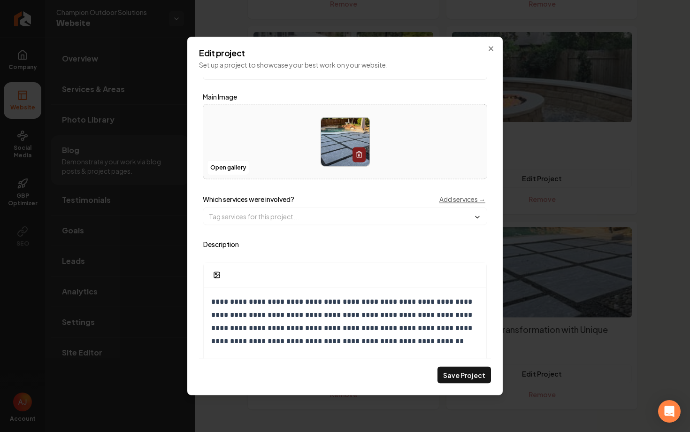
scroll to position [62, 0]
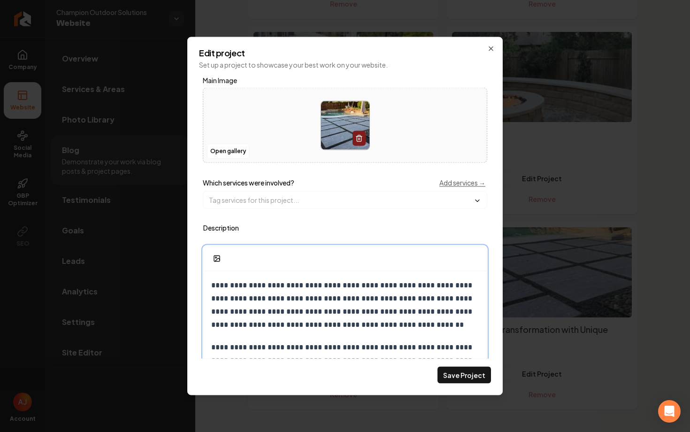
click at [292, 287] on p "**********" at bounding box center [344, 305] width 267 height 53
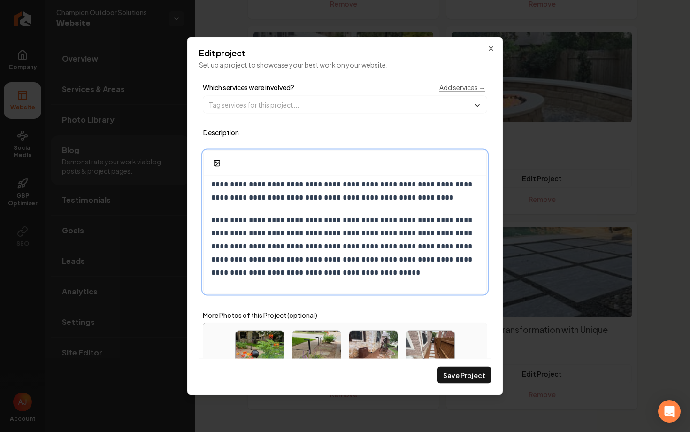
scroll to position [0, 0]
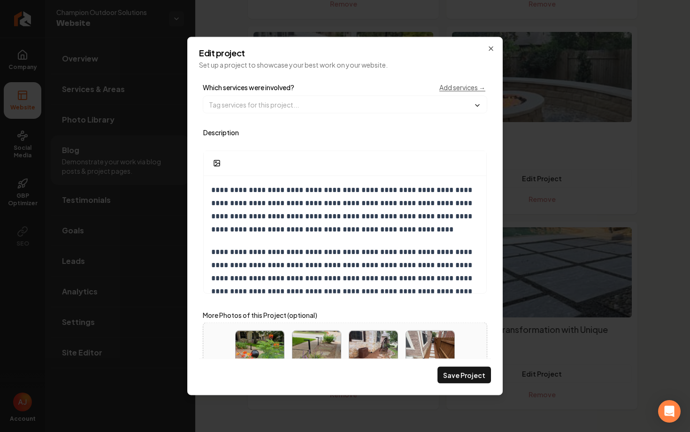
click at [348, 132] on label "Description" at bounding box center [344, 132] width 283 height 7
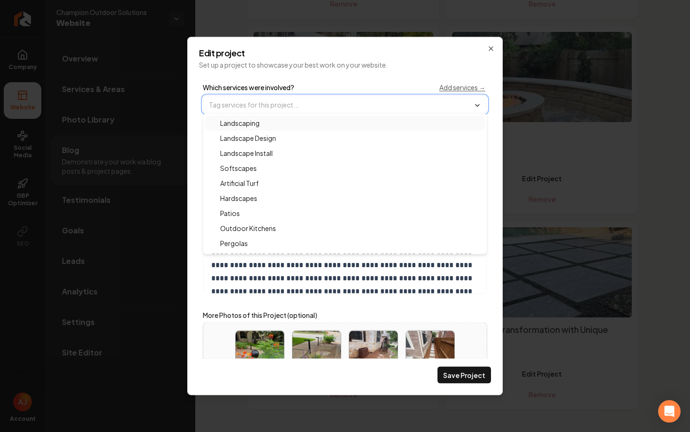
click at [339, 106] on input "Main content area" at bounding box center [344, 104] width 283 height 17
click at [302, 194] on div "Hardscapes" at bounding box center [345, 198] width 280 height 15
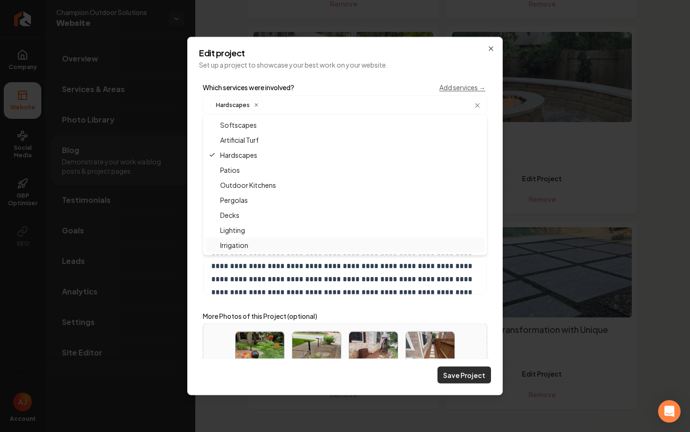
click at [465, 374] on button "Save Project" at bounding box center [463, 374] width 53 height 17
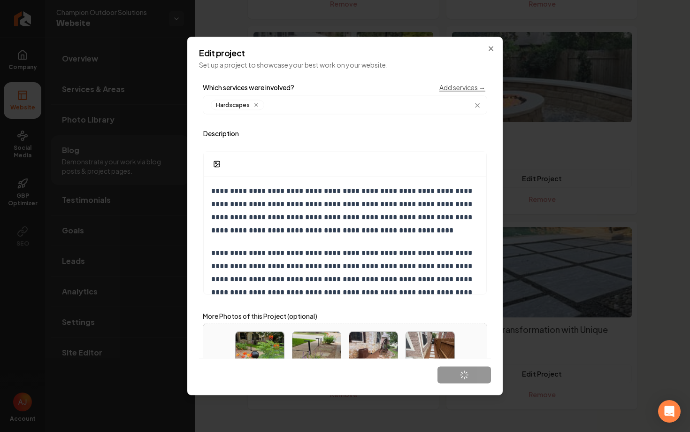
click at [465, 374] on div "Save Project" at bounding box center [345, 370] width 292 height 25
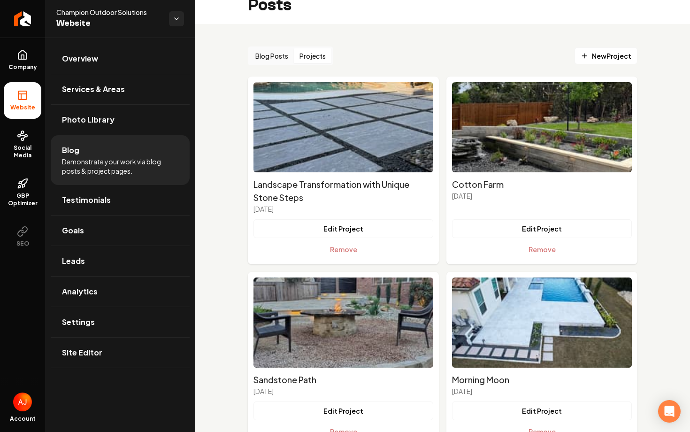
scroll to position [0, 0]
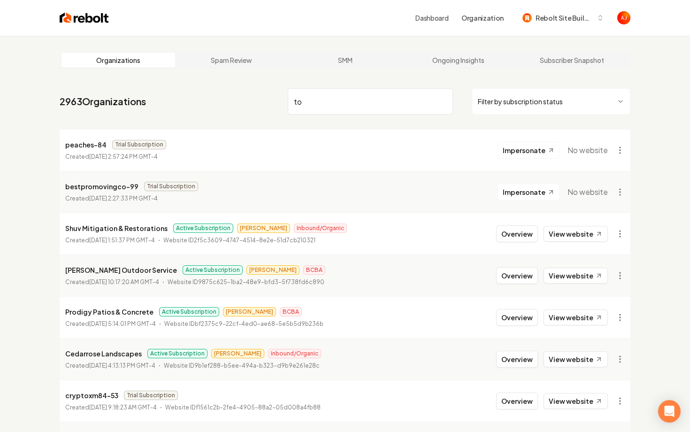
type input "t"
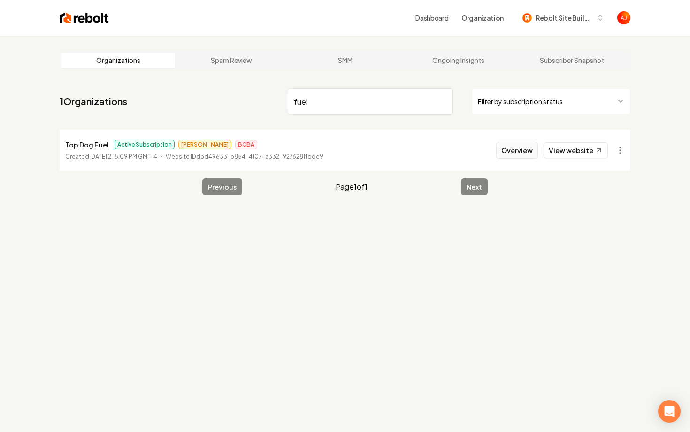
type input "fuel"
click at [518, 153] on button "Overview" at bounding box center [517, 150] width 42 height 17
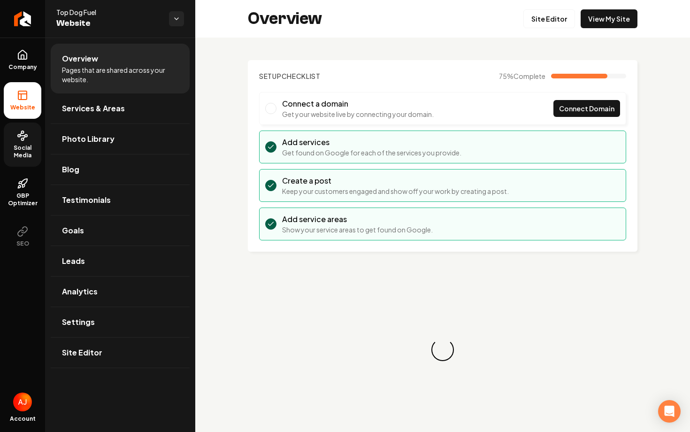
click at [15, 150] on span "Social Media" at bounding box center [23, 151] width 38 height 15
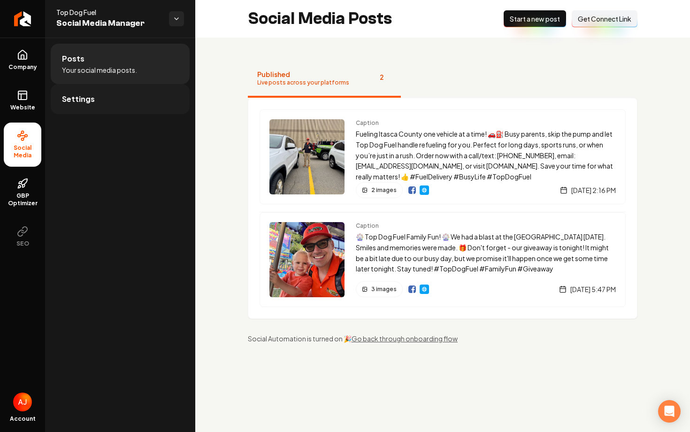
click at [84, 103] on span "Settings" at bounding box center [78, 98] width 33 height 11
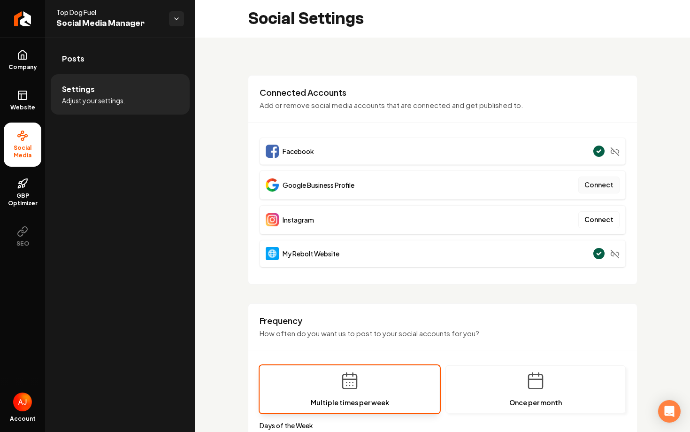
click at [604, 184] on button "Connect" at bounding box center [598, 184] width 41 height 17
click at [592, 220] on button "Connect" at bounding box center [598, 219] width 41 height 17
click at [604, 227] on button "Connect" at bounding box center [598, 219] width 41 height 17
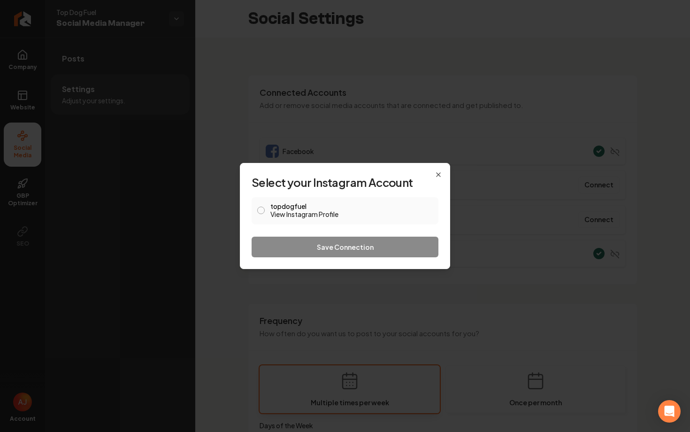
click at [258, 208] on button "topdogfuel View Instagram Profile" at bounding box center [261, 210] width 8 height 8
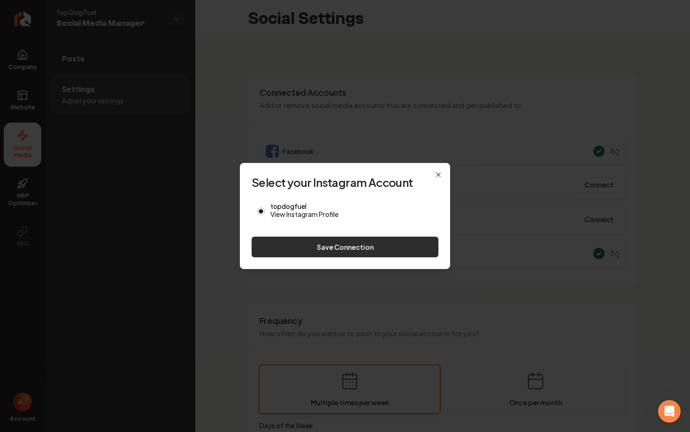
click at [310, 242] on button "Save Connection" at bounding box center [344, 246] width 187 height 21
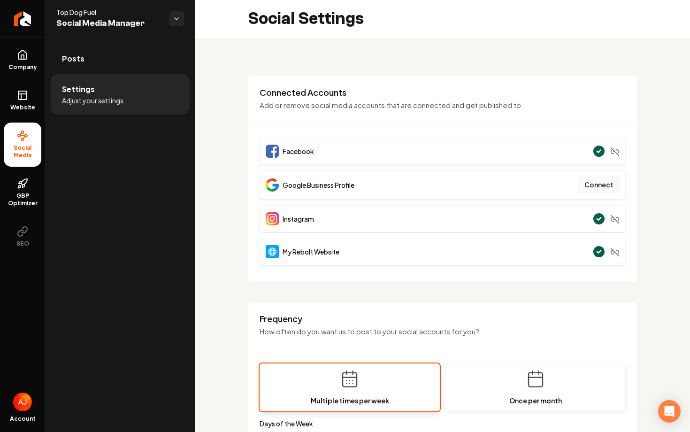
click at [589, 192] on button "Connect" at bounding box center [598, 184] width 41 height 17
click at [604, 185] on button "Connect" at bounding box center [598, 184] width 41 height 17
click at [597, 186] on button "Connect" at bounding box center [598, 184] width 41 height 17
click at [582, 184] on button "Connect" at bounding box center [598, 184] width 41 height 17
click at [0, 0] on div "**********" at bounding box center [345, 216] width 690 height 432
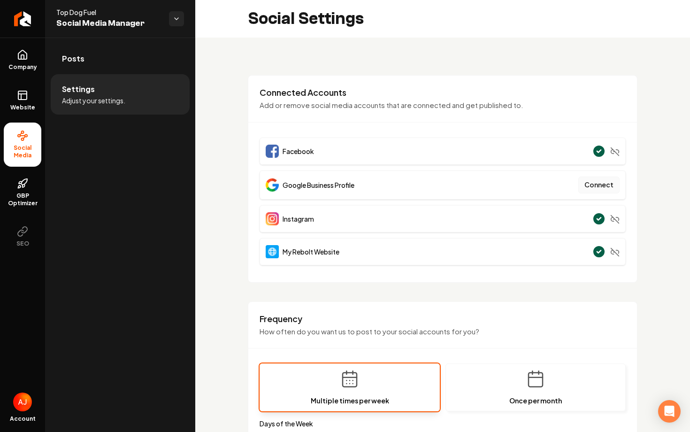
click at [591, 184] on button "Connect" at bounding box center [598, 184] width 41 height 17
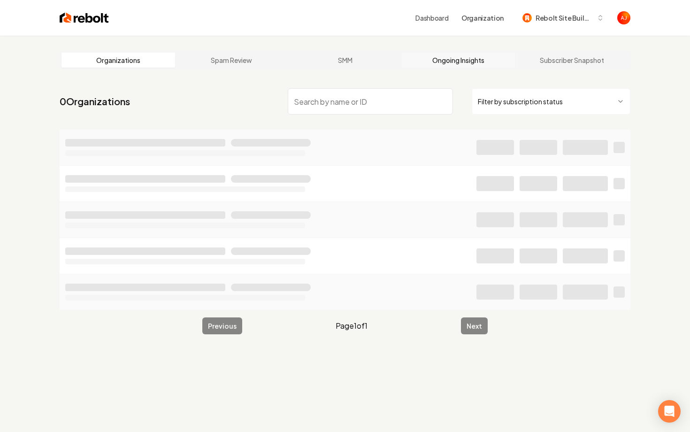
click at [480, 58] on link "Ongoing Insights" at bounding box center [459, 60] width 114 height 15
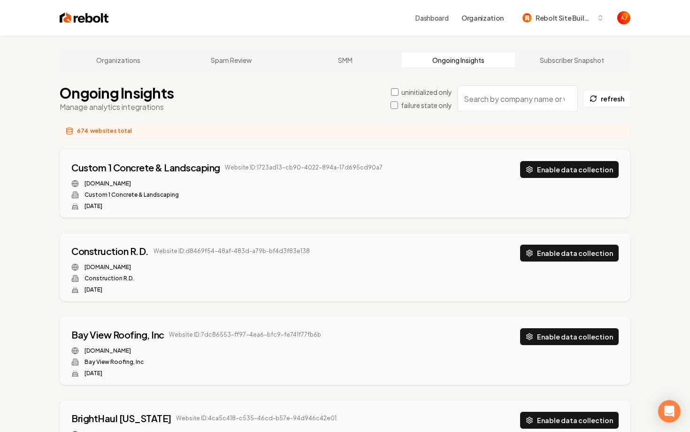
click at [494, 95] on input "search" at bounding box center [517, 98] width 120 height 26
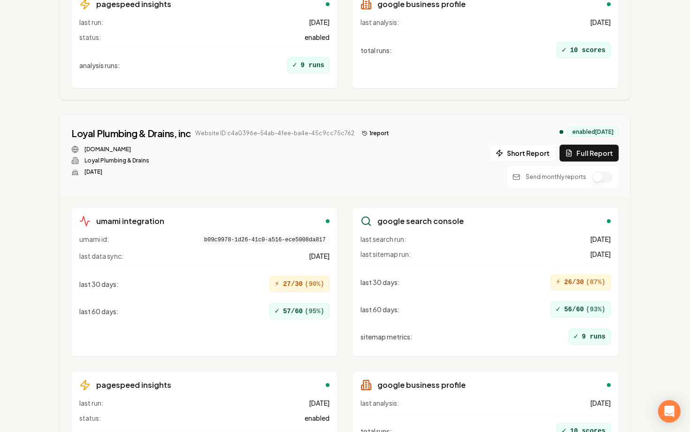
scroll to position [406, 0]
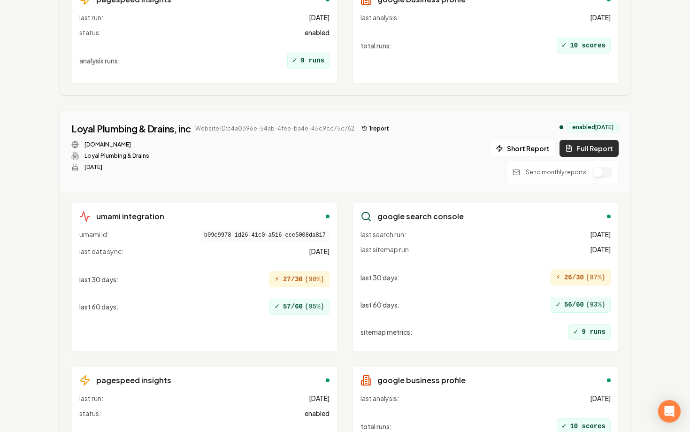
type input "loyal"
click at [581, 147] on button "Full Report" at bounding box center [588, 148] width 59 height 17
click at [375, 131] on button "2 report s" at bounding box center [378, 128] width 40 height 11
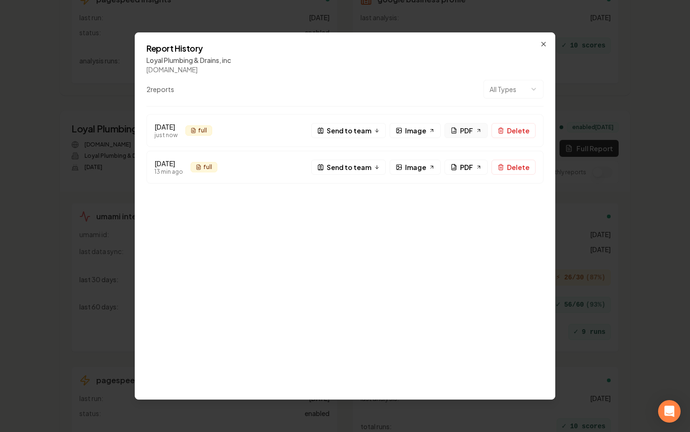
click at [453, 133] on icon at bounding box center [453, 131] width 4 height 6
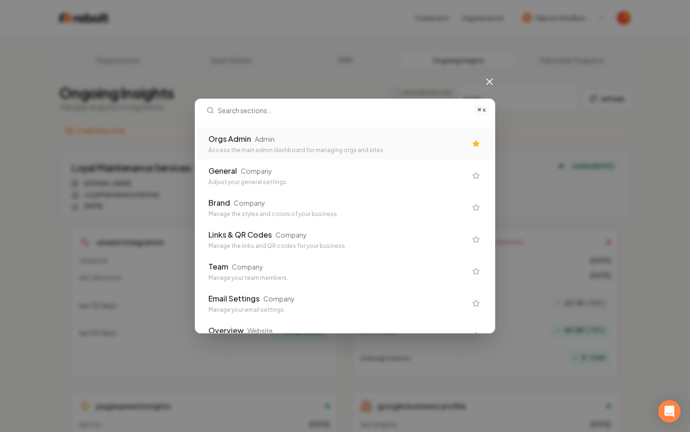
scroll to position [0, 0]
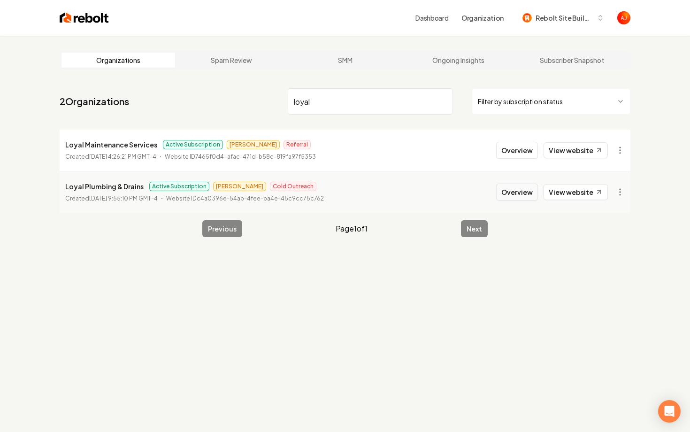
type input "loyal"
click at [520, 197] on button "Overview" at bounding box center [517, 191] width 42 height 17
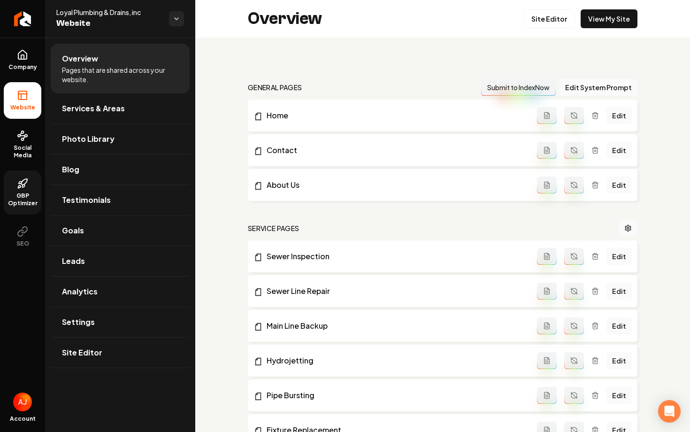
click at [17, 200] on span "GBP Optimizer" at bounding box center [23, 199] width 38 height 15
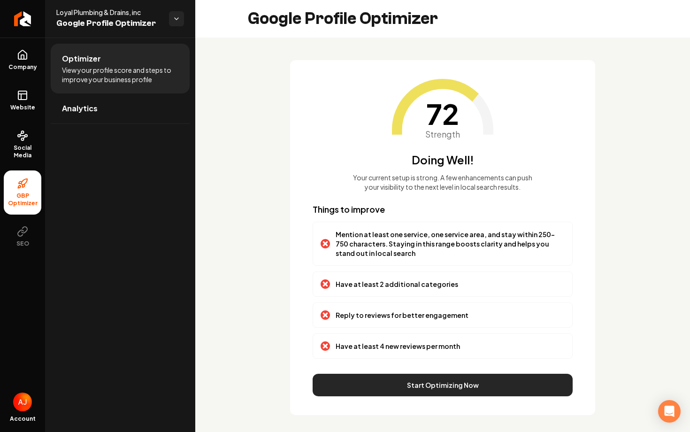
click at [356, 378] on button "Start Optimizing Now" at bounding box center [442, 384] width 260 height 23
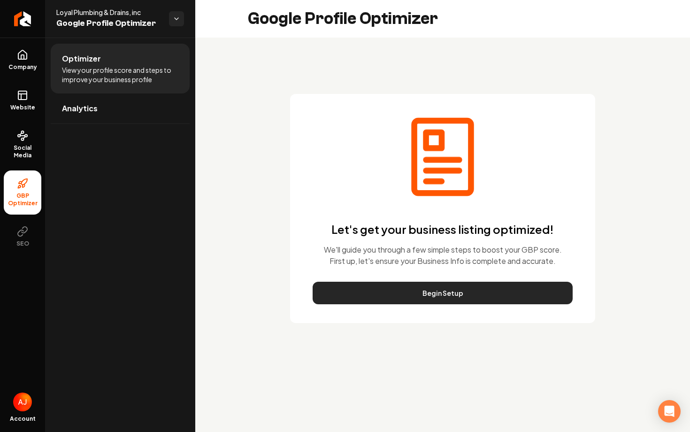
click at [366, 298] on button "Begin Setup" at bounding box center [442, 292] width 260 height 23
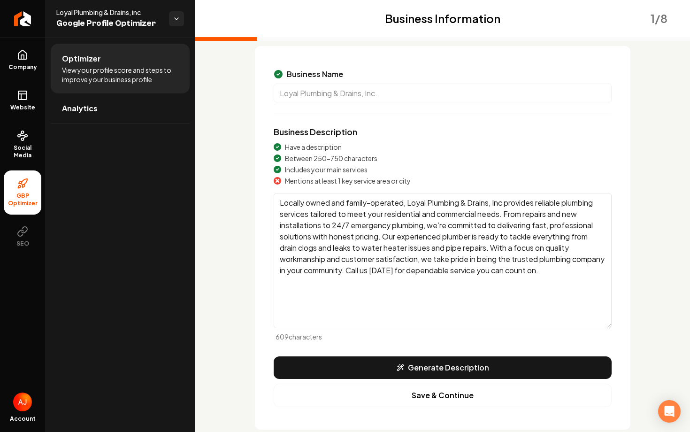
scroll to position [61, 0]
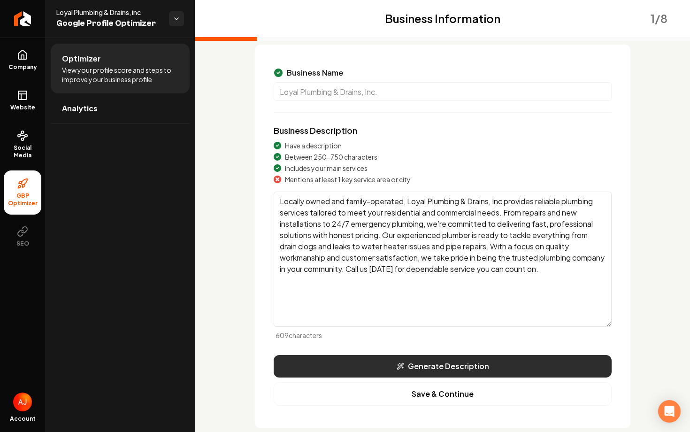
click at [389, 367] on button "Generate Description" at bounding box center [442, 366] width 338 height 23
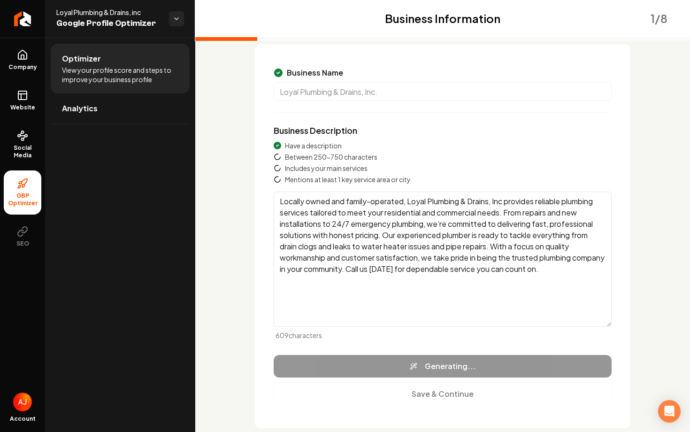
type textarea "Loyal Plumbing & Drains, Inc, a family-owned business, offers comprehensive plu…"
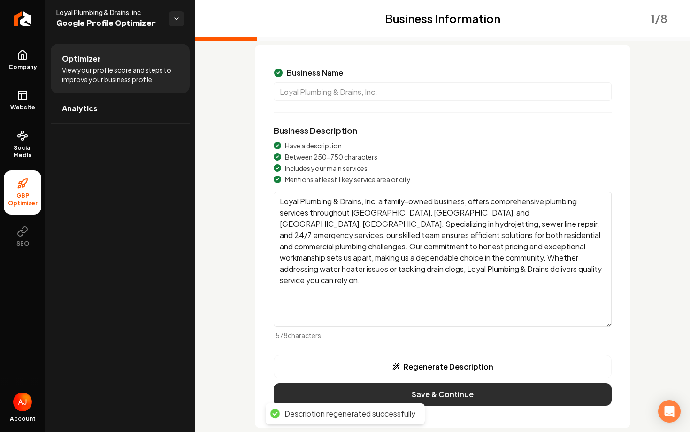
click at [398, 393] on button "Save & Continue" at bounding box center [442, 394] width 338 height 23
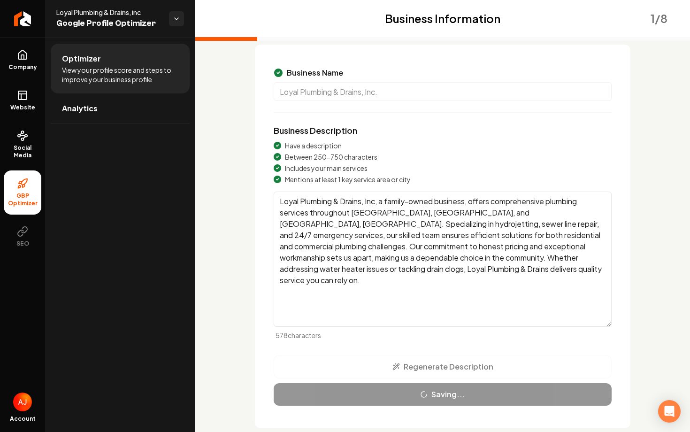
scroll to position [2, 0]
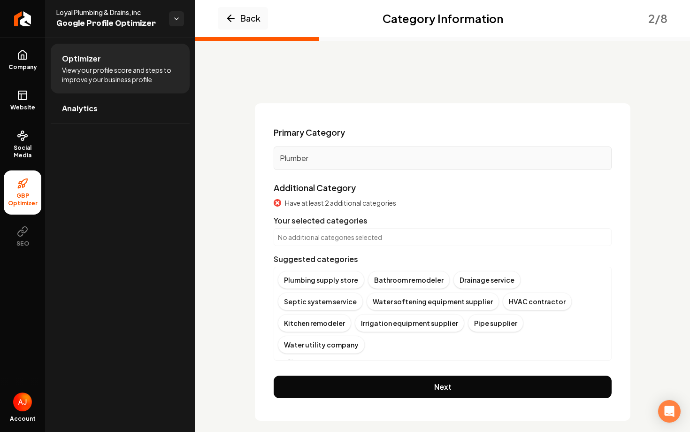
click at [306, 357] on button "Show more" at bounding box center [300, 361] width 45 height 9
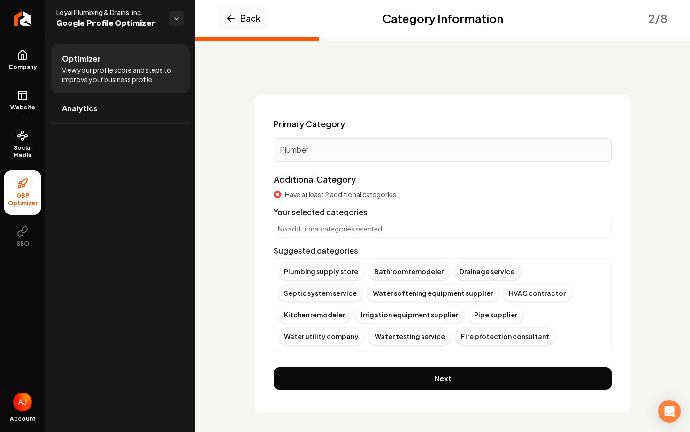
click at [363, 284] on div "Septic system service" at bounding box center [320, 293] width 85 height 18
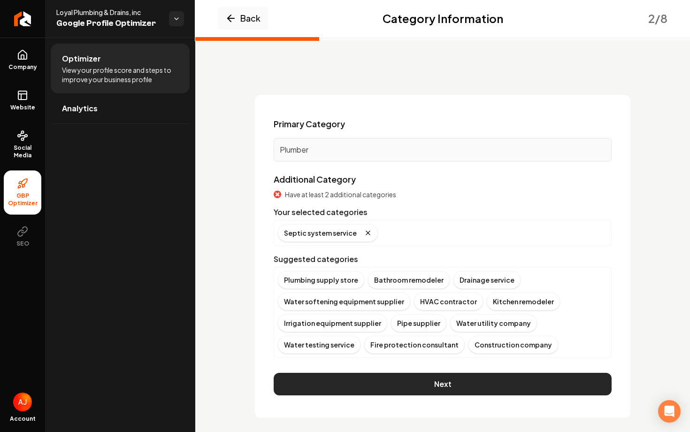
click at [436, 385] on button "Next" at bounding box center [442, 383] width 338 height 23
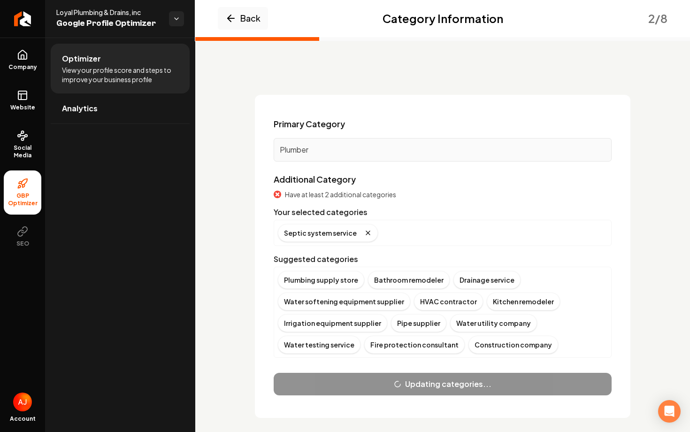
scroll to position [0, 0]
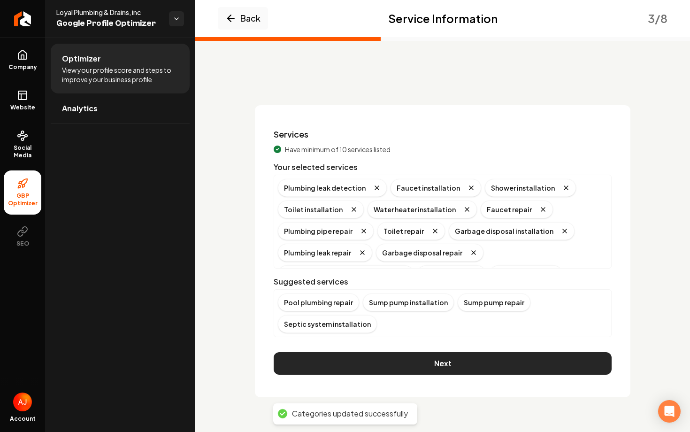
click at [426, 371] on button "Next" at bounding box center [442, 363] width 338 height 23
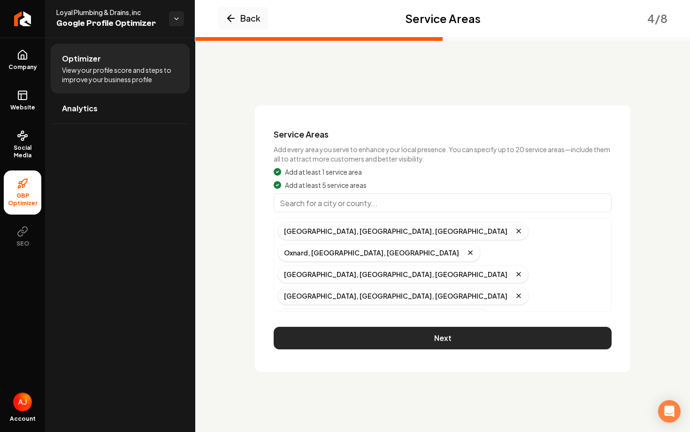
click at [423, 343] on button "Next" at bounding box center [442, 337] width 338 height 23
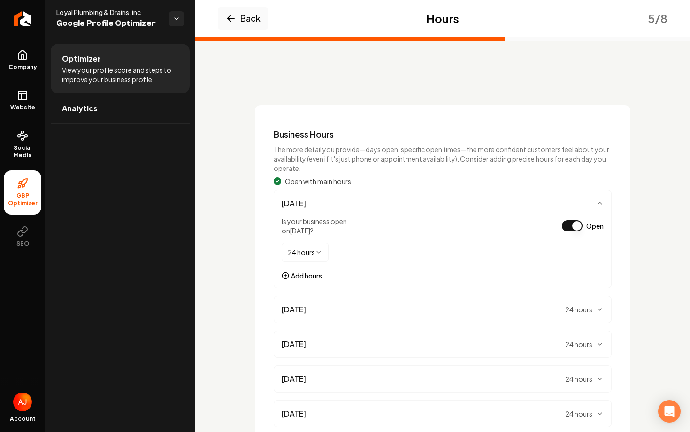
scroll to position [147, 0]
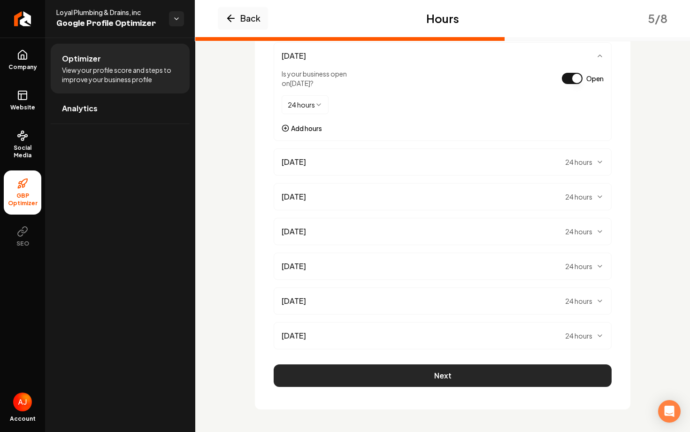
click at [428, 370] on button "Next" at bounding box center [442, 375] width 338 height 23
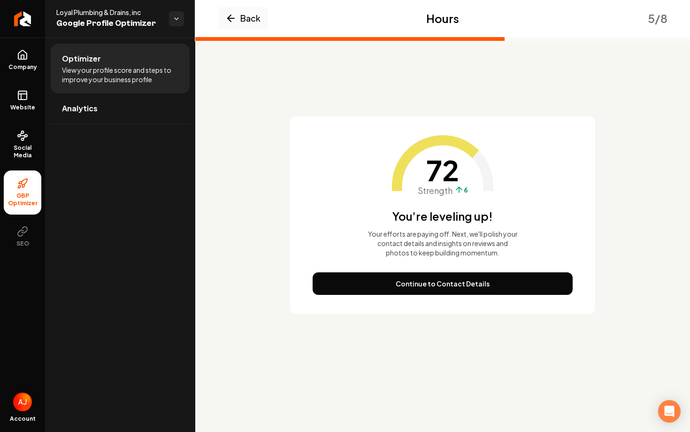
scroll to position [0, 0]
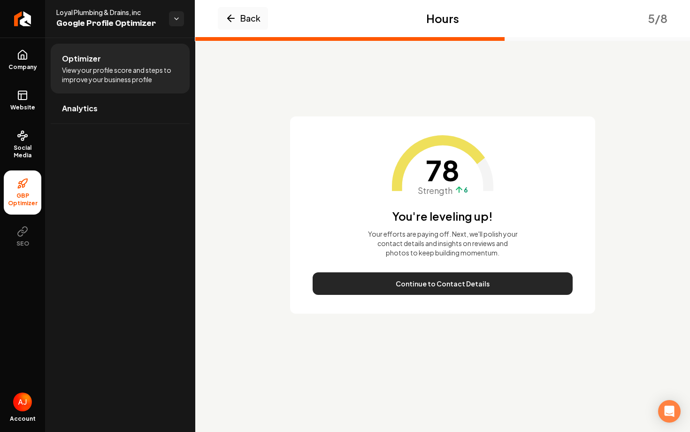
click at [445, 286] on button "Continue to Contact Details" at bounding box center [442, 283] width 260 height 23
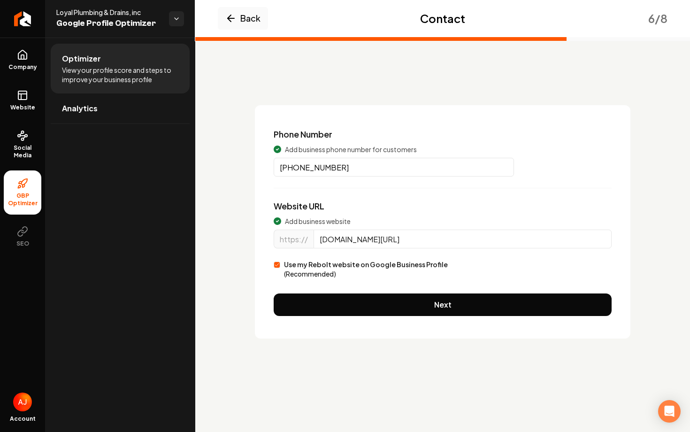
click at [445, 286] on div "Phone Number Add business phone number for customers (805) 625-4182 Website URL…" at bounding box center [442, 221] width 375 height 233
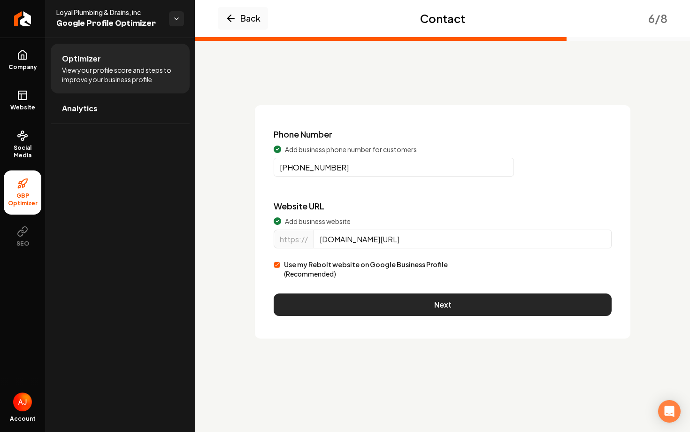
click at [444, 299] on button "Next" at bounding box center [442, 304] width 338 height 23
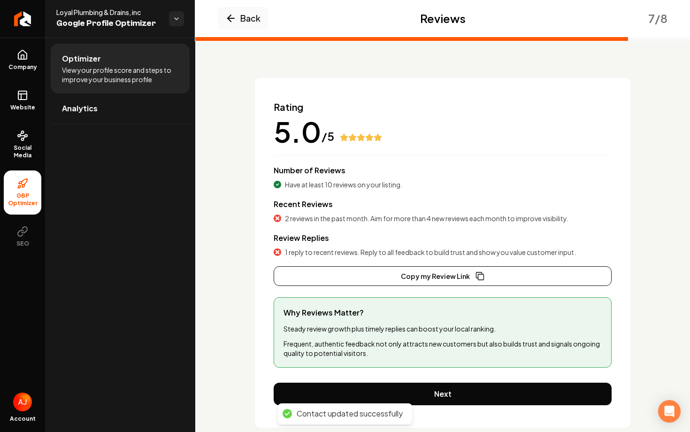
scroll to position [29, 0]
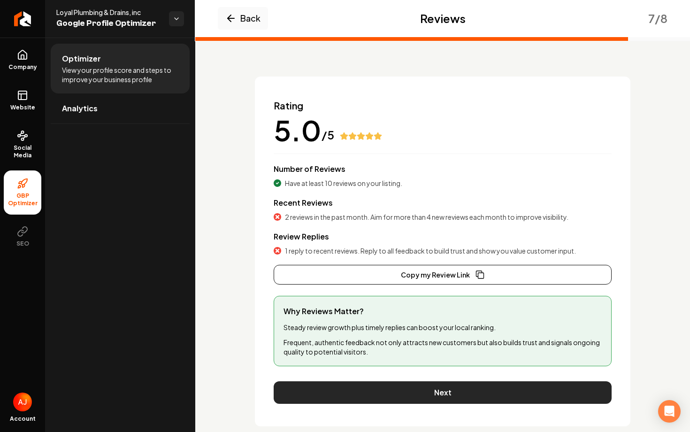
click at [432, 386] on button "Next" at bounding box center [442, 392] width 338 height 23
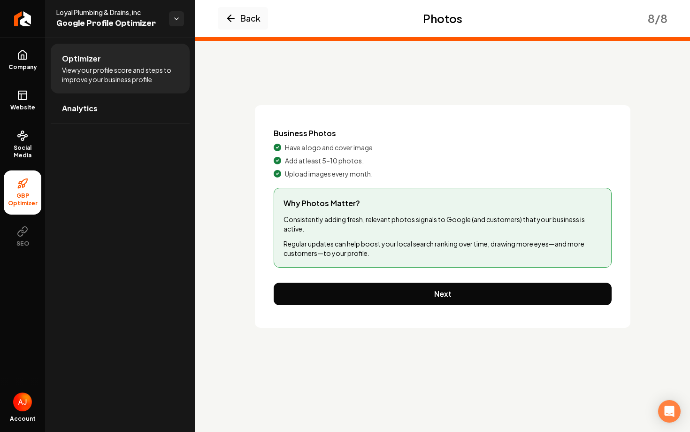
scroll to position [0, 0]
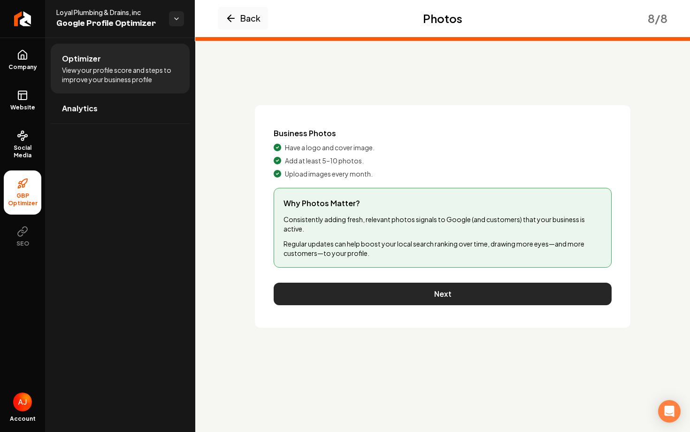
click at [424, 303] on button "Next" at bounding box center [442, 293] width 338 height 23
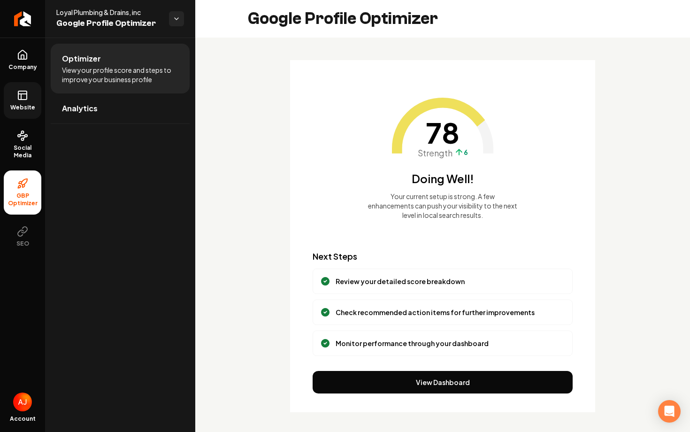
click at [21, 114] on link "Website" at bounding box center [23, 100] width 38 height 37
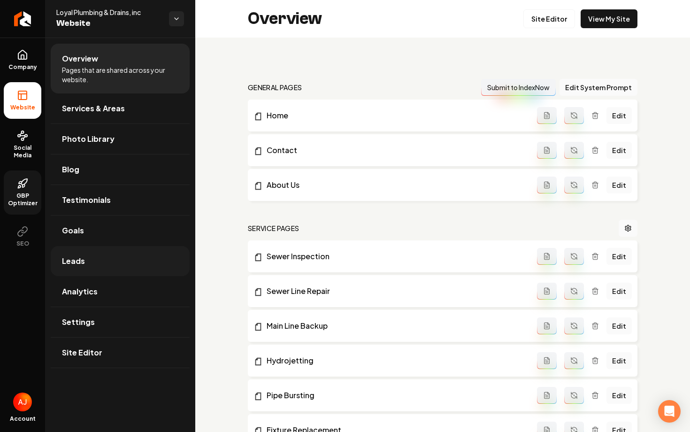
click at [113, 272] on link "Leads" at bounding box center [120, 261] width 139 height 30
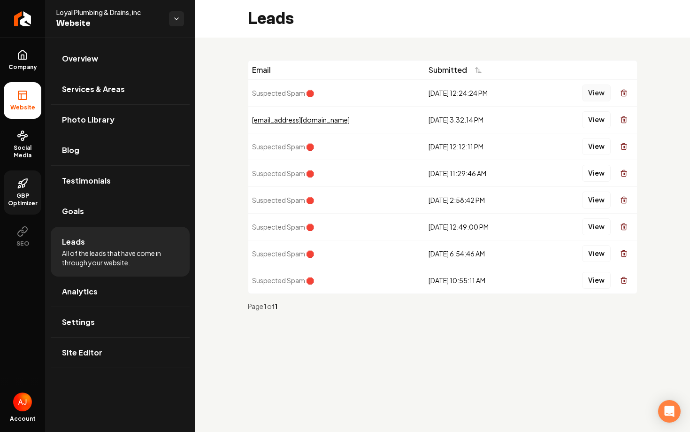
click at [599, 97] on button "View" at bounding box center [596, 92] width 29 height 17
click at [592, 143] on button "View" at bounding box center [596, 146] width 29 height 17
click at [595, 171] on button "View" at bounding box center [596, 173] width 29 height 17
click at [592, 197] on button "View" at bounding box center [596, 199] width 29 height 17
click at [592, 223] on button "View" at bounding box center [596, 226] width 29 height 17
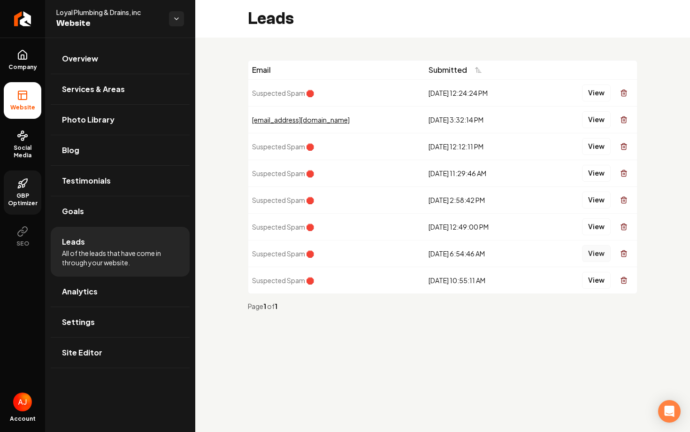
click at [592, 250] on button "View" at bounding box center [596, 253] width 29 height 17
click at [595, 280] on button "View" at bounding box center [596, 280] width 29 height 17
click at [22, 145] on span "Social Media" at bounding box center [23, 151] width 38 height 15
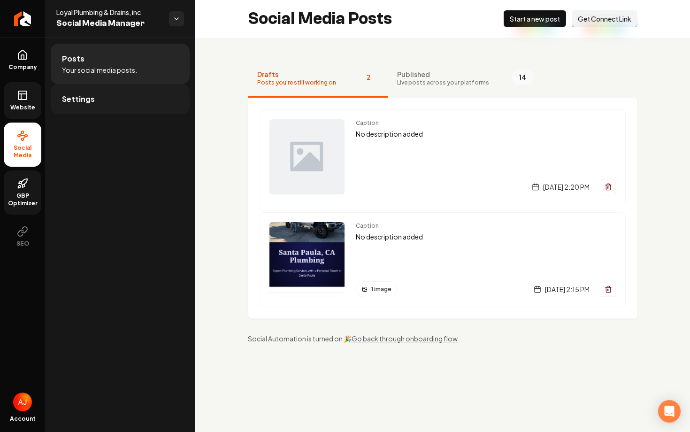
click at [90, 106] on link "Settings" at bounding box center [120, 99] width 139 height 30
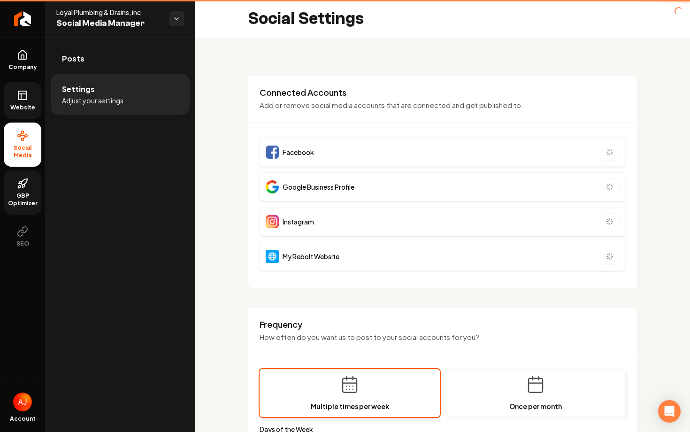
type input "**********"
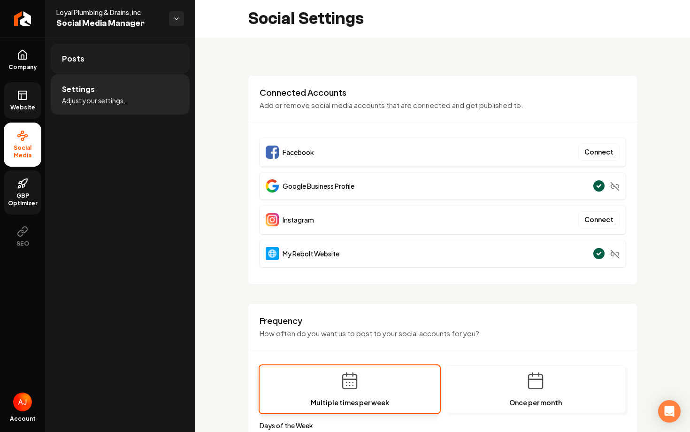
click at [116, 68] on link "Posts" at bounding box center [120, 59] width 139 height 30
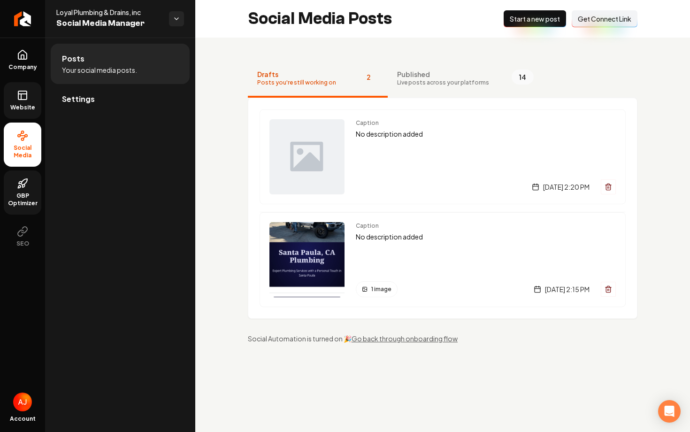
click at [593, 24] on button "Connect Link Get Connect Link" at bounding box center [604, 18] width 66 height 17
click at [84, 96] on span "Settings" at bounding box center [78, 98] width 33 height 11
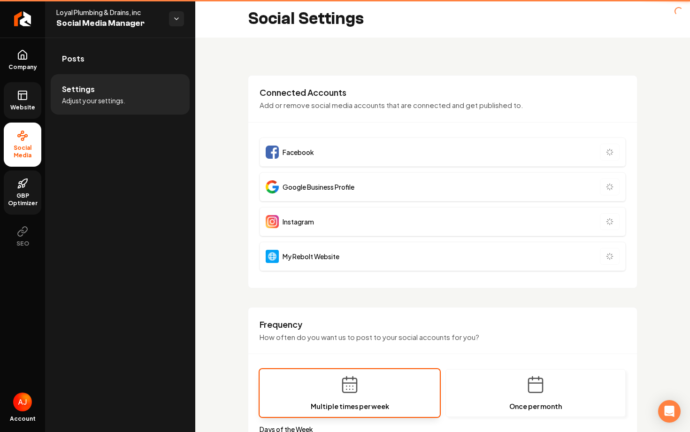
type input "**********"
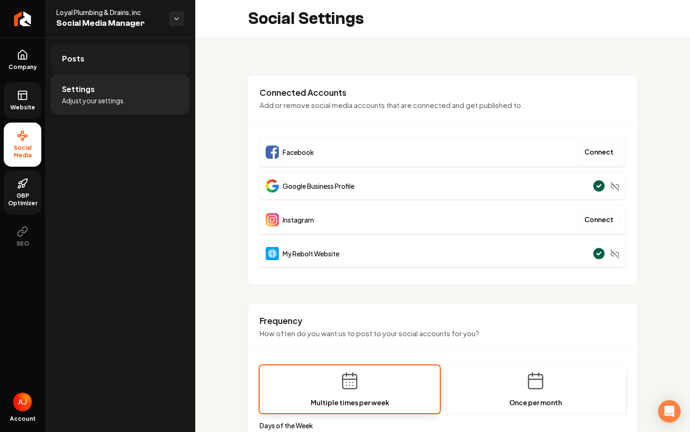
click at [112, 54] on link "Posts" at bounding box center [120, 59] width 139 height 30
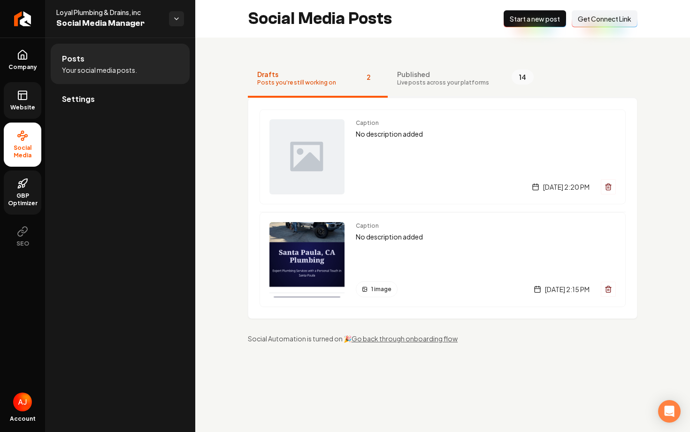
click at [413, 83] on span "Live posts across your platforms" at bounding box center [443, 83] width 92 height 8
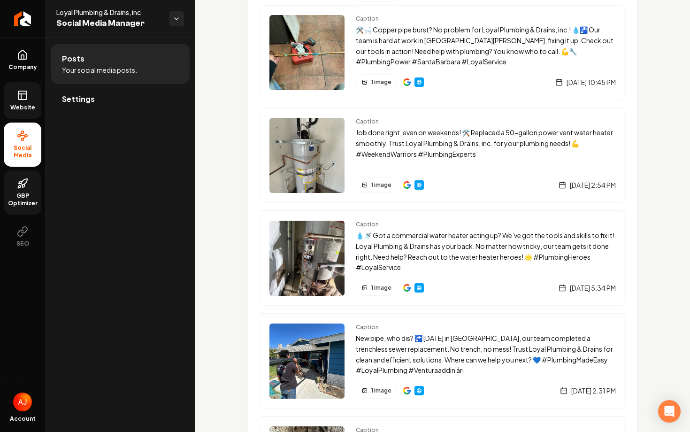
scroll to position [1167, 0]
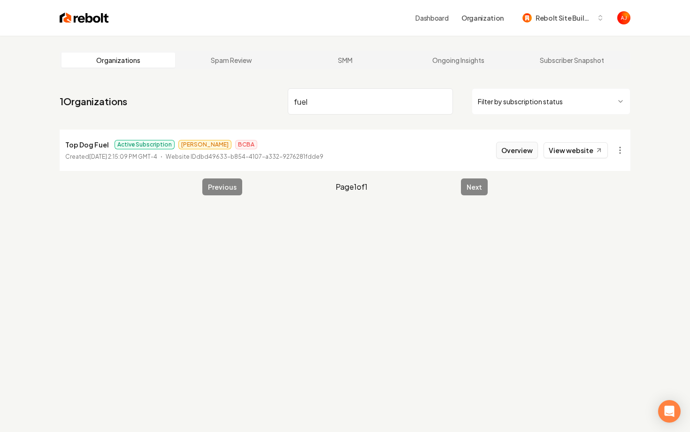
type input "fuel"
click at [507, 144] on button "Overview" at bounding box center [517, 150] width 42 height 17
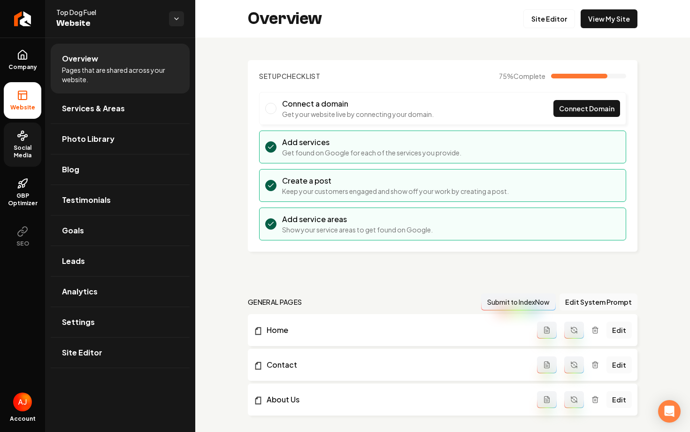
click at [21, 147] on span "Social Media" at bounding box center [23, 151] width 38 height 15
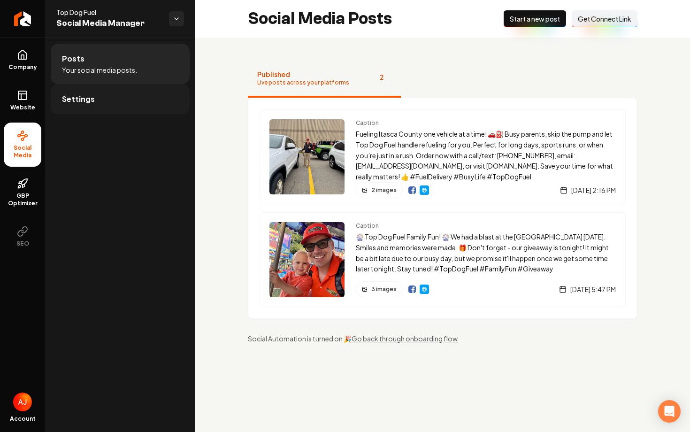
click at [120, 101] on link "Settings" at bounding box center [120, 99] width 139 height 30
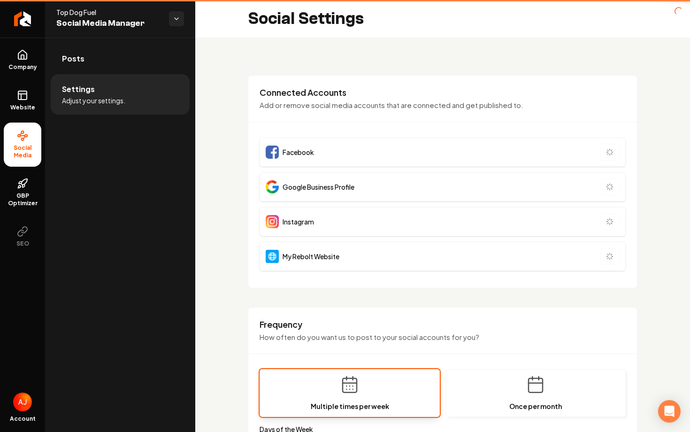
type input "**********"
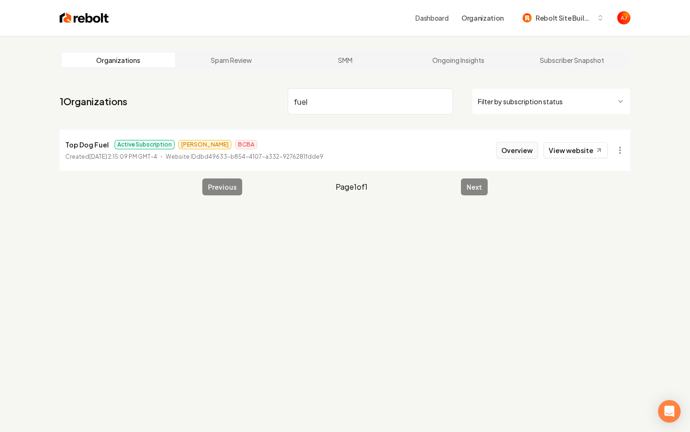
type input "fuel"
click at [508, 152] on button "Overview" at bounding box center [517, 150] width 42 height 17
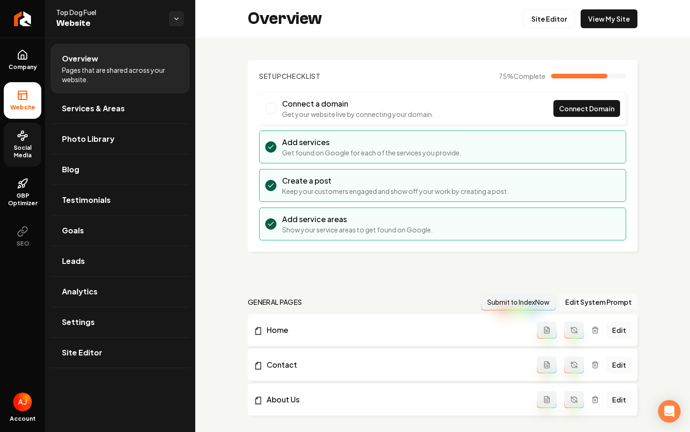
click at [22, 150] on span "Social Media" at bounding box center [23, 151] width 38 height 15
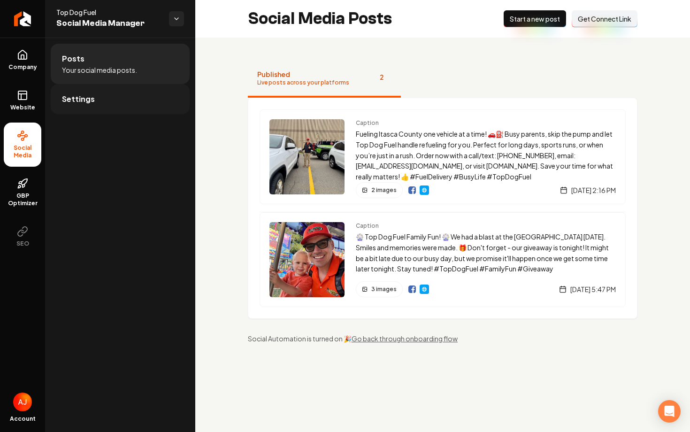
click at [92, 106] on link "Settings" at bounding box center [120, 99] width 139 height 30
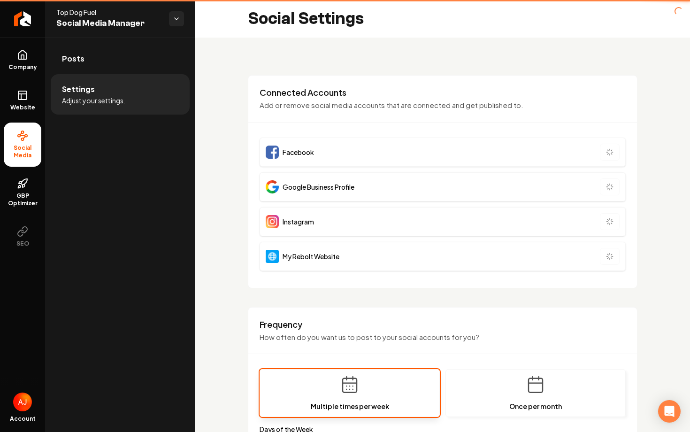
type input "**********"
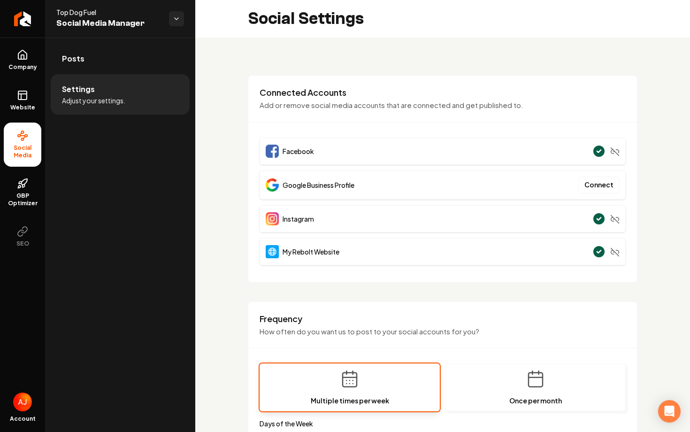
click at [218, 232] on div "**********" at bounding box center [442, 440] width 494 height 804
click at [610, 187] on button "Connect" at bounding box center [598, 184] width 41 height 17
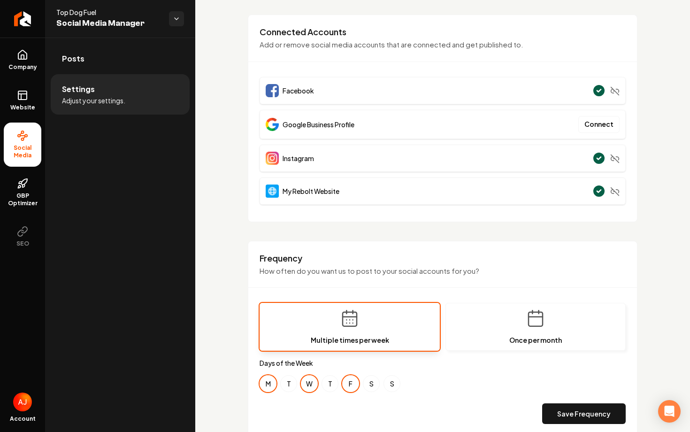
scroll to position [72, 0]
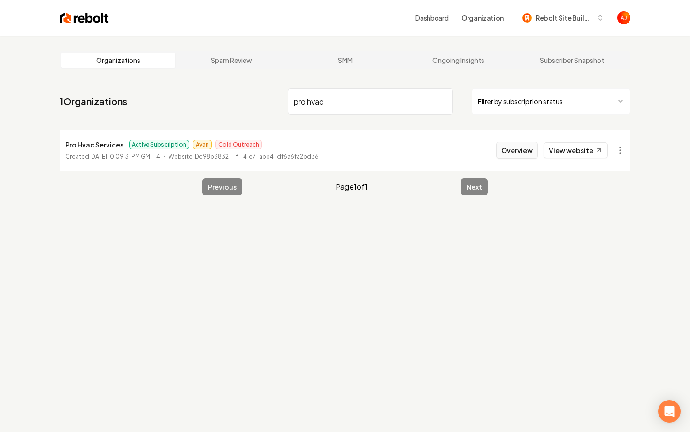
type input "pro hvac"
click at [508, 153] on button "Overview" at bounding box center [517, 150] width 42 height 17
type input "fuel"
click at [528, 150] on button "Overview" at bounding box center [517, 150] width 42 height 17
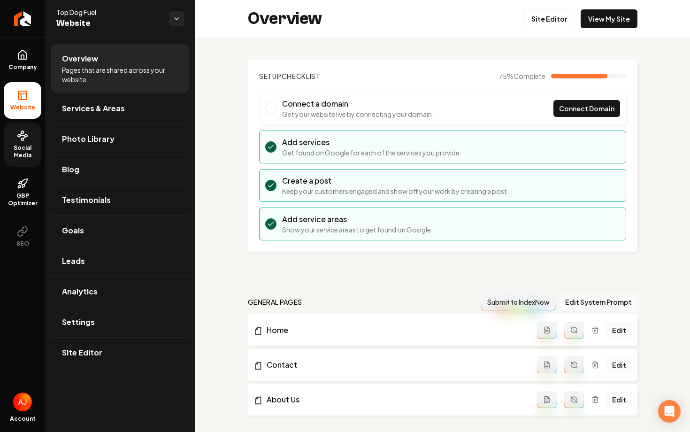
click at [20, 149] on span "Social Media" at bounding box center [23, 151] width 38 height 15
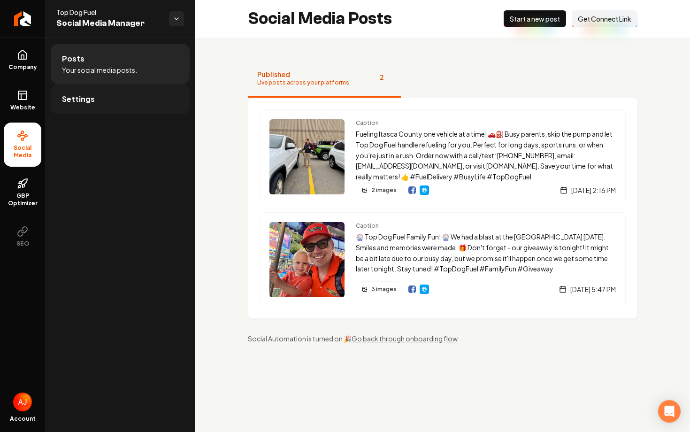
click at [83, 99] on span "Settings" at bounding box center [78, 98] width 33 height 11
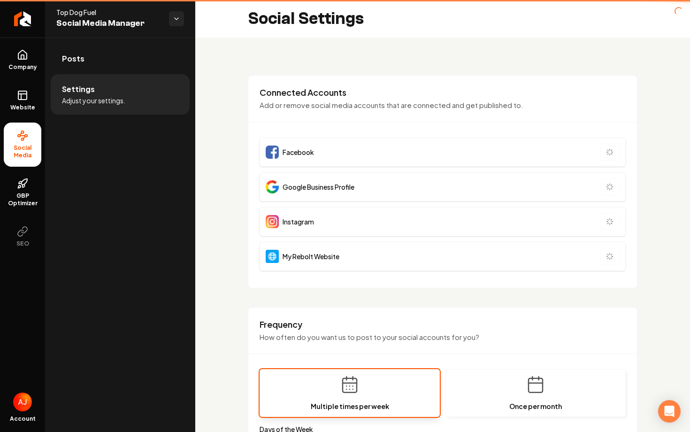
type input "**********"
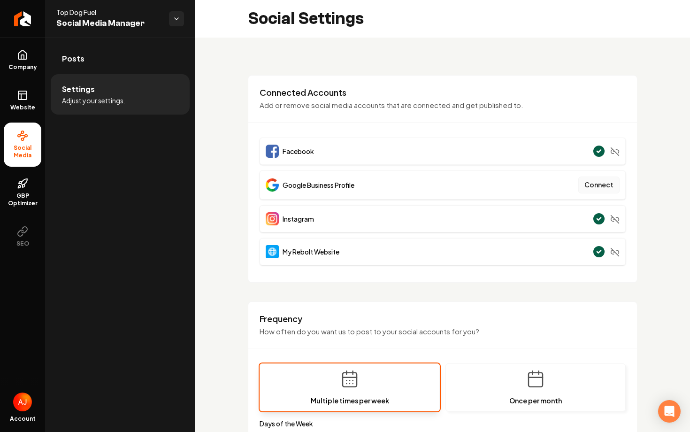
click at [605, 185] on button "Connect" at bounding box center [598, 184] width 41 height 17
click at [21, 113] on link "Website" at bounding box center [23, 100] width 38 height 37
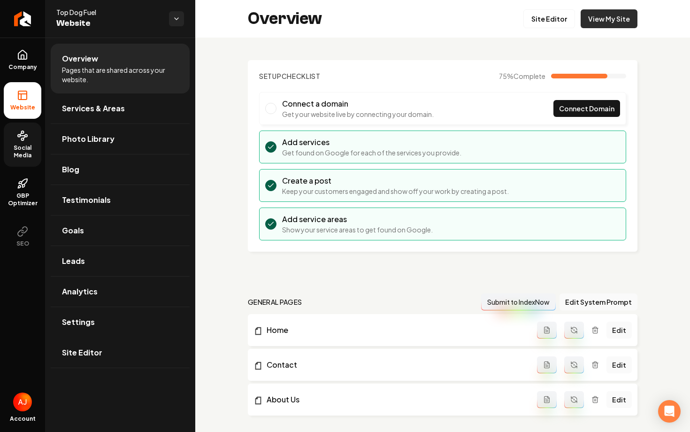
click at [603, 22] on link "View My Site" at bounding box center [608, 18] width 57 height 19
click at [18, 142] on link "Social Media" at bounding box center [23, 144] width 38 height 44
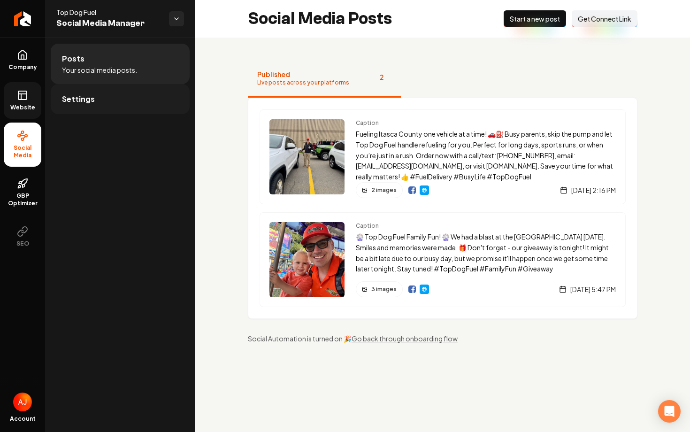
click at [100, 95] on link "Settings" at bounding box center [120, 99] width 139 height 30
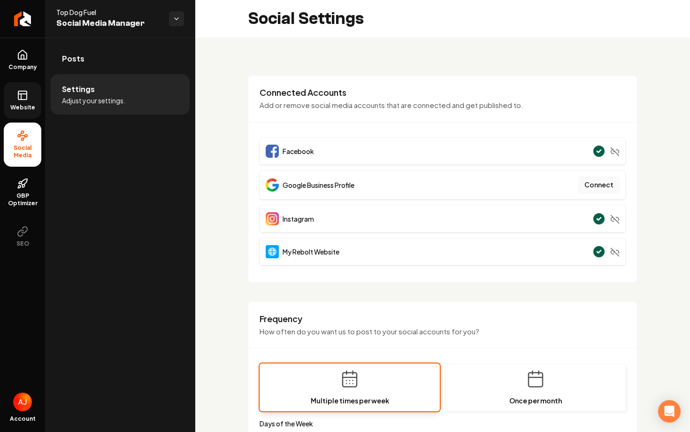
click at [598, 185] on button "Connect" at bounding box center [598, 184] width 41 height 17
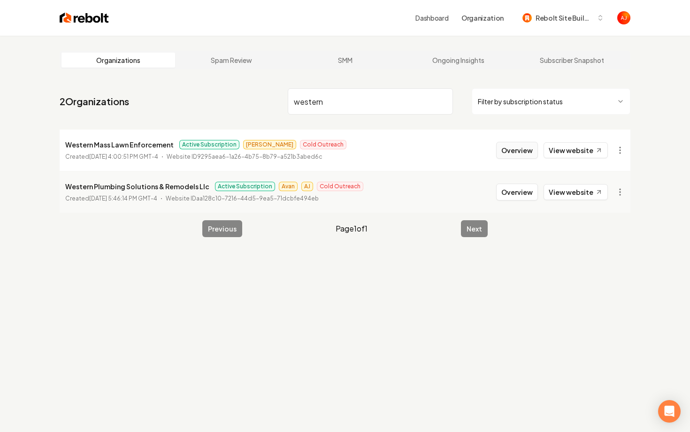
type input "western"
click at [512, 154] on button "Overview" at bounding box center [517, 150] width 42 height 17
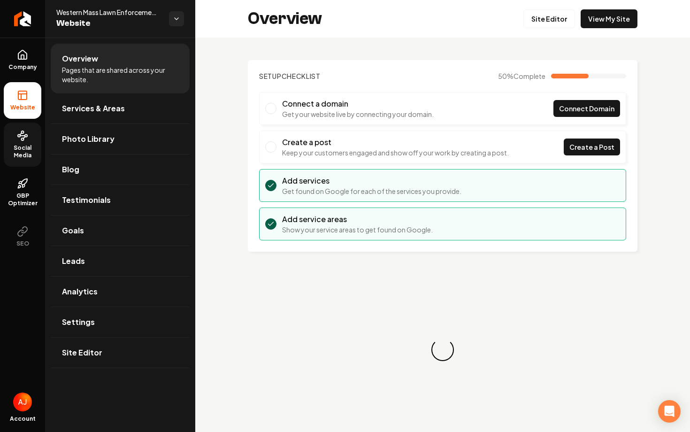
click at [30, 136] on link "Social Media" at bounding box center [23, 144] width 38 height 44
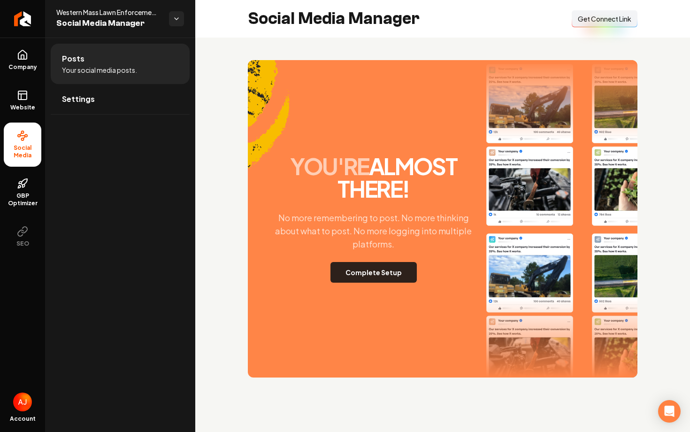
click at [351, 265] on button "Complete Setup" at bounding box center [373, 272] width 86 height 21
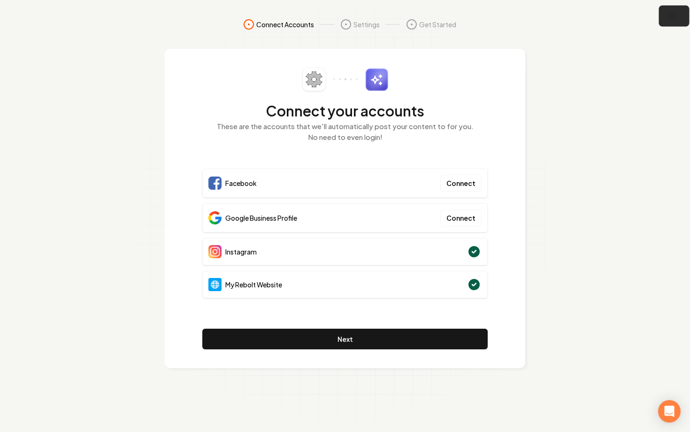
click at [675, 13] on icon "button" at bounding box center [672, 16] width 12 height 12
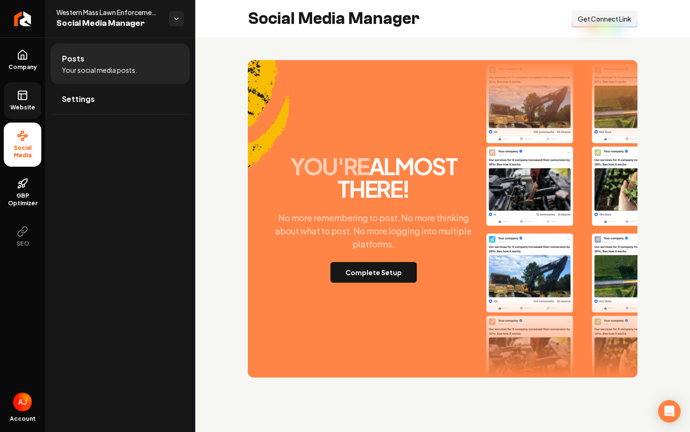
click at [9, 98] on link "Website" at bounding box center [23, 100] width 38 height 37
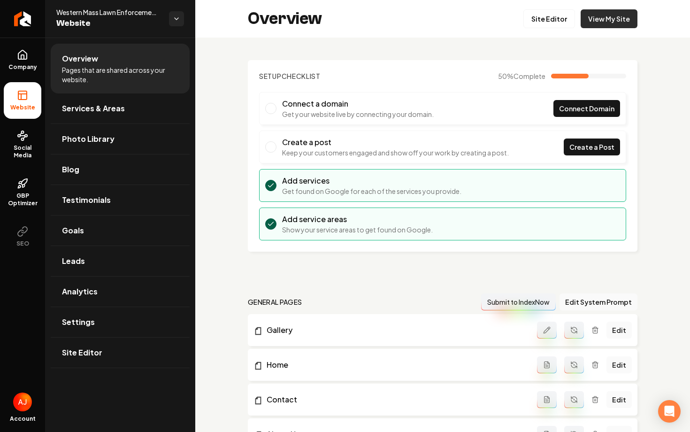
click at [632, 15] on link "View My Site" at bounding box center [608, 18] width 57 height 19
click at [612, 13] on link "View My Site" at bounding box center [608, 18] width 57 height 19
click at [11, 132] on link "Social Media" at bounding box center [23, 144] width 38 height 44
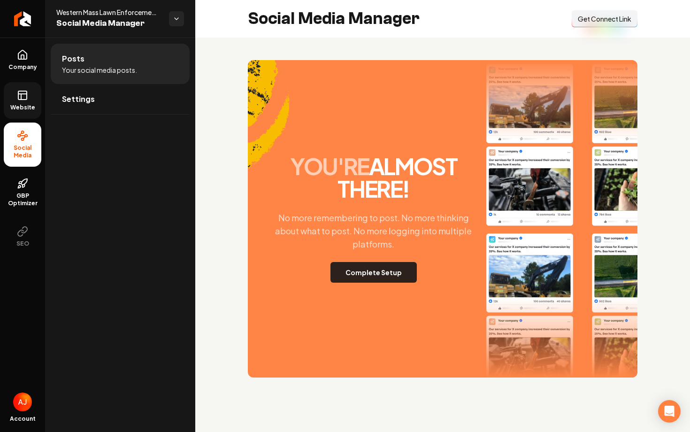
click at [363, 267] on button "Complete Setup" at bounding box center [373, 272] width 86 height 21
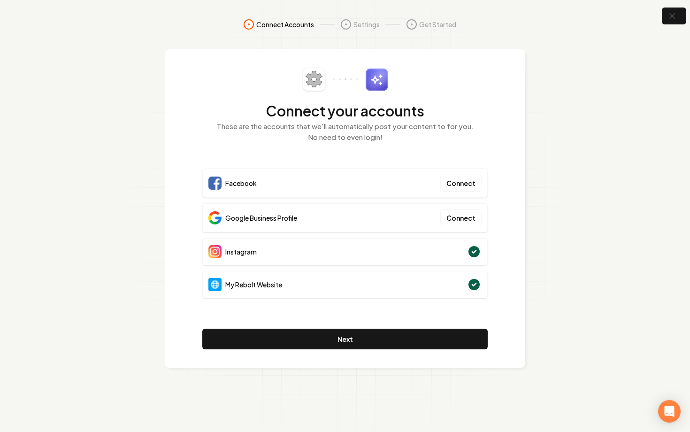
click at [669, 28] on section "Connect Accounts Settings Get Started Connect your accounts These are the accou…" at bounding box center [345, 216] width 690 height 432
click at [671, 18] on icon "button" at bounding box center [672, 16] width 12 height 12
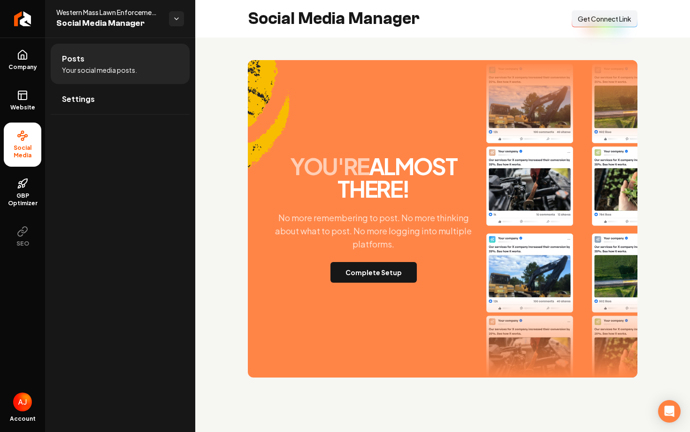
click at [48, 100] on ul "Posts Your social media posts. Settings" at bounding box center [120, 79] width 150 height 83
click at [21, 99] on icon at bounding box center [22, 95] width 11 height 11
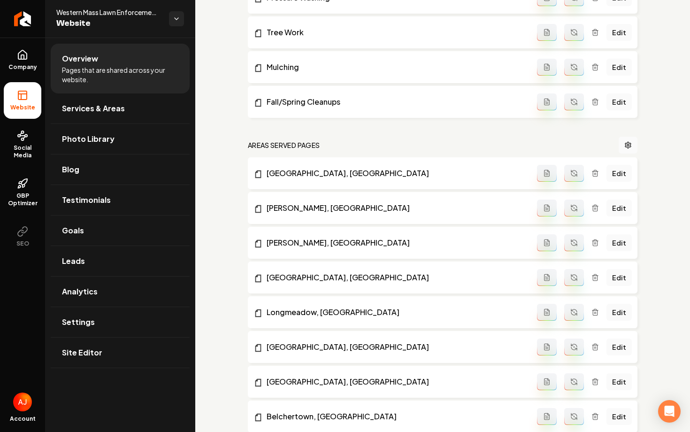
scroll to position [824, 0]
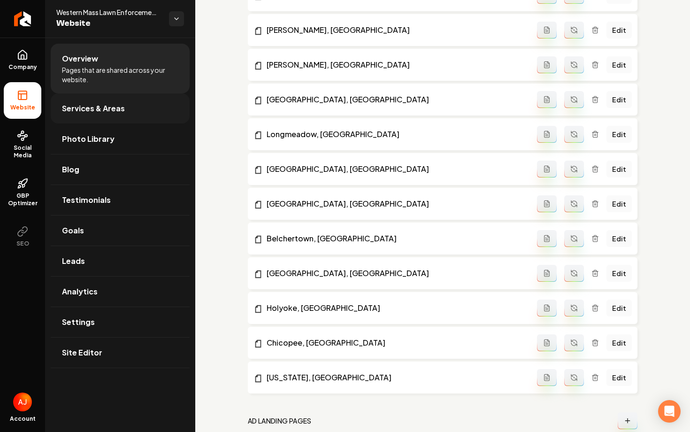
click at [82, 109] on span "Services & Areas" at bounding box center [93, 108] width 63 height 11
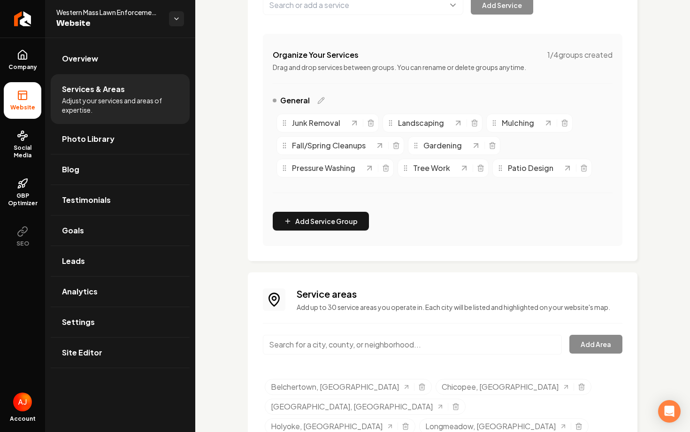
scroll to position [222, 0]
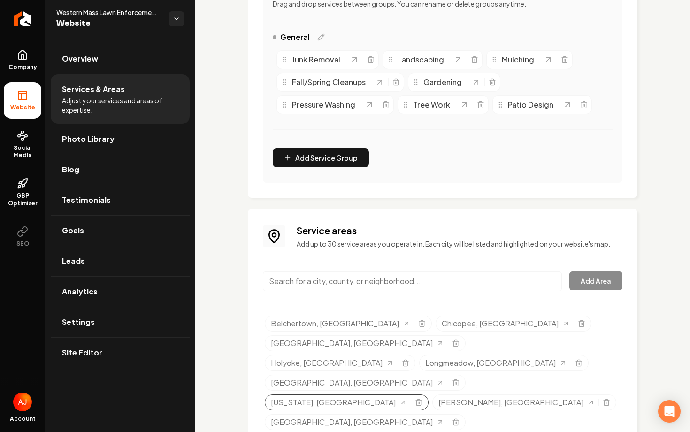
click at [367, 394] on div "Massachusetts, MA" at bounding box center [347, 402] width 164 height 16
click at [415, 398] on icon "Selected tags" at bounding box center [419, 402] width 8 height 8
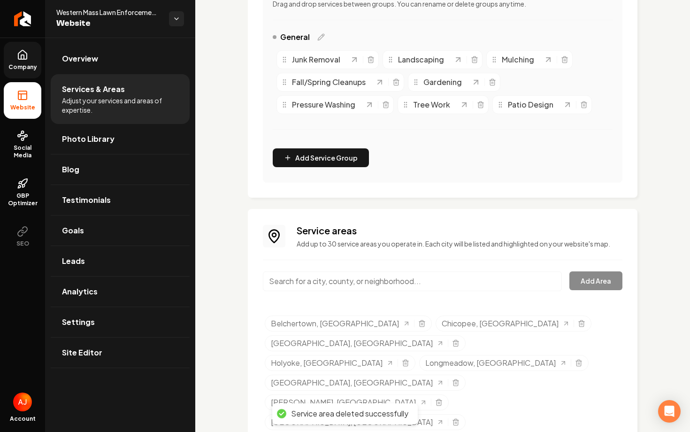
click at [21, 54] on icon at bounding box center [22, 54] width 11 height 11
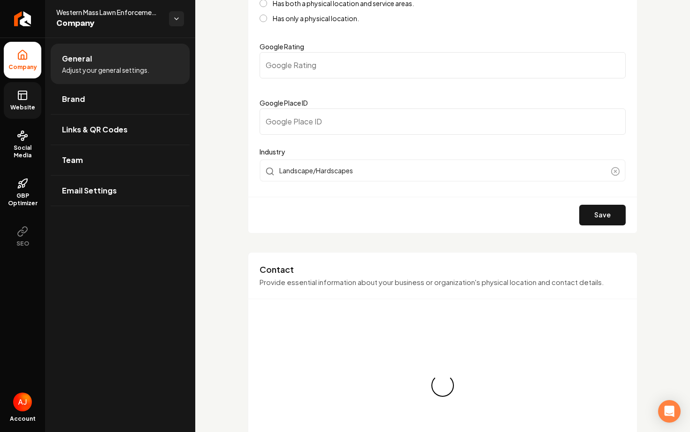
click at [24, 106] on span "Website" at bounding box center [23, 108] width 32 height 8
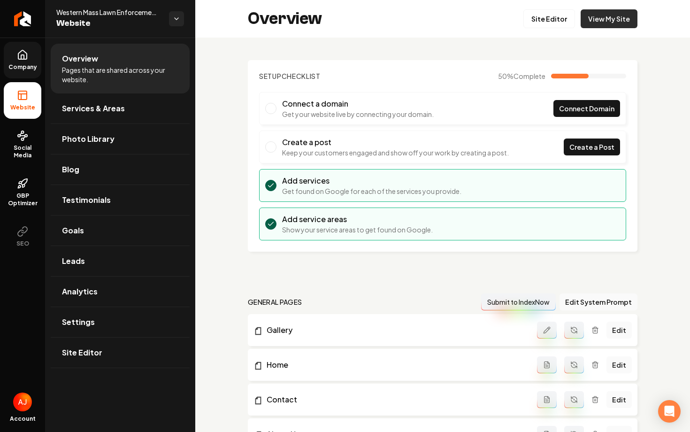
click at [606, 25] on link "View My Site" at bounding box center [608, 18] width 57 height 19
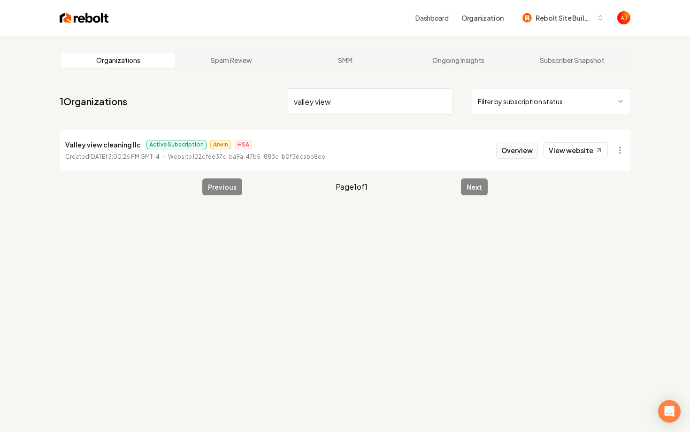
type input "valley view"
click at [513, 144] on button "Overview" at bounding box center [517, 150] width 42 height 17
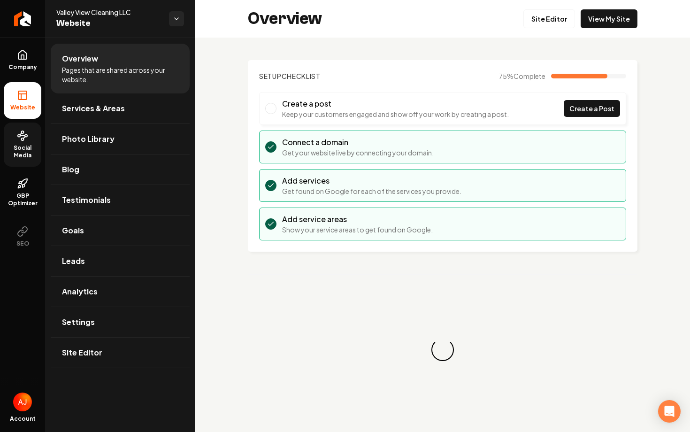
click at [26, 145] on span "Social Media" at bounding box center [23, 151] width 38 height 15
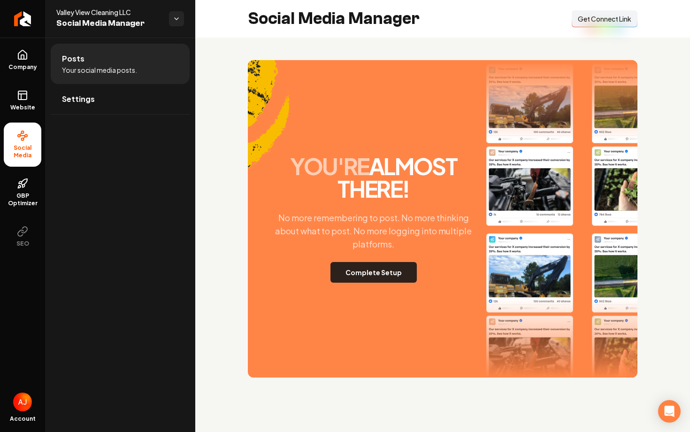
click at [339, 266] on button "Complete Setup" at bounding box center [373, 272] width 86 height 21
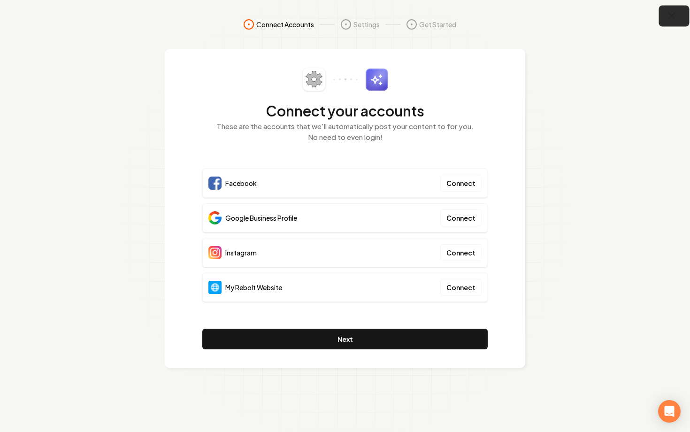
click at [680, 15] on button "button" at bounding box center [674, 16] width 30 height 21
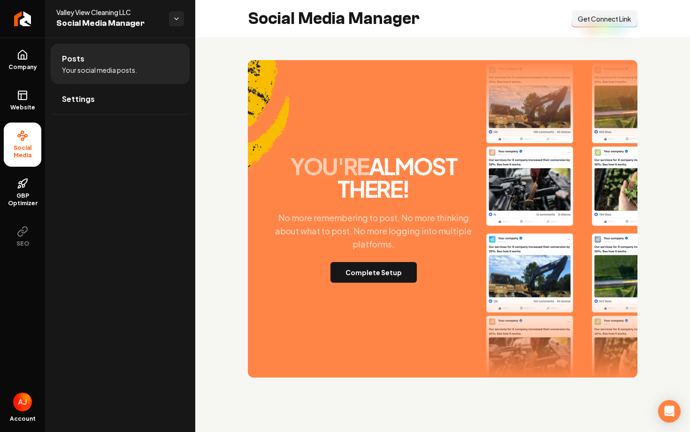
click at [0, 103] on ul "Company Website Social Media GBP Optimizer SEO" at bounding box center [22, 148] width 45 height 221
click at [21, 104] on span "Website" at bounding box center [23, 108] width 32 height 8
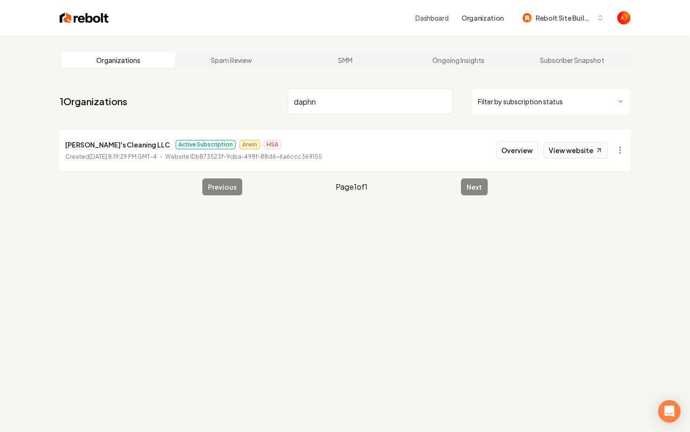
type input "daphn"
click at [565, 155] on link "View website" at bounding box center [575, 150] width 64 height 16
click at [570, 153] on link "View website" at bounding box center [575, 150] width 64 height 16
click at [556, 152] on link "View website" at bounding box center [575, 150] width 64 height 16
click at [518, 152] on button "Overview" at bounding box center [517, 150] width 42 height 17
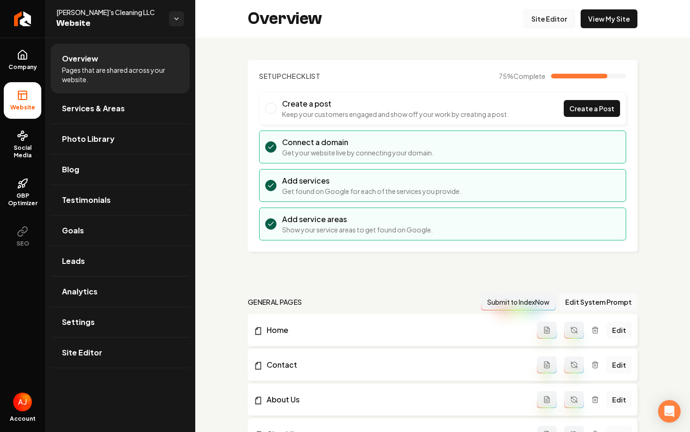
click at [539, 17] on link "Site Editor" at bounding box center [549, 18] width 52 height 19
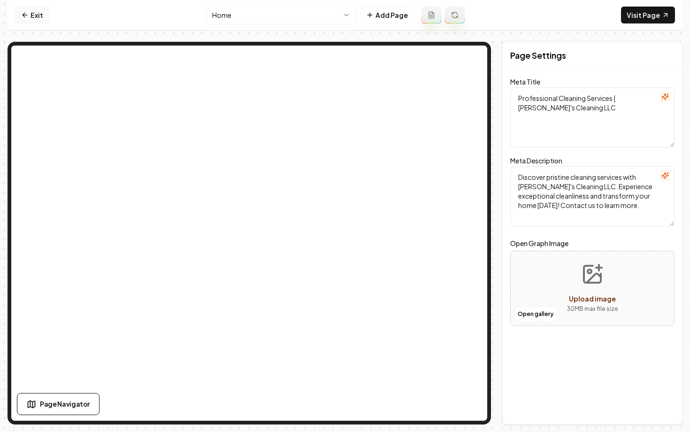
click at [32, 17] on link "Exit" at bounding box center [32, 15] width 34 height 17
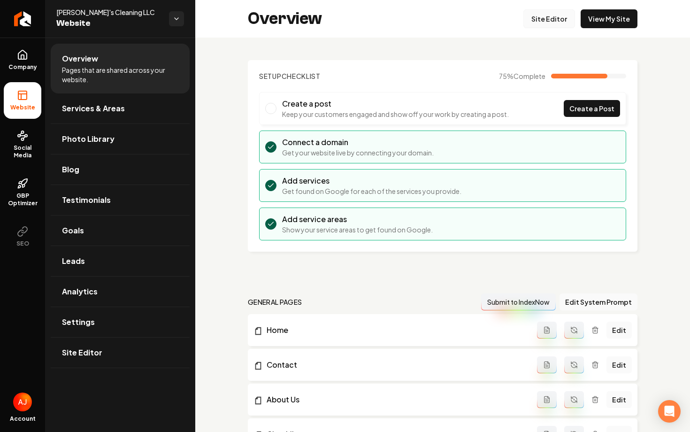
click at [548, 18] on link "Site Editor" at bounding box center [549, 18] width 52 height 19
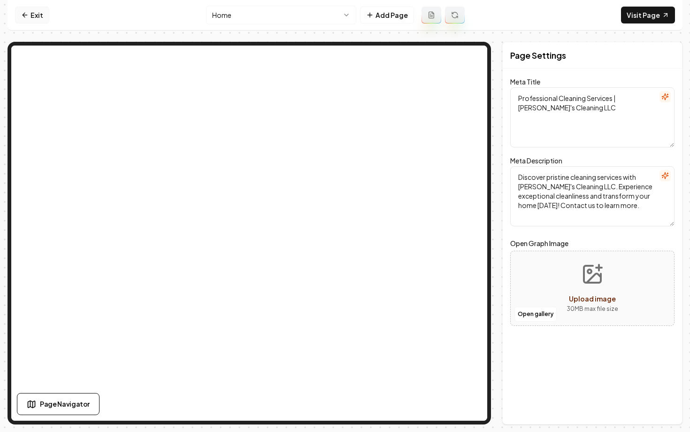
click at [30, 18] on link "Exit" at bounding box center [32, 15] width 34 height 17
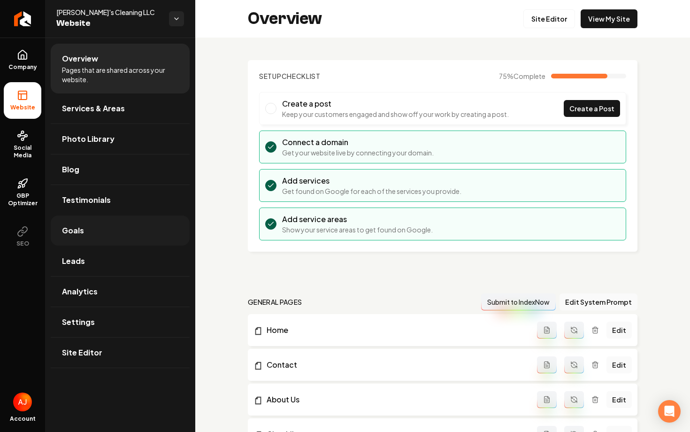
click at [77, 234] on span "Goals" at bounding box center [73, 230] width 22 height 11
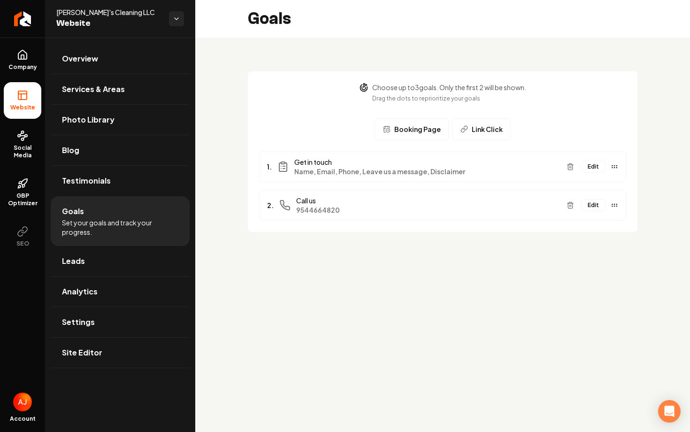
click at [413, 132] on span "Booking Page" at bounding box center [417, 128] width 46 height 9
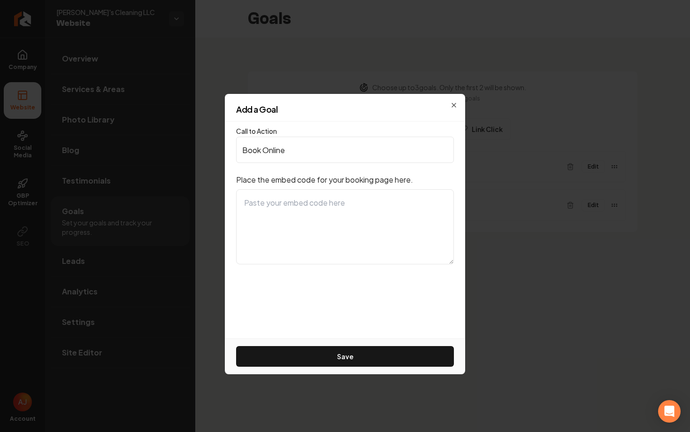
click at [343, 231] on textarea at bounding box center [345, 226] width 218 height 75
paste textarea "<iframe src="https://daphnescleaningllc.bookingkoala.com/booknow/home_cleaning?…"
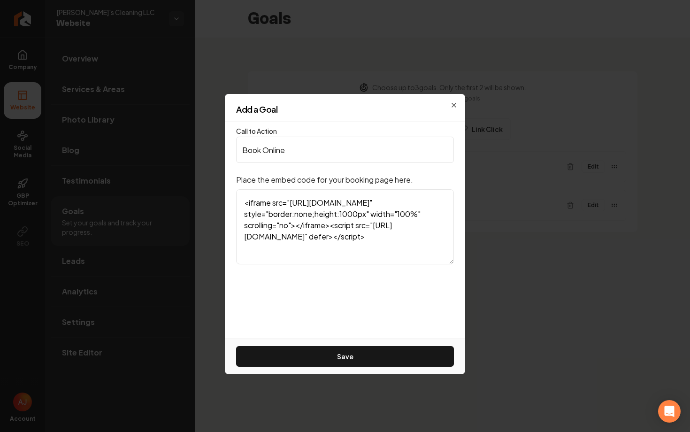
scroll to position [23, 0]
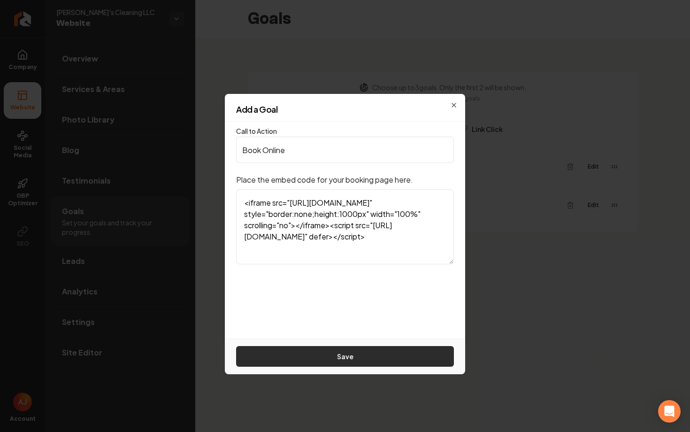
type textarea "<iframe src="https://daphnescleaningllc.bookingkoala.com/booknow/home_cleaning?…"
click at [367, 349] on button "Save" at bounding box center [345, 356] width 218 height 21
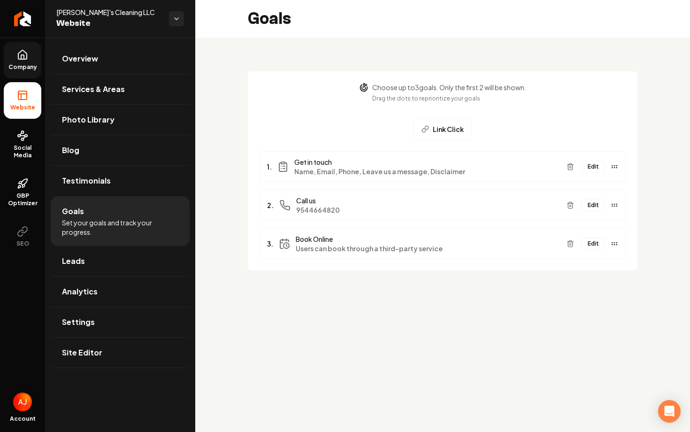
click at [29, 61] on link "Company" at bounding box center [23, 60] width 38 height 37
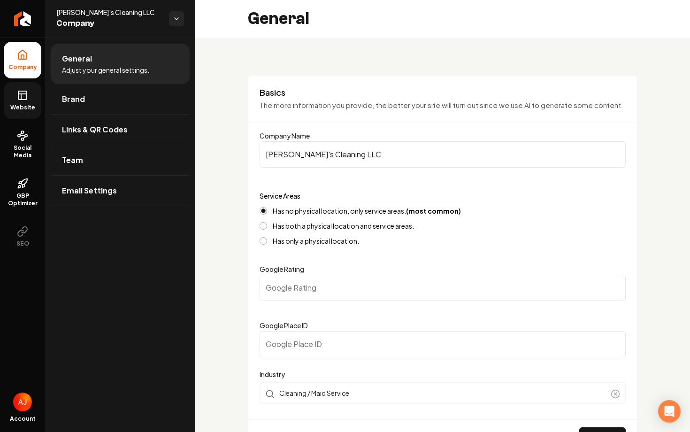
click at [31, 91] on link "Website" at bounding box center [23, 100] width 38 height 37
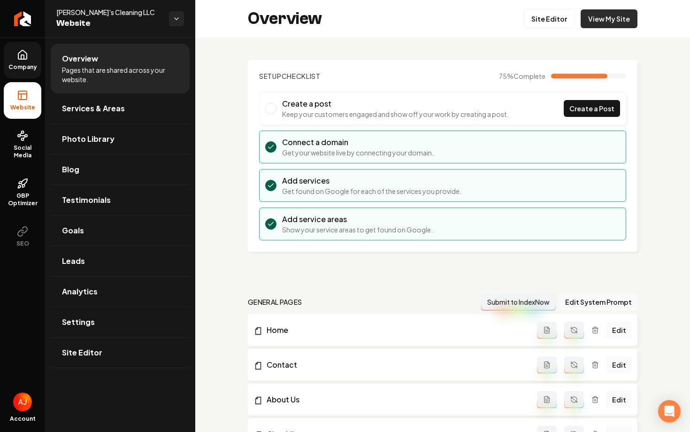
click at [592, 28] on link "View My Site" at bounding box center [608, 18] width 57 height 19
click at [95, 243] on link "Goals" at bounding box center [120, 230] width 139 height 30
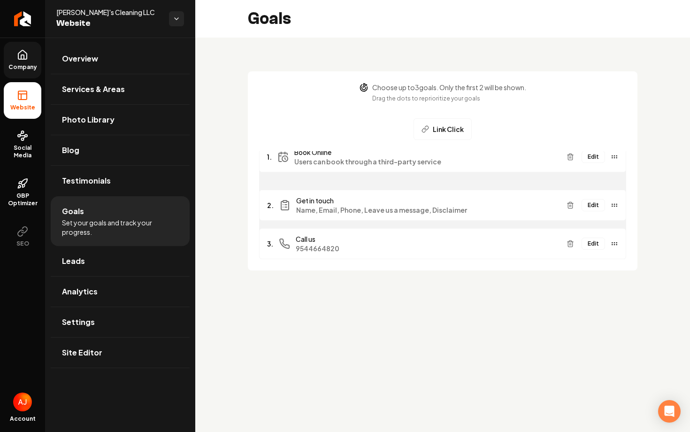
click at [602, 160] on div "Edit" at bounding box center [589, 156] width 55 height 15
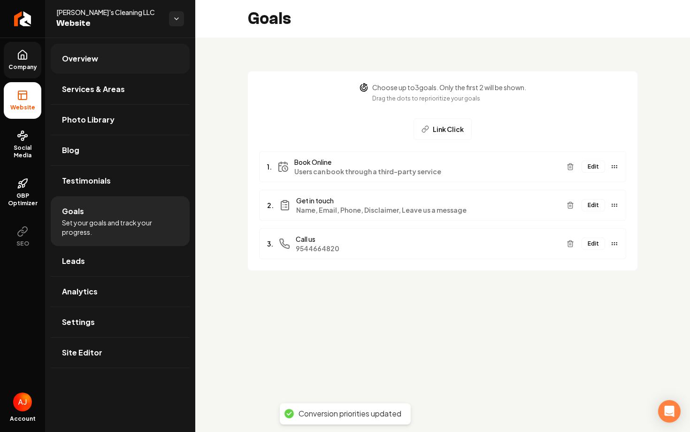
click at [76, 58] on span "Overview" at bounding box center [80, 58] width 36 height 11
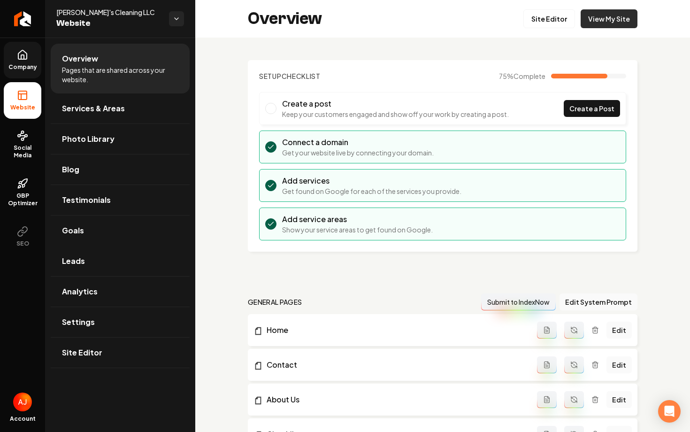
click at [607, 23] on link "View My Site" at bounding box center [608, 18] width 57 height 19
click at [602, 26] on link "View My Site" at bounding box center [608, 18] width 57 height 19
click at [130, 232] on link "Goals" at bounding box center [120, 230] width 139 height 30
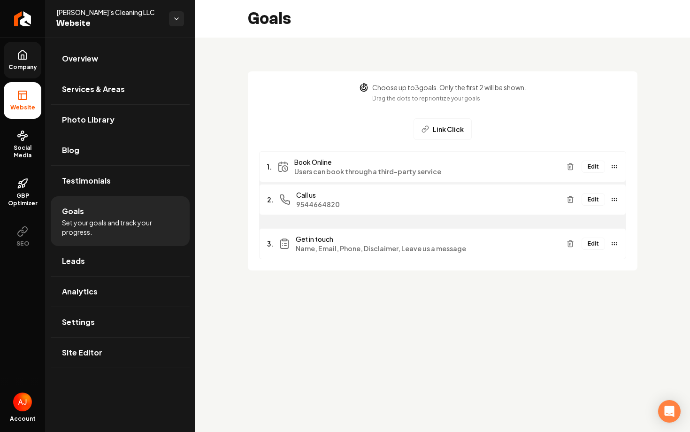
click at [587, 203] on div "Edit" at bounding box center [589, 199] width 55 height 15
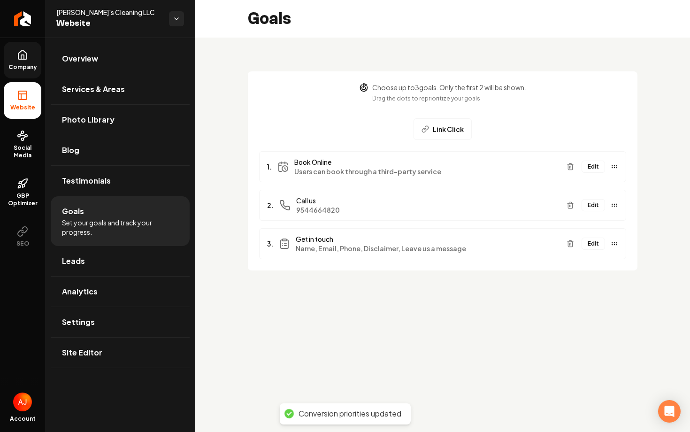
click at [532, 244] on span "Name, Email, Phone, Disclaimer, Leave us a message" at bounding box center [427, 247] width 263 height 9
click at [572, 242] on icon "Main content area" at bounding box center [570, 244] width 8 height 8
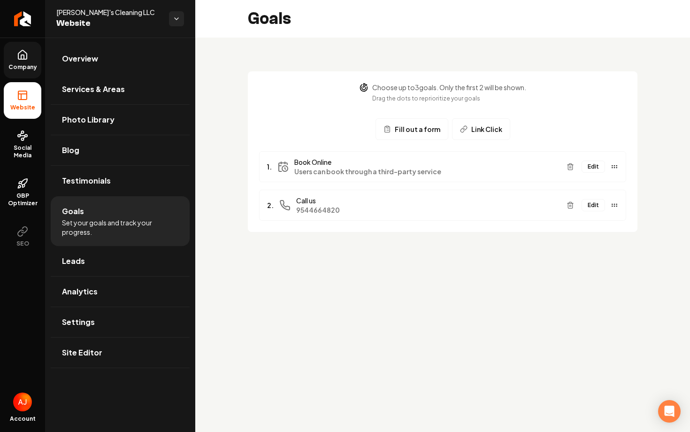
click at [28, 65] on span "Company" at bounding box center [23, 67] width 36 height 8
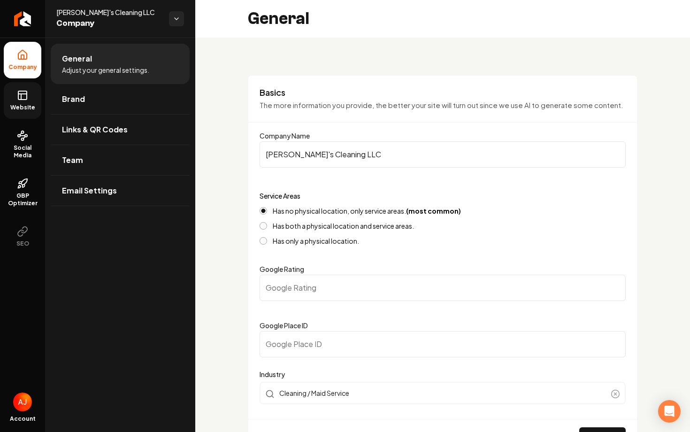
click at [22, 89] on link "Website" at bounding box center [23, 100] width 38 height 37
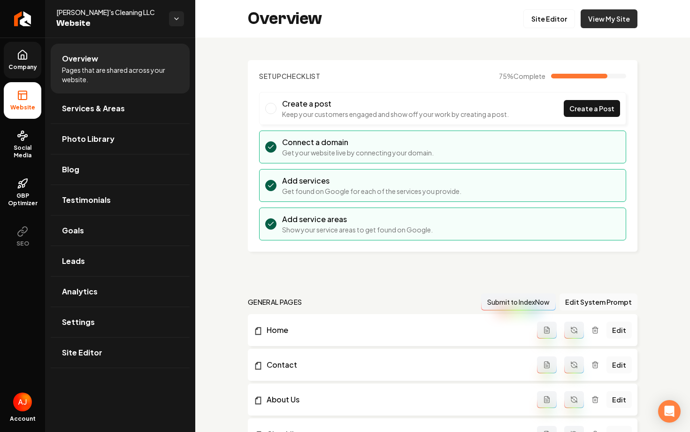
click at [585, 22] on link "View My Site" at bounding box center [608, 18] width 57 height 19
